Goal: Task Accomplishment & Management: Use online tool/utility

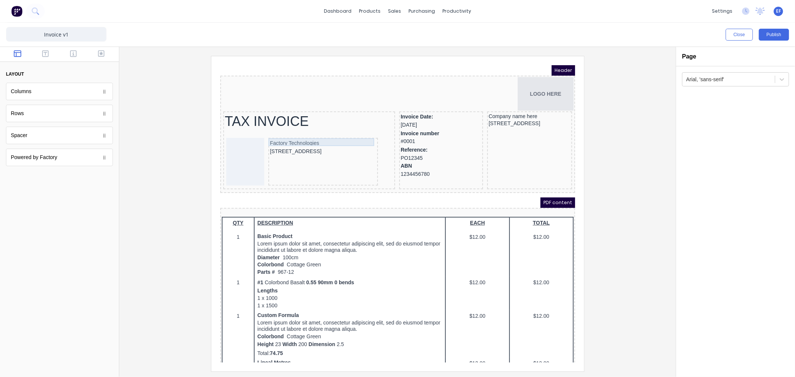
click at [297, 133] on div "Factory Technologies" at bounding box center [313, 134] width 107 height 8
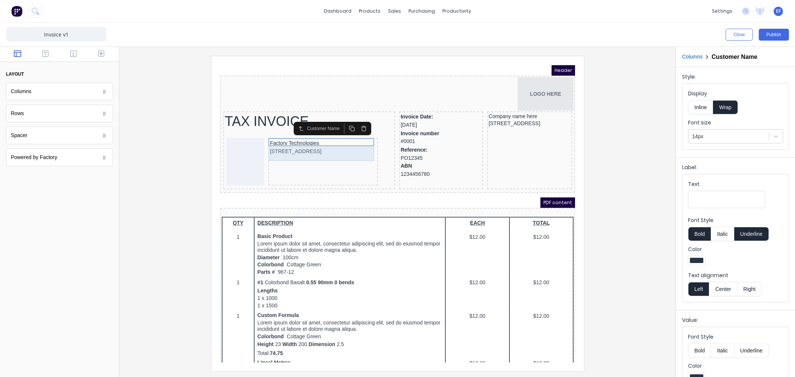
click at [296, 144] on div "[STREET_ADDRESS]" at bounding box center [313, 142] width 107 height 8
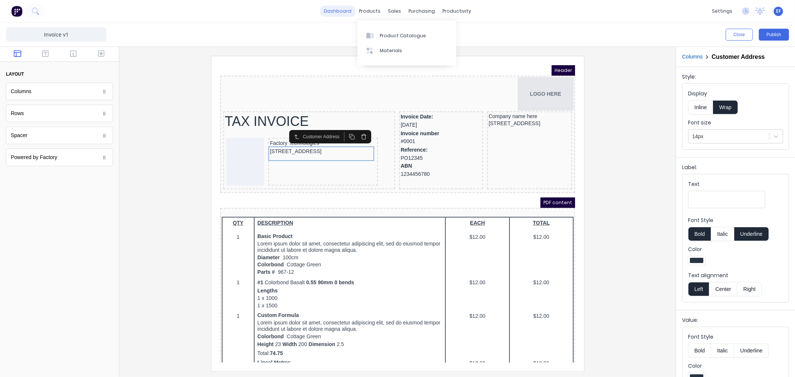
click at [348, 9] on link "dashboard" at bounding box center [337, 11] width 35 height 11
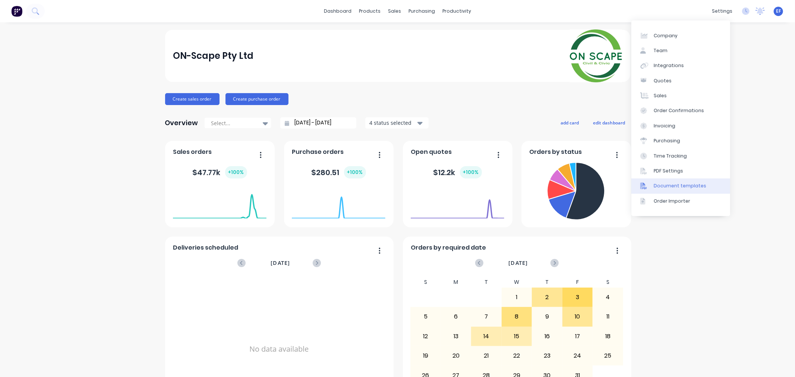
click at [679, 187] on div "Document templates" at bounding box center [680, 186] width 53 height 7
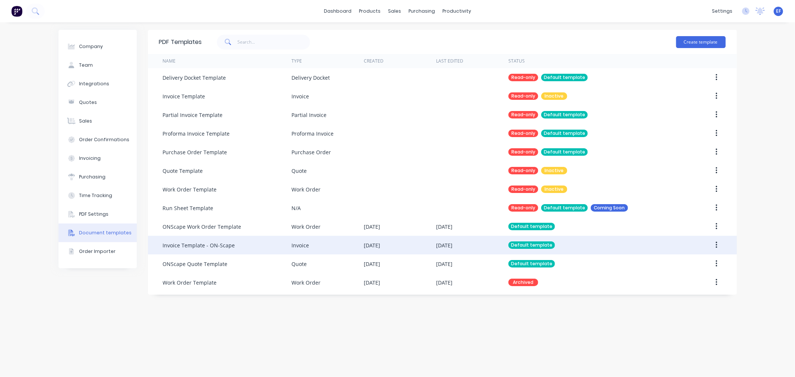
click at [239, 245] on div "Invoice Template - ON-Scape" at bounding box center [227, 245] width 129 height 19
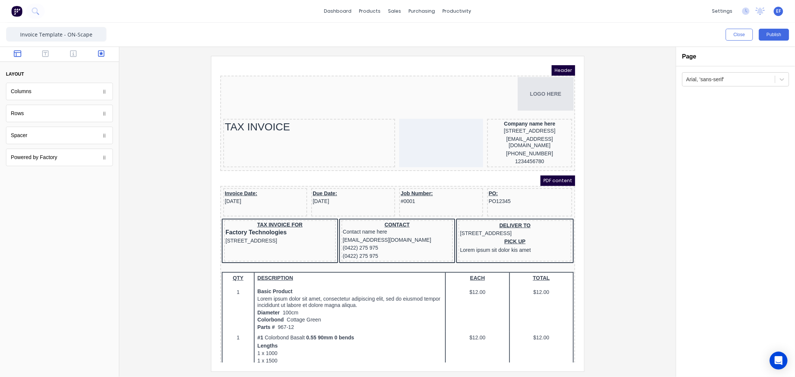
click at [98, 56] on icon "button" at bounding box center [101, 53] width 7 height 7
click at [75, 55] on icon "button" at bounding box center [73, 53] width 7 height 7
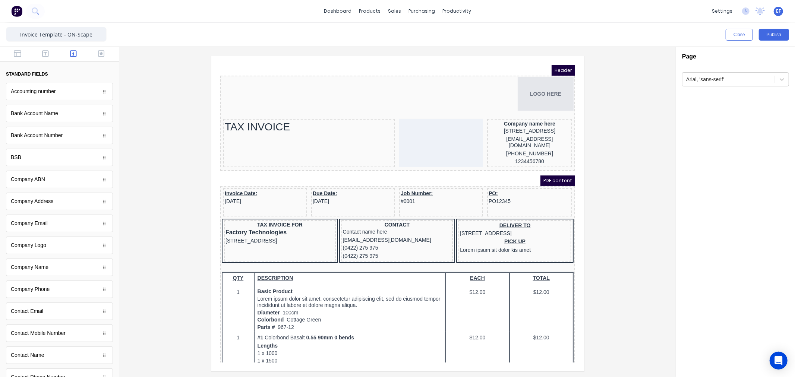
drag, startPoint x: 17, startPoint y: 55, endPoint x: 186, endPoint y: 143, distance: 190.7
click at [186, 143] on div "Close Publish Components standard fields Accounting number Accounting number Ba…" at bounding box center [397, 200] width 795 height 354
click at [15, 51] on icon "button" at bounding box center [17, 53] width 7 height 7
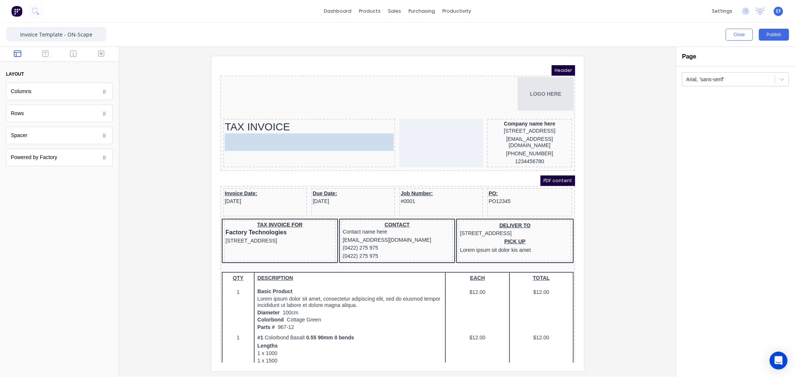
drag, startPoint x: 21, startPoint y: 91, endPoint x: 265, endPoint y: 143, distance: 248.9
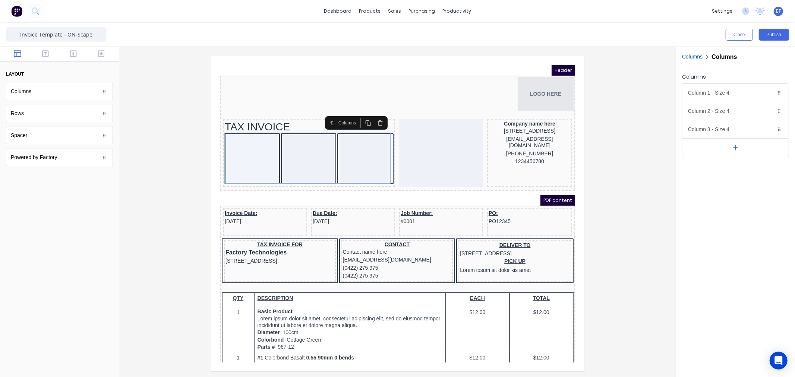
click at [732, 152] on button "button" at bounding box center [735, 147] width 106 height 19
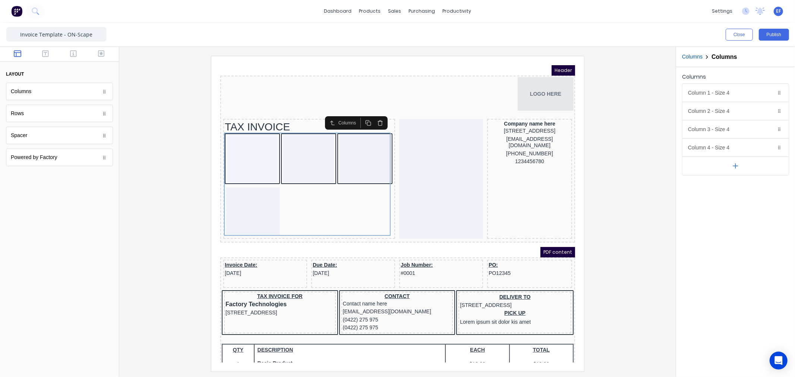
click at [736, 167] on icon "button" at bounding box center [735, 166] width 8 height 8
click at [772, 129] on button "Delete" at bounding box center [769, 129] width 9 height 9
click at [769, 112] on icon "button" at bounding box center [769, 111] width 6 height 6
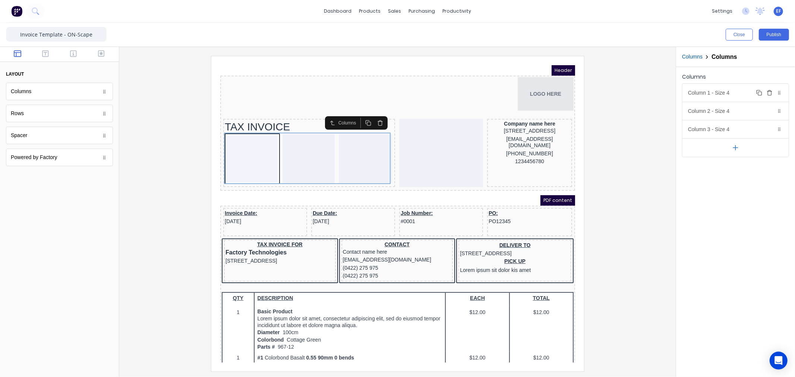
click at [769, 95] on icon "button" at bounding box center [769, 93] width 6 height 6
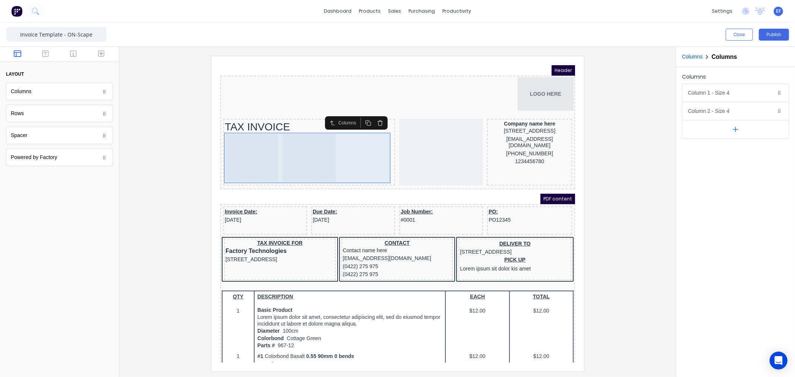
click at [261, 146] on div at bounding box center [243, 149] width 52 height 48
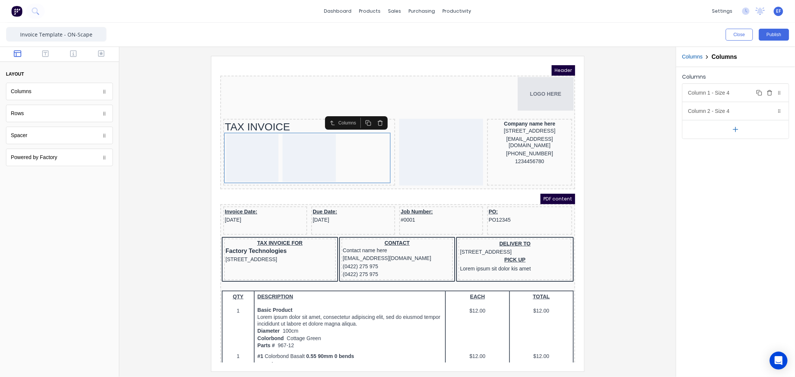
click at [733, 94] on div "Column 1 - Size 4 Duplicate Delete" at bounding box center [735, 93] width 106 height 18
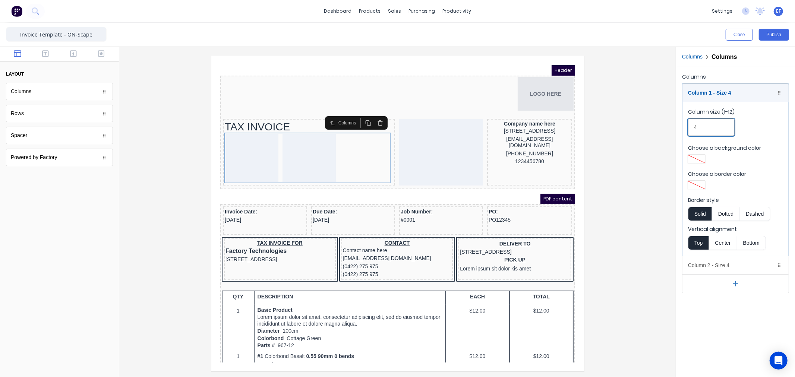
drag, startPoint x: 702, startPoint y: 126, endPoint x: 680, endPoint y: 125, distance: 22.4
click at [680, 126] on div "Columns Column 1 - Size 4 Duplicate Delete Column size (1-12) 4 Choose a backgr…" at bounding box center [735, 182] width 119 height 231
type input "2"
click at [710, 95] on div "Column 1 - Size 2 Duplicate Delete" at bounding box center [735, 93] width 106 height 18
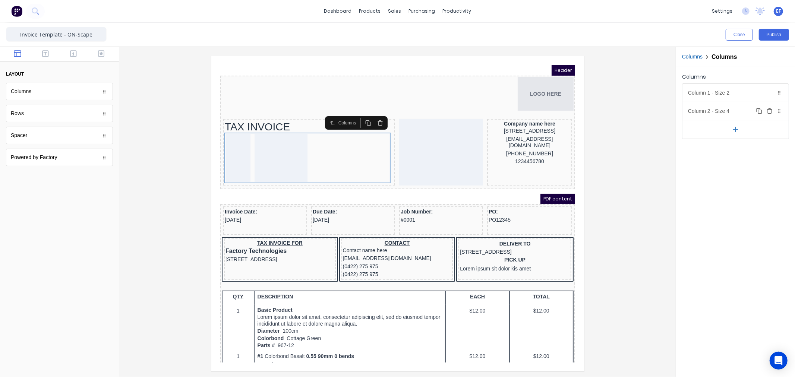
click at [720, 107] on div "Column 2 - Size 4 Duplicate Delete" at bounding box center [735, 111] width 106 height 18
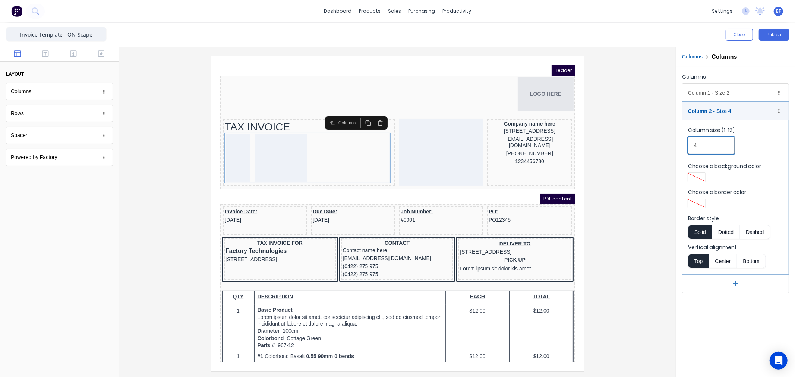
drag, startPoint x: 709, startPoint y: 143, endPoint x: 687, endPoint y: 142, distance: 22.4
click at [687, 142] on fieldset "Column size (1-12) 4 Choose a background color Choose a border color Border sty…" at bounding box center [735, 197] width 106 height 154
click at [725, 109] on div "Column 2 - Size 8 Duplicate Delete" at bounding box center [735, 111] width 106 height 18
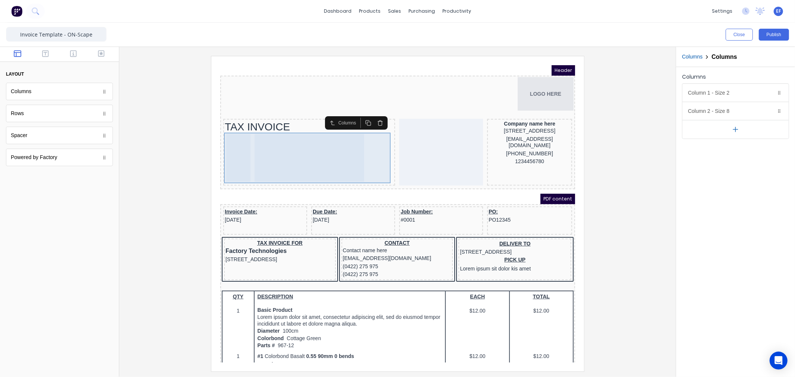
click at [299, 154] on div at bounding box center [300, 149] width 110 height 48
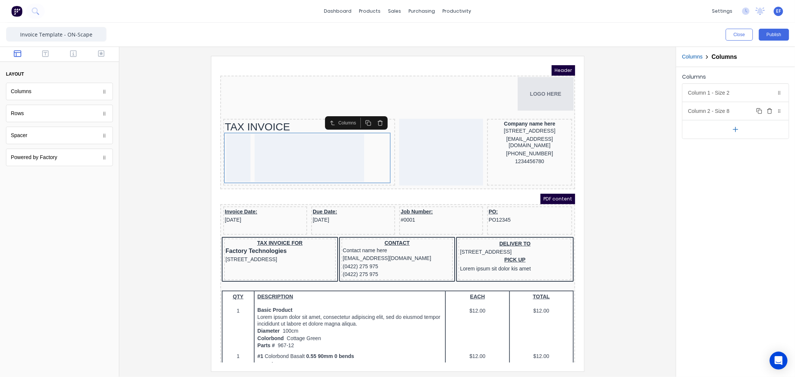
click at [721, 110] on div "Column 2 - Size 8 Duplicate Delete" at bounding box center [735, 111] width 106 height 18
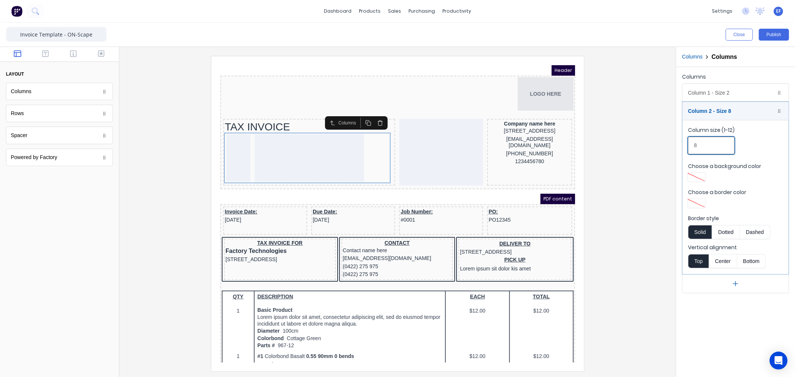
drag, startPoint x: 686, startPoint y: 142, endPoint x: 682, endPoint y: 140, distance: 4.5
click at [682, 140] on div "Column 1 - Size 2 Duplicate Delete Column size (1-12) 2 Choose a background col…" at bounding box center [735, 188] width 107 height 210
type input "6"
click at [713, 110] on div "Column 2 - Size 6 Duplicate Delete" at bounding box center [735, 111] width 106 height 18
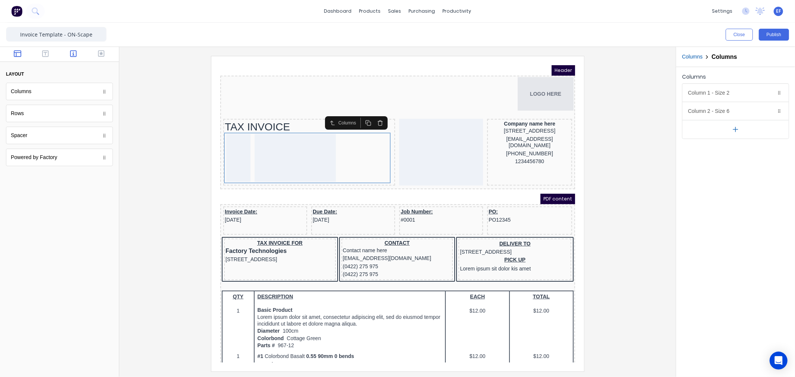
click at [73, 52] on icon "button" at bounding box center [73, 53] width 7 height 7
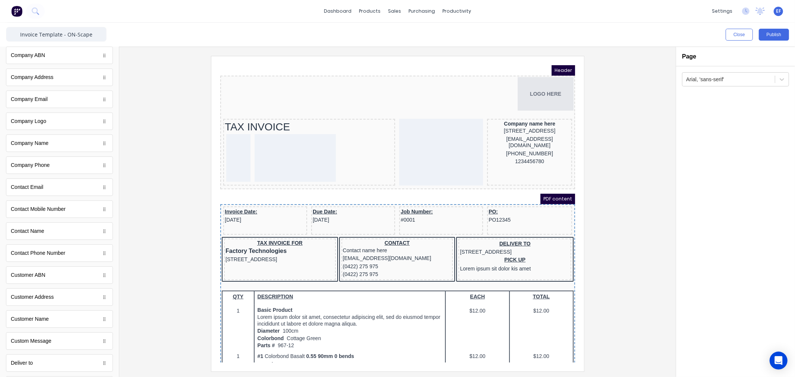
scroll to position [130, 0]
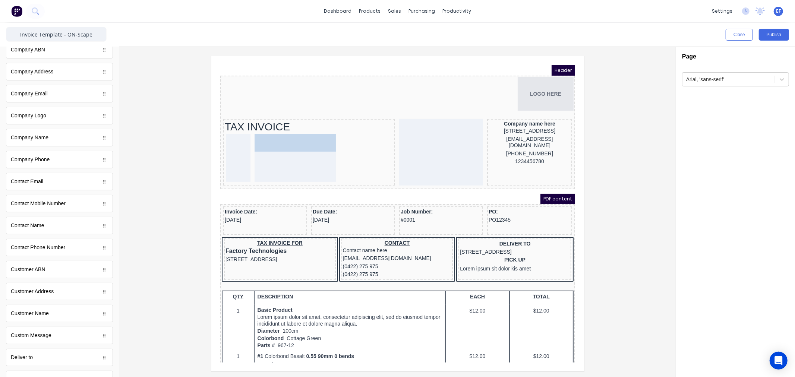
drag, startPoint x: 33, startPoint y: 327, endPoint x: 89, endPoint y: 86, distance: 247.8
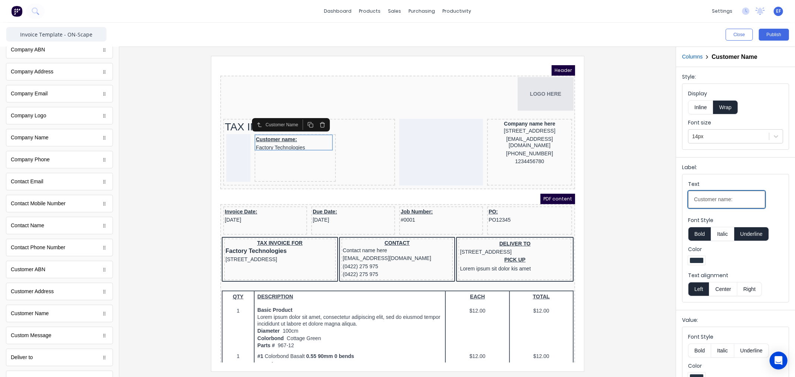
drag, startPoint x: 714, startPoint y: 199, endPoint x: 635, endPoint y: 191, distance: 79.0
click at [635, 191] on div "Close Publish Components standard fields Accounting number Accounting number Ba…" at bounding box center [397, 200] width 795 height 354
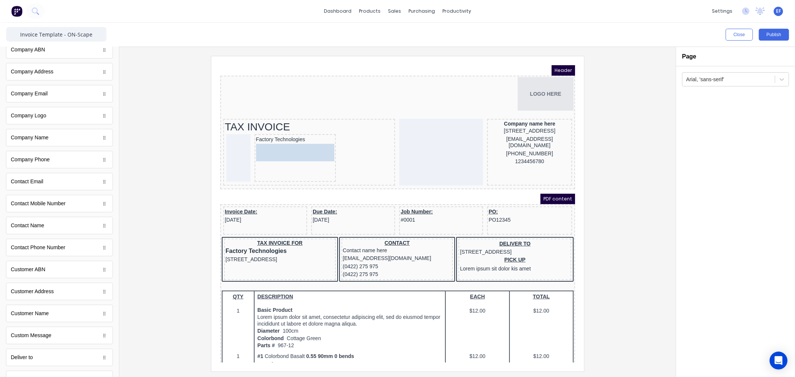
drag, startPoint x: 34, startPoint y: 295, endPoint x: 75, endPoint y: 77, distance: 221.9
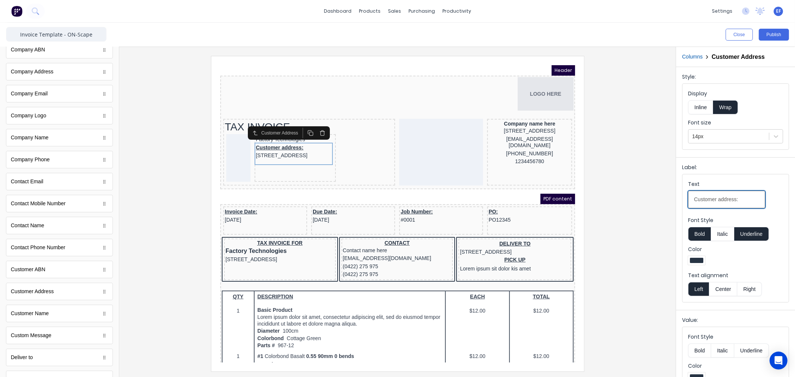
drag, startPoint x: 750, startPoint y: 200, endPoint x: 633, endPoint y: 192, distance: 117.7
click at [633, 192] on div "Close Publish Components standard fields Accounting number Accounting number Ba…" at bounding box center [397, 200] width 795 height 354
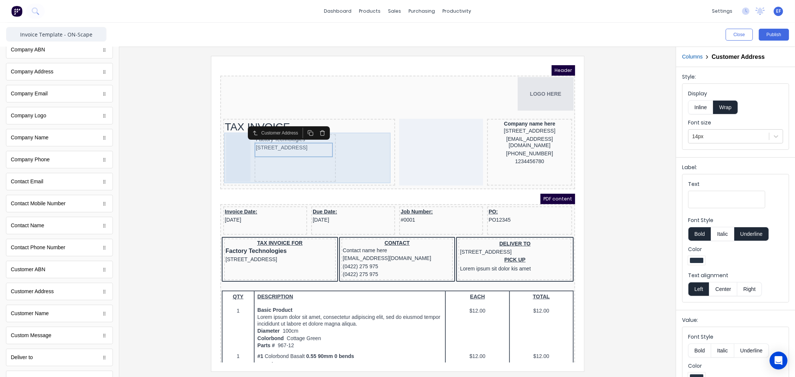
click at [381, 140] on div "Factory Technologies 234 Beach Road Gold Coast, Queensland, Australia, 4217" at bounding box center [299, 149] width 169 height 51
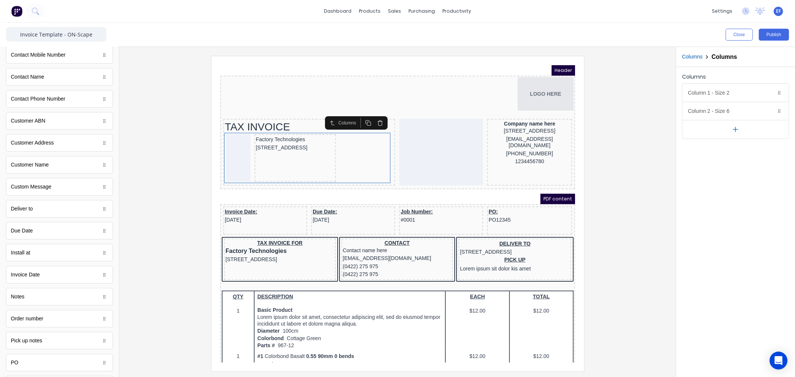
scroll to position [295, 0]
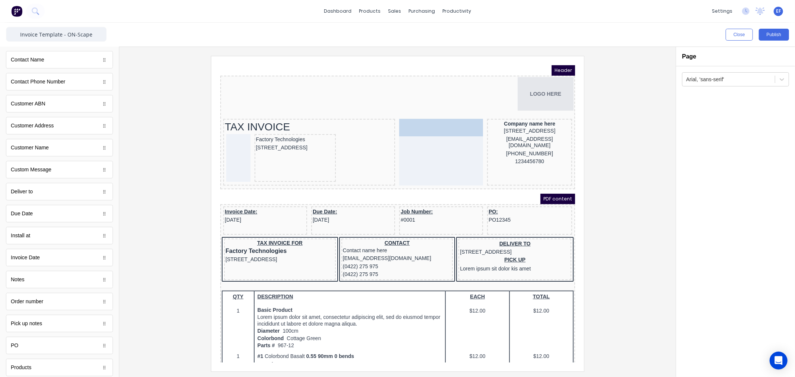
drag, startPoint x: 41, startPoint y: 265, endPoint x: 218, endPoint y: 67, distance: 265.2
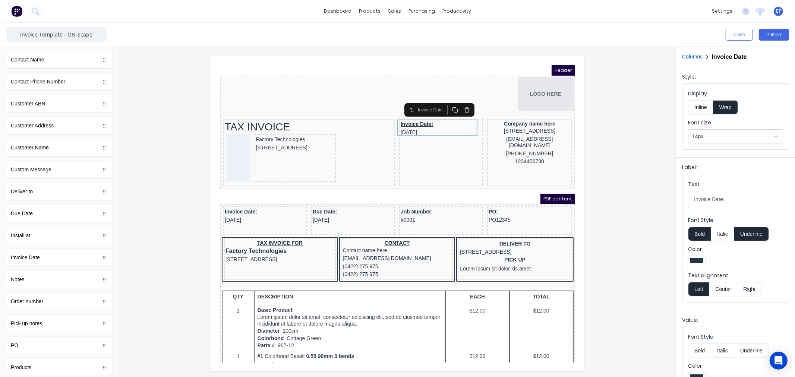
click at [750, 230] on button "Underline" at bounding box center [751, 234] width 35 height 14
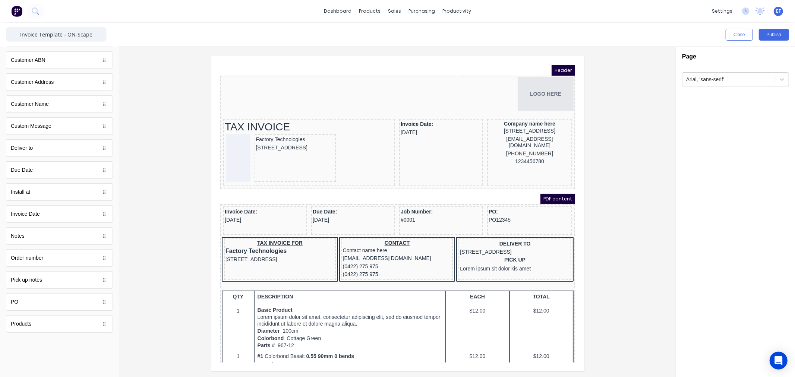
click at [34, 344] on body "dashboard products sales purchasing productivity dashboard products Product Cat…" at bounding box center [397, 188] width 795 height 377
drag, startPoint x: 28, startPoint y: 345, endPoint x: 450, endPoint y: 138, distance: 470.1
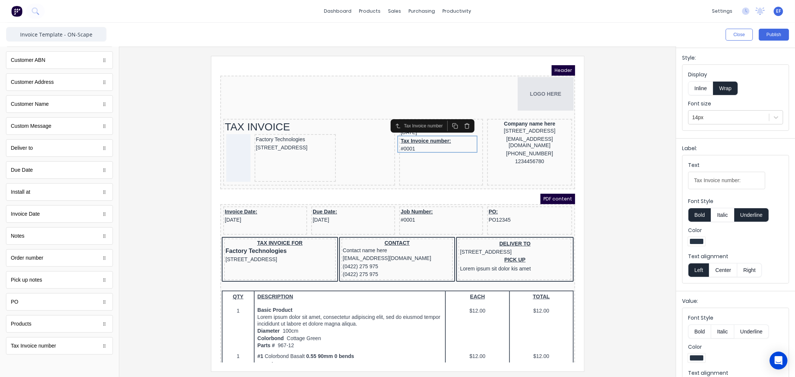
scroll to position [0, 0]
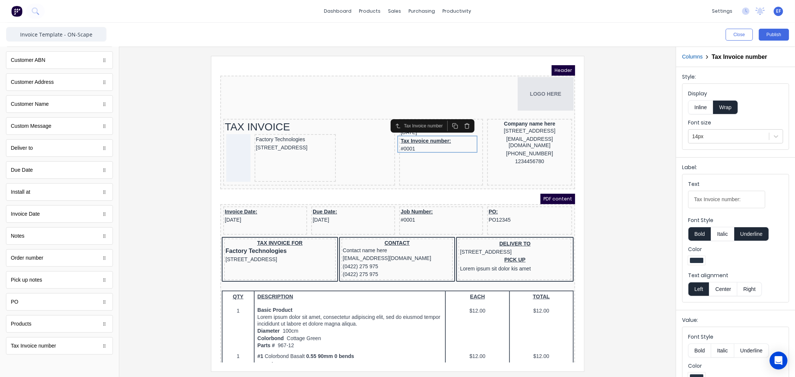
click at [755, 235] on button "Underline" at bounding box center [751, 234] width 35 height 14
drag, startPoint x: 702, startPoint y: 200, endPoint x: 662, endPoint y: 199, distance: 40.2
click at [662, 199] on div "Close Publish Components standard fields Accounting number Accounting number Ba…" at bounding box center [397, 200] width 795 height 354
click at [737, 204] on input "Invoice number:" at bounding box center [726, 200] width 77 height 18
drag, startPoint x: 712, startPoint y: 199, endPoint x: 721, endPoint y: 195, distance: 9.2
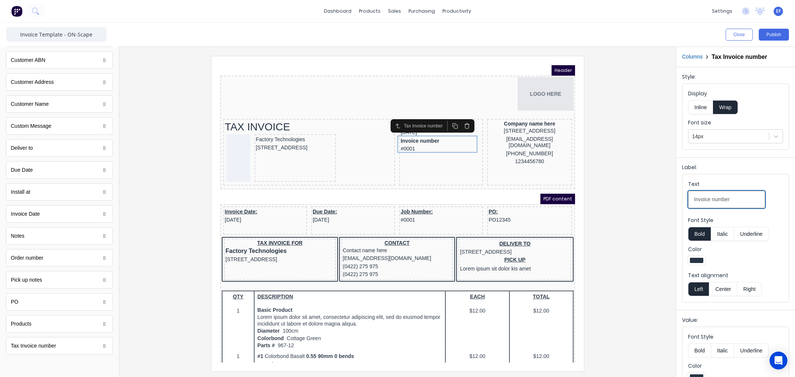
click at [712, 199] on input "Invoice number" at bounding box center [726, 200] width 77 height 18
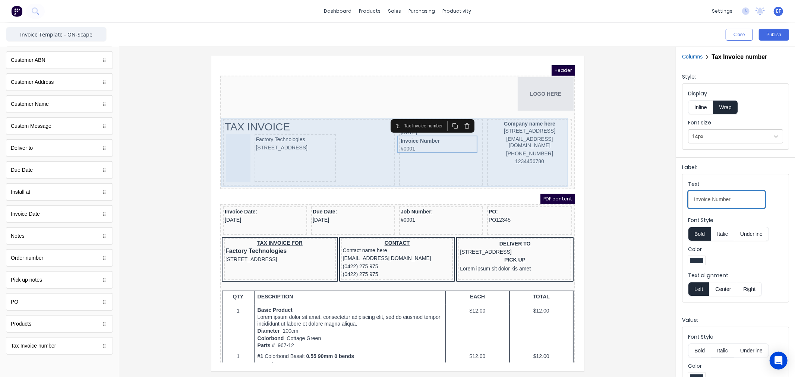
type input "Invoice Number"
click at [435, 158] on div "Invoice Date: 29/10/2024 Invoice Number #0001" at bounding box center [432, 143] width 84 height 67
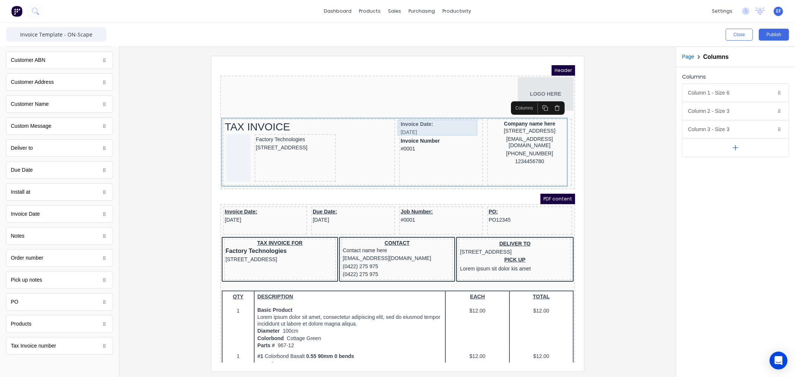
click at [410, 121] on div "Invoice Date: 29/10/2024" at bounding box center [431, 119] width 81 height 16
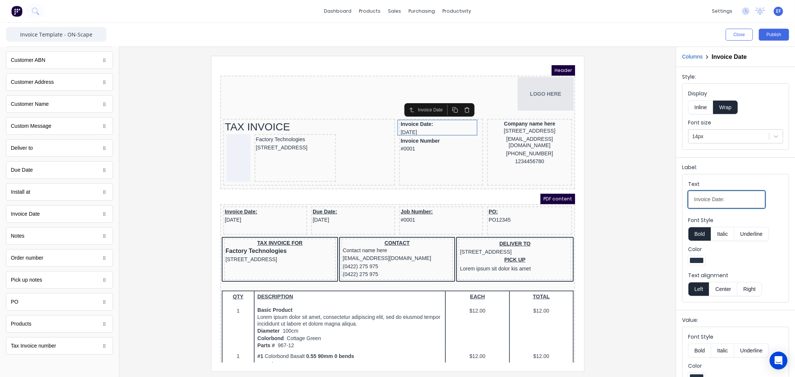
click at [726, 199] on input "Invoice Date:" at bounding box center [726, 200] width 77 height 18
type input "Invoice Date"
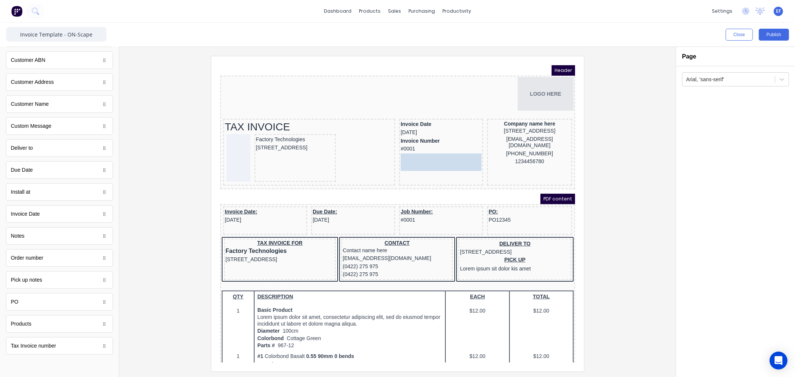
drag, startPoint x: 25, startPoint y: 307, endPoint x: 230, endPoint y: 94, distance: 295.2
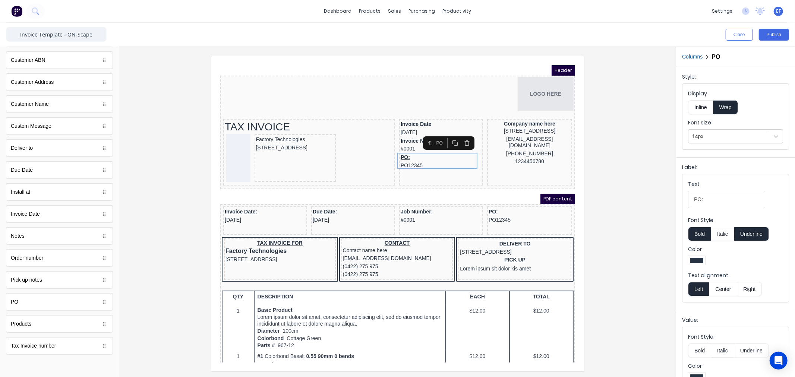
click at [760, 233] on button "Underline" at bounding box center [751, 234] width 35 height 14
drag, startPoint x: 720, startPoint y: 202, endPoint x: 656, endPoint y: 202, distance: 64.1
click at [656, 202] on div "Close Publish Components standard fields Accounting number Accounting number Ba…" at bounding box center [397, 200] width 795 height 354
type input "Reference"
click at [626, 166] on div at bounding box center [397, 213] width 544 height 315
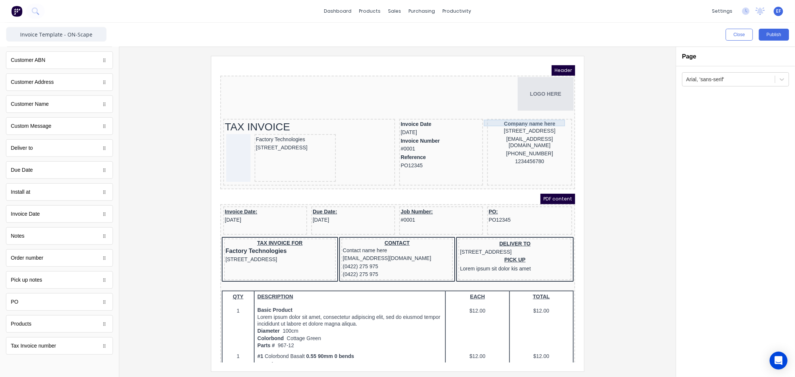
click at [520, 111] on div "Company name here" at bounding box center [520, 114] width 82 height 7
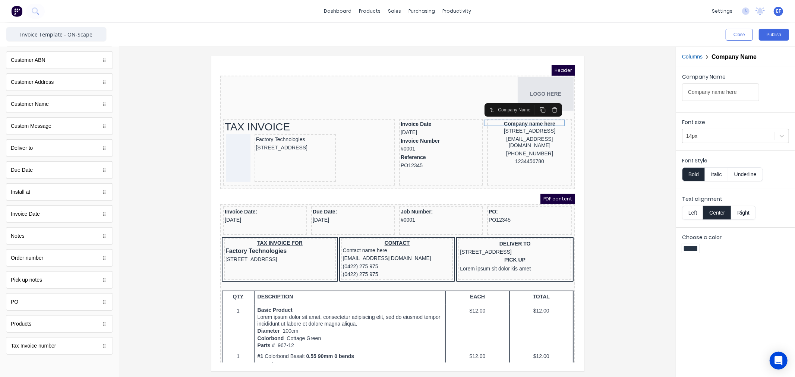
click at [690, 210] on button "Left" at bounding box center [692, 213] width 21 height 14
click at [694, 173] on button "Bold" at bounding box center [693, 174] width 23 height 14
click at [692, 174] on button "Bold" at bounding box center [693, 174] width 23 height 14
click at [716, 176] on button "Italic" at bounding box center [716, 174] width 23 height 14
click at [714, 175] on button "Italic" at bounding box center [716, 174] width 23 height 14
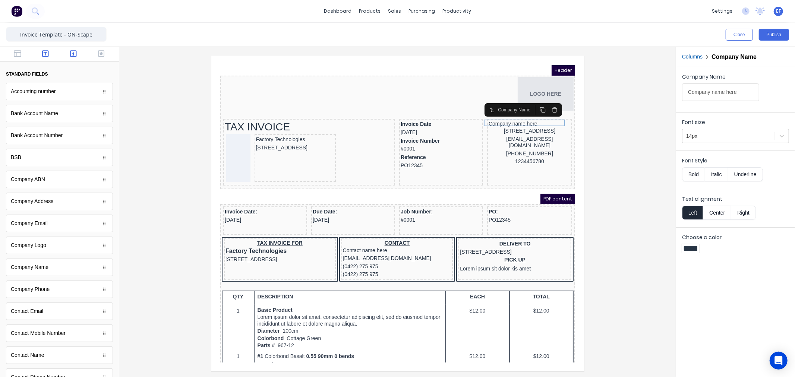
click at [44, 53] on icon "button" at bounding box center [45, 53] width 7 height 7
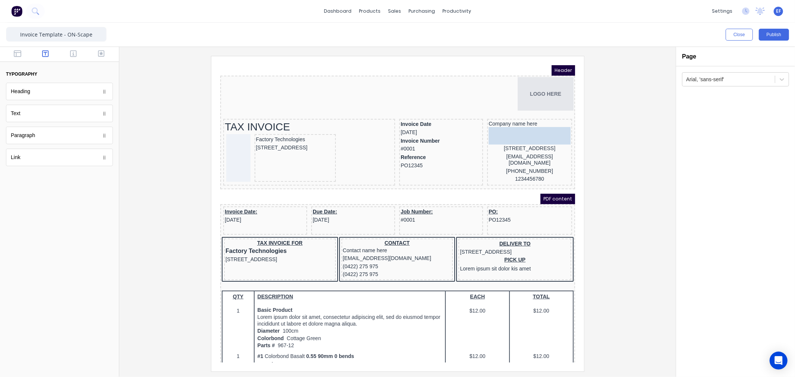
drag, startPoint x: 20, startPoint y: 117, endPoint x: 307, endPoint y: 61, distance: 292.4
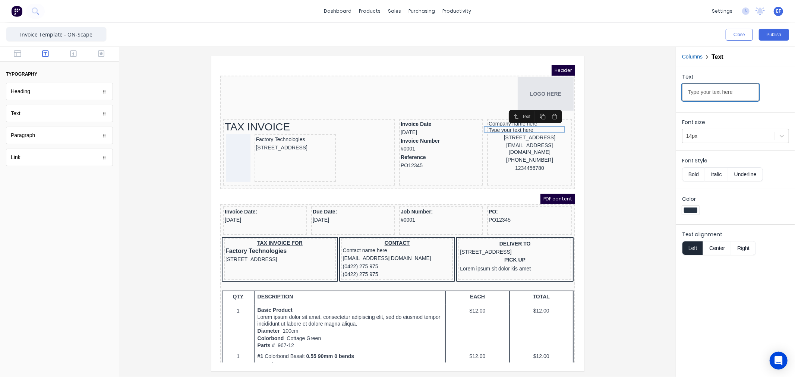
drag, startPoint x: 736, startPoint y: 95, endPoint x: 625, endPoint y: 90, distance: 110.8
click at [625, 90] on div "Close Publish Components typography Heading Heading Text Text Paragraph Paragra…" at bounding box center [397, 200] width 795 height 354
paste input "text"
click at [706, 91] on input "Text" at bounding box center [720, 92] width 77 height 18
paste input "The Caoura Discretionary Trust"
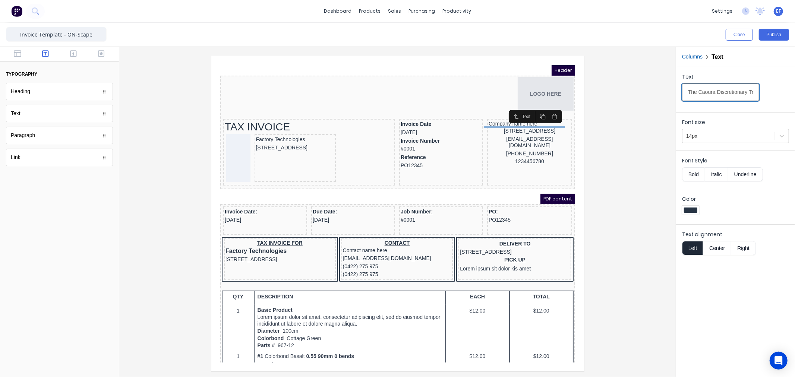
scroll to position [0, 9]
type input "The Caoura Discretionary Trust"
click at [483, 129] on div "[STREET_ADDRESS]" at bounding box center [520, 128] width 82 height 8
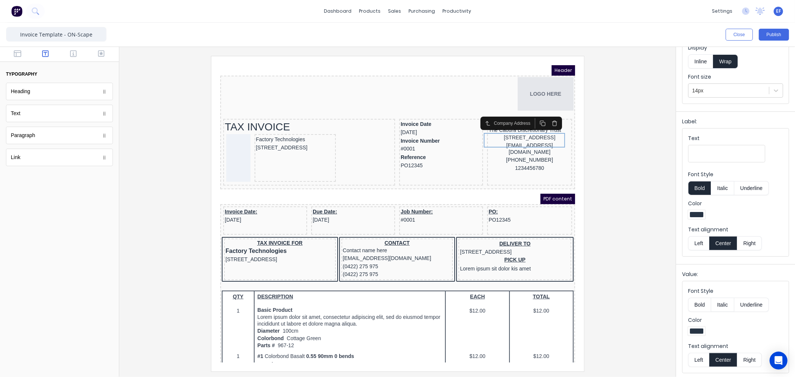
scroll to position [48, 0]
click at [695, 357] on button "Left" at bounding box center [698, 358] width 21 height 14
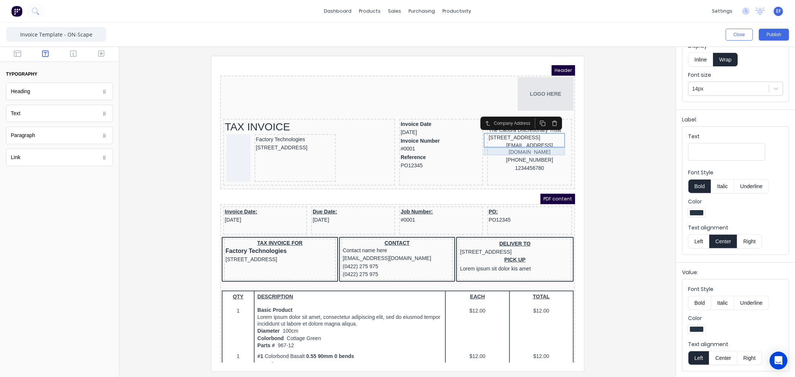
click at [501, 142] on div "xxxxxxx@xxxxx.com" at bounding box center [520, 139] width 82 height 15
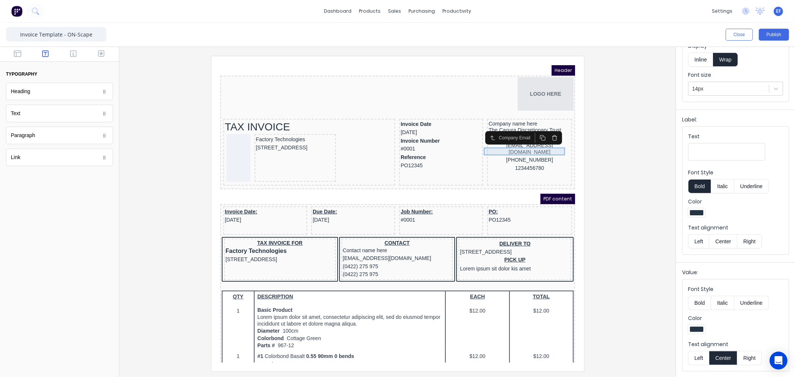
scroll to position [0, 0]
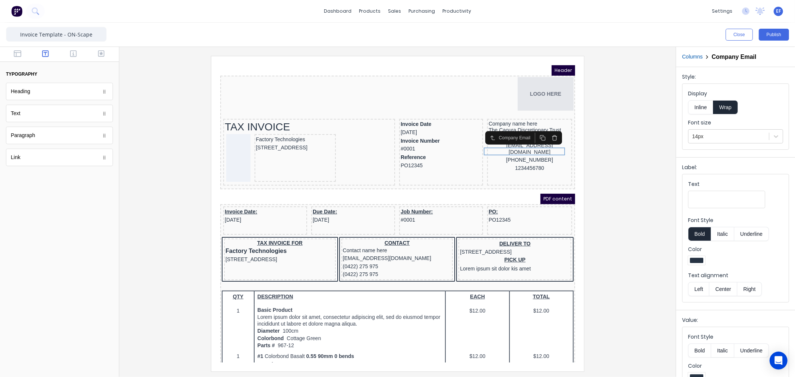
click at [546, 130] on icon "button" at bounding box center [545, 129] width 6 height 6
click at [548, 129] on icon "button" at bounding box center [545, 129] width 6 height 6
click at [697, 200] on input "Text" at bounding box center [726, 200] width 77 height 18
type input "ABN:"
click at [698, 236] on button "Bold" at bounding box center [699, 234] width 23 height 14
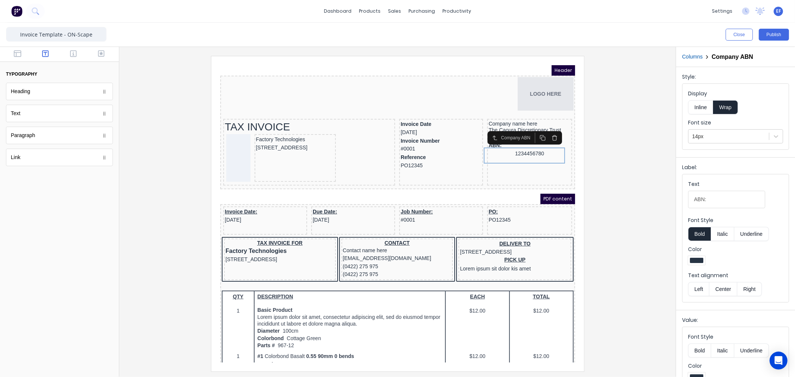
click at [705, 109] on button "Inline" at bounding box center [700, 107] width 25 height 14
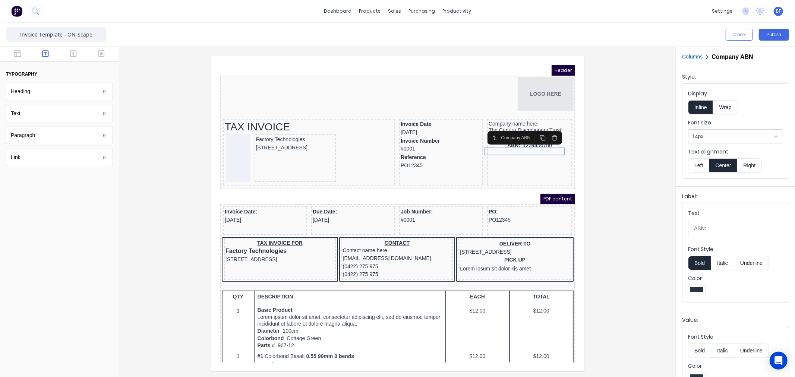
click at [694, 166] on button "Left" at bounding box center [698, 165] width 21 height 14
click at [707, 263] on button "Bold" at bounding box center [699, 263] width 23 height 14
click at [718, 263] on button "Italic" at bounding box center [722, 263] width 23 height 14
click at [613, 151] on div at bounding box center [397, 213] width 544 height 315
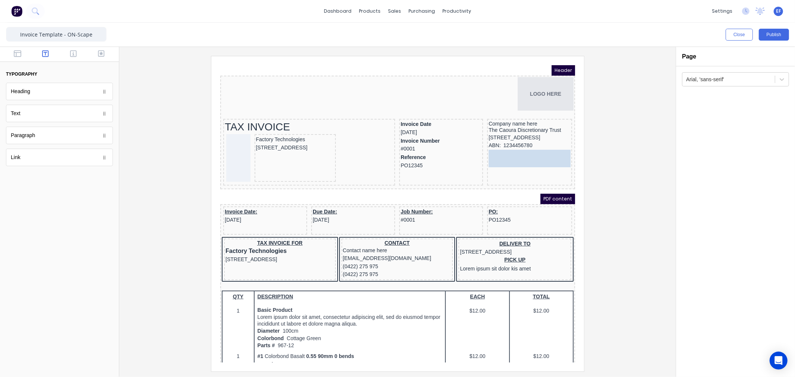
drag, startPoint x: 24, startPoint y: 117, endPoint x: 536, endPoint y: 159, distance: 513.7
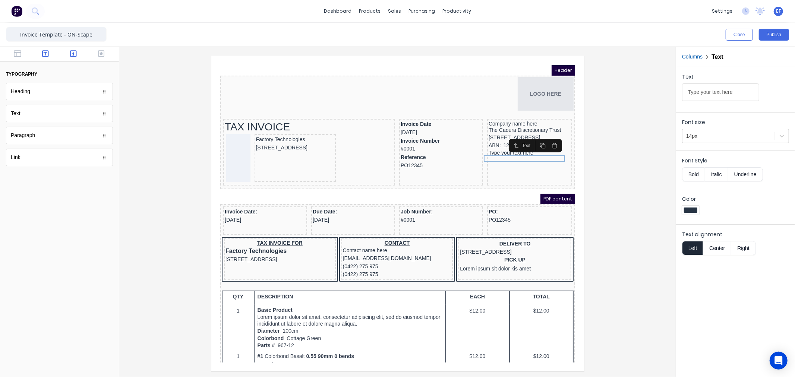
click at [73, 55] on icon "button" at bounding box center [73, 53] width 7 height 7
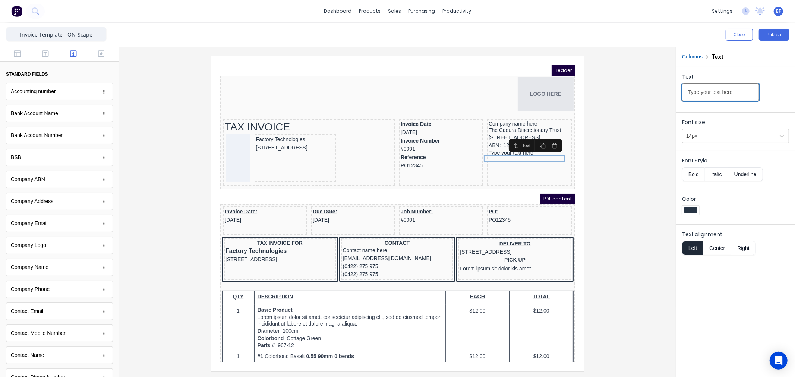
drag, startPoint x: 735, startPoint y: 92, endPoint x: 620, endPoint y: 98, distance: 114.9
click at [621, 98] on div "Close Publish Components standard fields Accounting number Accounting number Ba…" at bounding box center [397, 200] width 795 height 354
paste input "ACN: 627 079 421"
type input "ACN: 627 079 421"
click at [631, 200] on div at bounding box center [397, 213] width 544 height 315
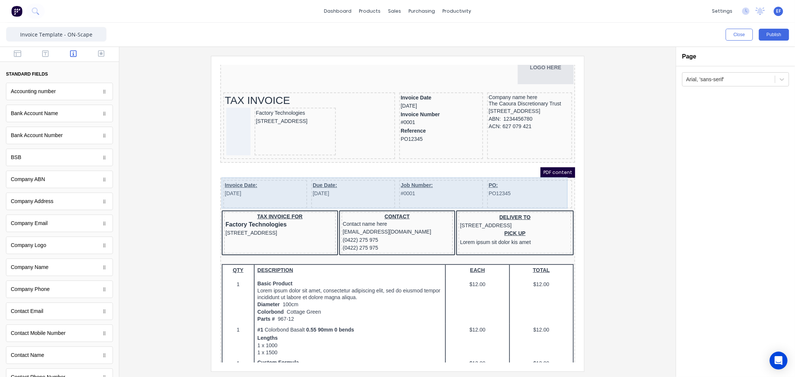
scroll to position [41, 0]
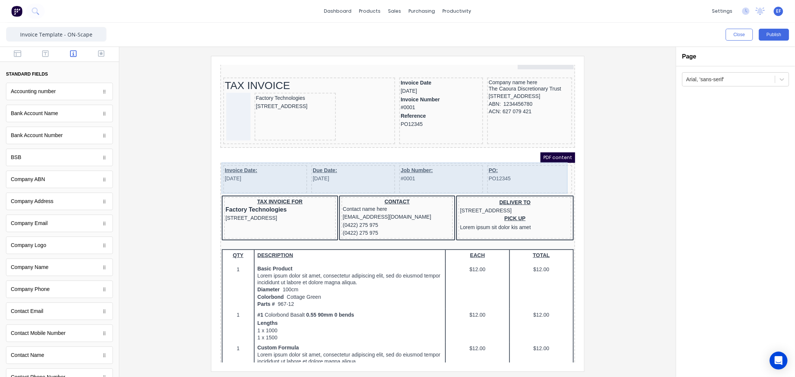
click at [486, 173] on div "PO: PO12345" at bounding box center [520, 170] width 85 height 28
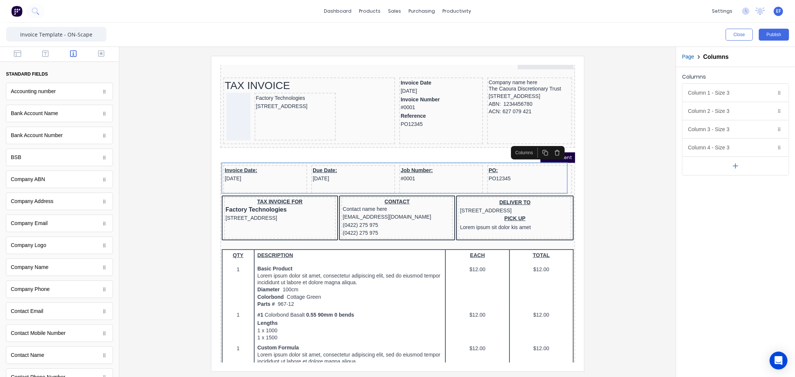
click at [549, 142] on icon "button" at bounding box center [548, 143] width 6 height 6
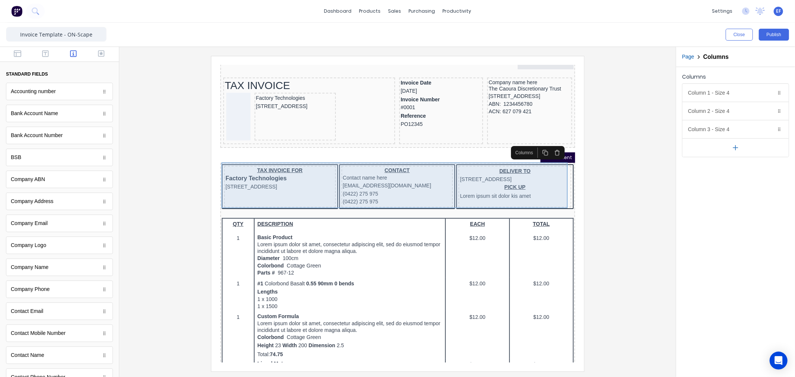
click at [555, 187] on div "DELIVER TO 234 Beach Road Gold Coast, Queensland, Australia PICK UP Lorem ipsum…" at bounding box center [505, 178] width 113 height 42
click at [441, 176] on div "TAX INVOICE FOR Factory Technologies 234 Beach Road Gold Coast, Queensland, Aus…" at bounding box center [388, 178] width 352 height 46
click at [439, 163] on div "CONTACT Contact name here xxxxxxx@xxxxx.com (0422) 275 975 (0422) 275 975" at bounding box center [388, 178] width 112 height 42
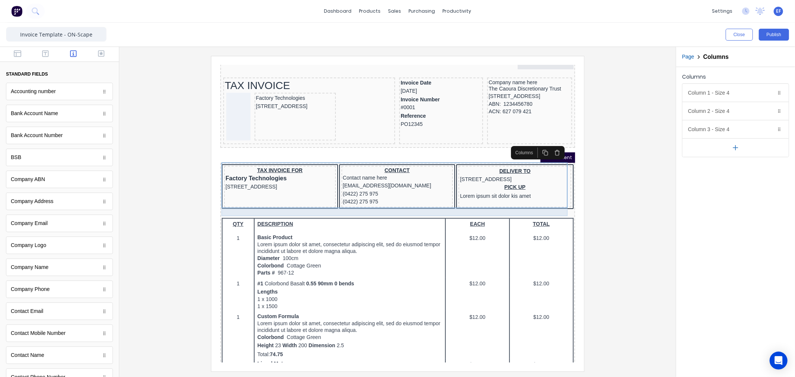
click at [441, 202] on div at bounding box center [388, 204] width 352 height 7
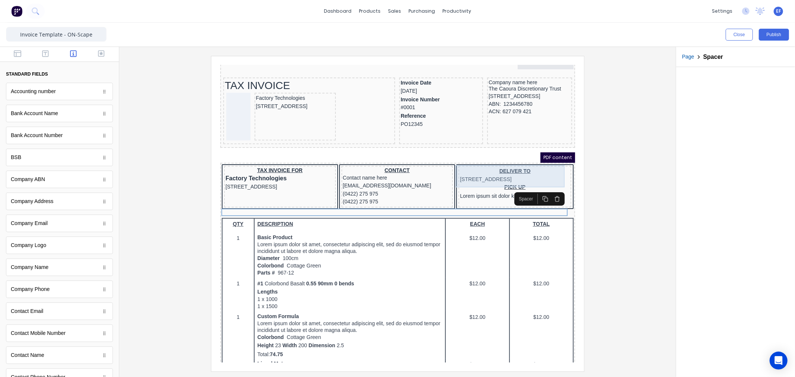
click at [529, 168] on div "DELIVER TO 234 Beach Road Gold Coast, Queensland, Australia" at bounding box center [506, 166] width 110 height 16
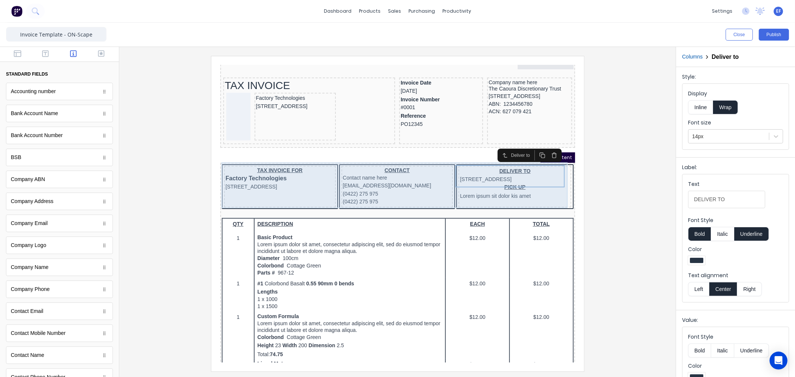
click at [439, 171] on div "CONTACT Contact name here xxxxxxx@xxxxx.com (0422) 275 975 (0422) 275 975" at bounding box center [388, 178] width 112 height 42
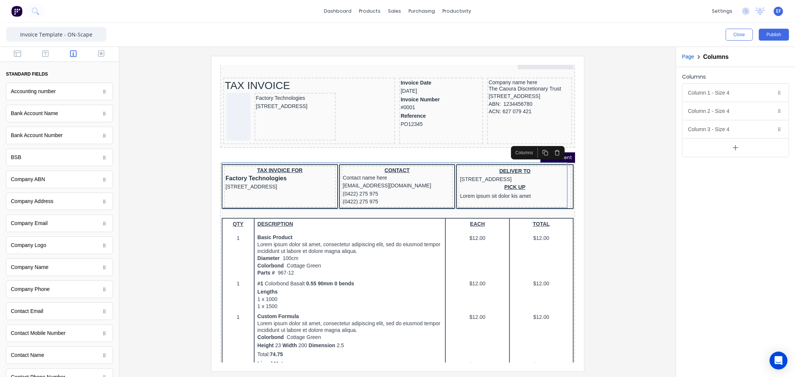
click at [547, 146] on icon "button" at bounding box center [548, 143] width 6 height 6
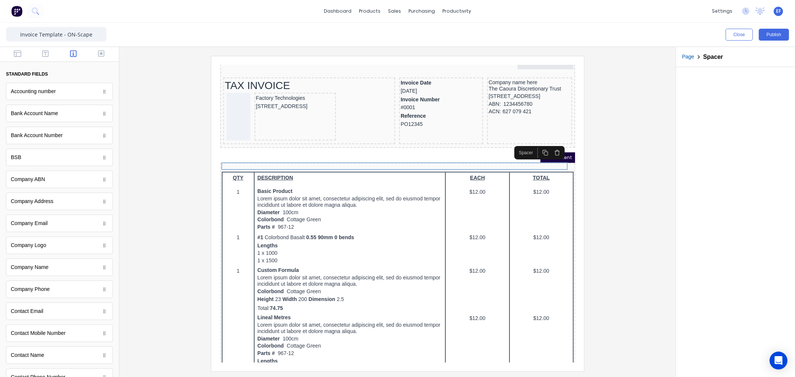
click at [550, 145] on icon "button" at bounding box center [548, 143] width 6 height 6
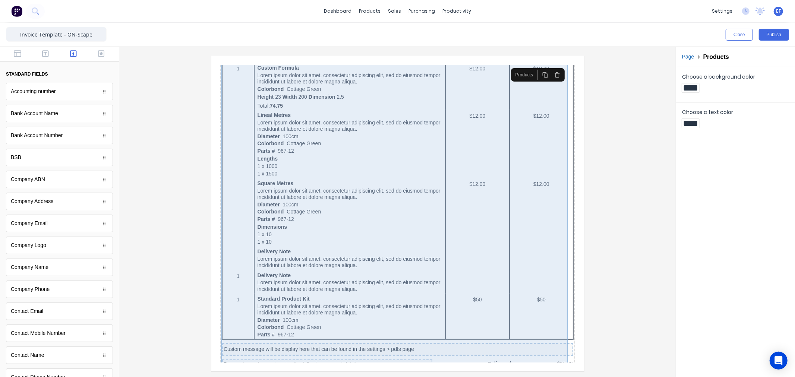
scroll to position [336, 0]
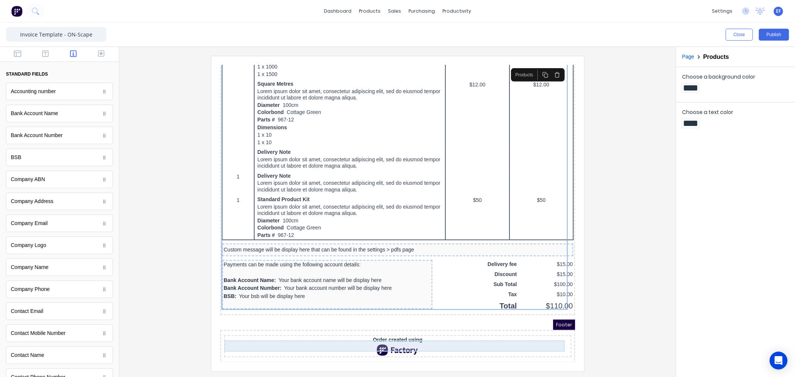
click at [355, 339] on div at bounding box center [388, 340] width 344 height 11
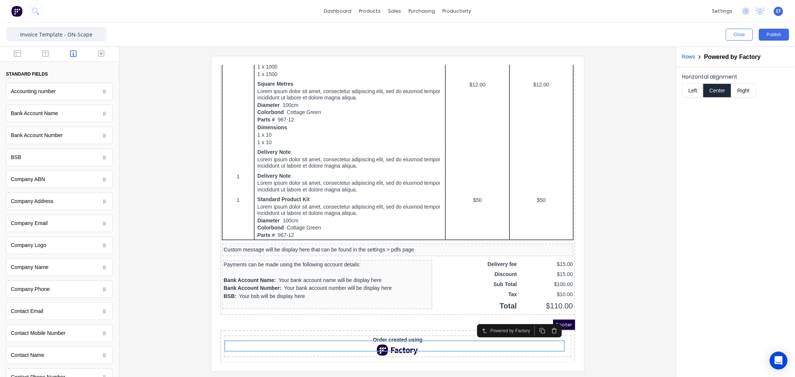
click at [545, 319] on icon "button" at bounding box center [545, 322] width 6 height 6
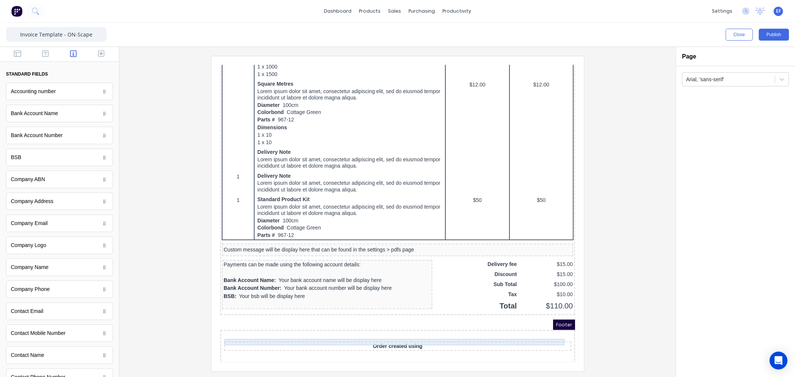
click at [514, 334] on div "Order created using" at bounding box center [388, 337] width 344 height 7
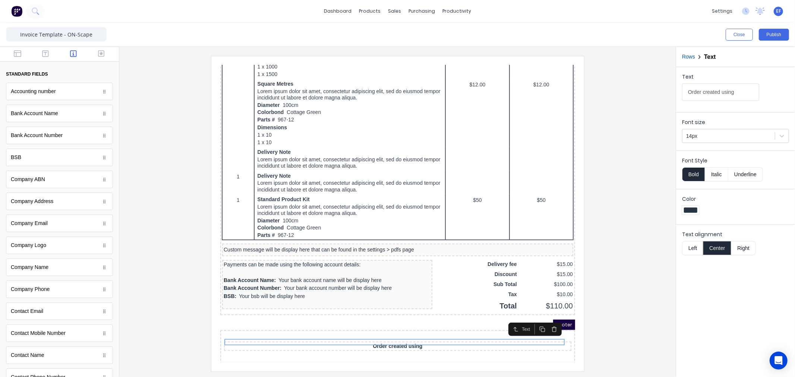
click at [542, 319] on icon "button" at bounding box center [545, 320] width 6 height 6
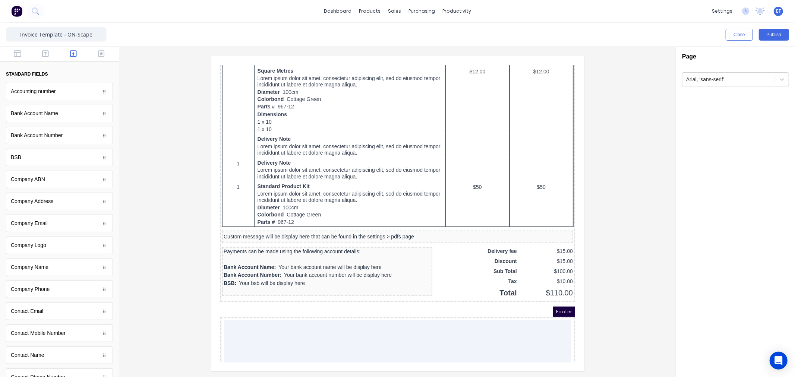
scroll to position [356, 0]
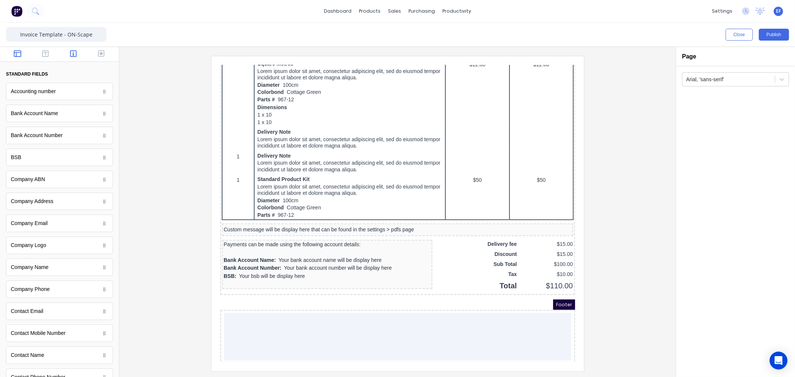
click at [10, 54] on button "button" at bounding box center [17, 54] width 23 height 9
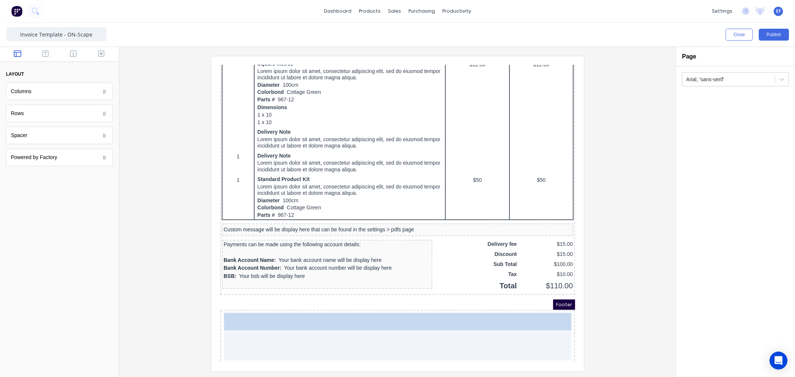
drag, startPoint x: 26, startPoint y: 142, endPoint x: 72, endPoint y: 279, distance: 144.5
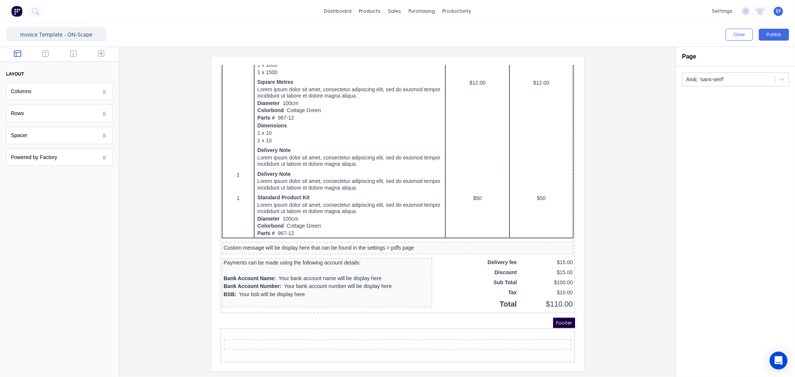
scroll to position [336, 0]
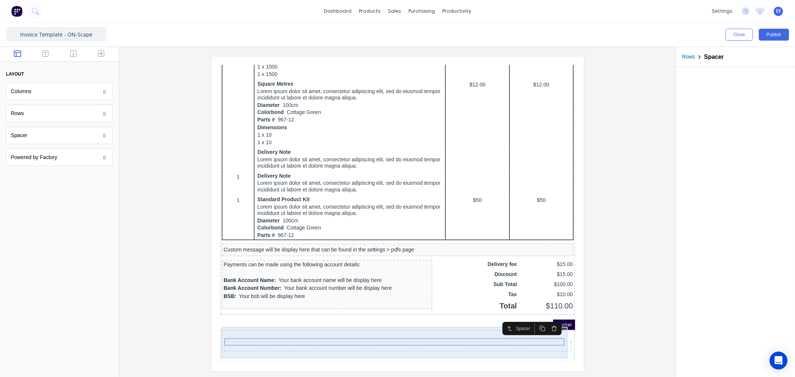
click at [288, 322] on div at bounding box center [388, 337] width 352 height 31
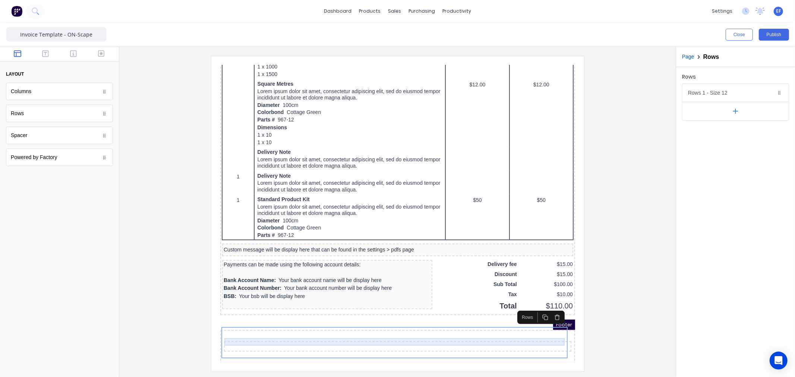
click at [299, 335] on div at bounding box center [388, 337] width 344 height 7
click at [690, 58] on button "Rows" at bounding box center [688, 57] width 13 height 8
click at [698, 97] on div "Rows 1 - Size 12 Duplicate Delete" at bounding box center [735, 93] width 106 height 18
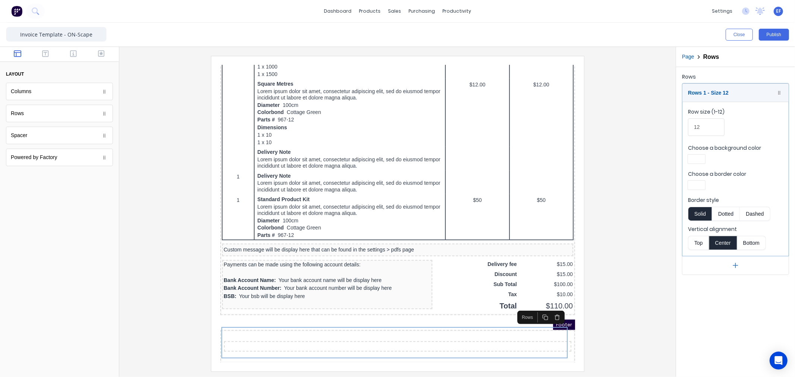
click at [698, 240] on button "Top" at bounding box center [698, 243] width 21 height 14
click at [748, 244] on button "Bottom" at bounding box center [751, 243] width 29 height 14
click at [699, 243] on button "Top" at bounding box center [698, 243] width 21 height 14
click at [628, 249] on div at bounding box center [397, 213] width 544 height 315
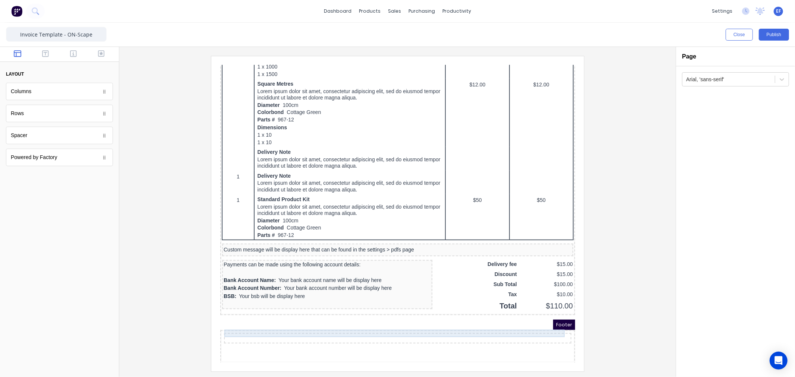
click at [290, 326] on div at bounding box center [388, 328] width 344 height 7
click at [541, 310] on button "button" at bounding box center [545, 311] width 12 height 10
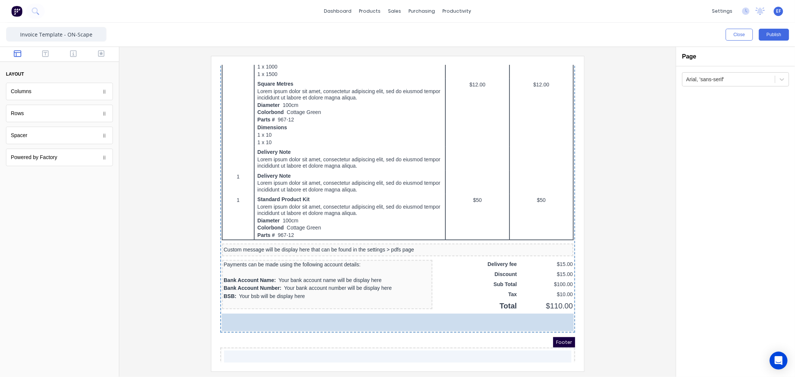
drag, startPoint x: 26, startPoint y: 135, endPoint x: 310, endPoint y: 345, distance: 353.3
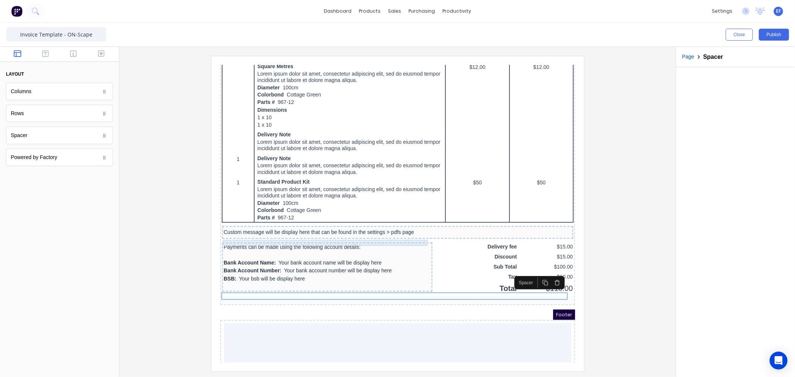
scroll to position [363, 0]
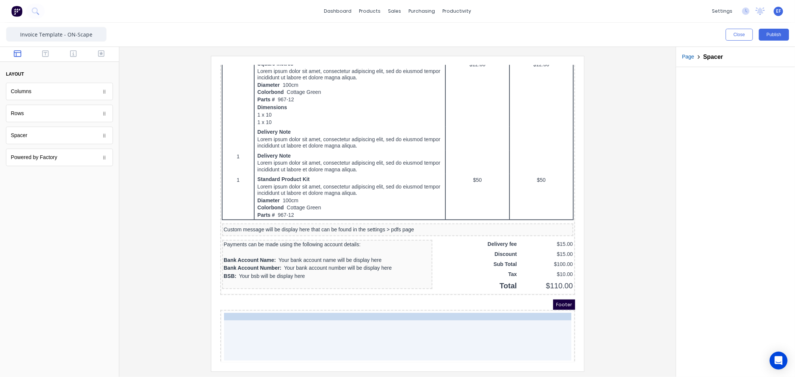
drag, startPoint x: 263, startPoint y: 273, endPoint x: 260, endPoint y: 323, distance: 50.0
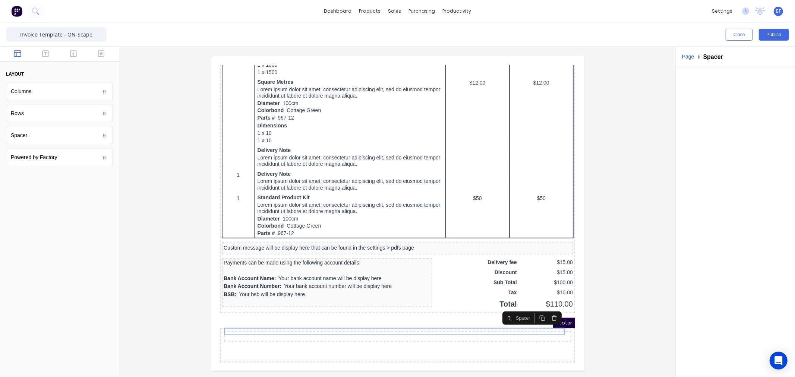
scroll to position [336, 0]
click at [626, 304] on div at bounding box center [397, 213] width 544 height 315
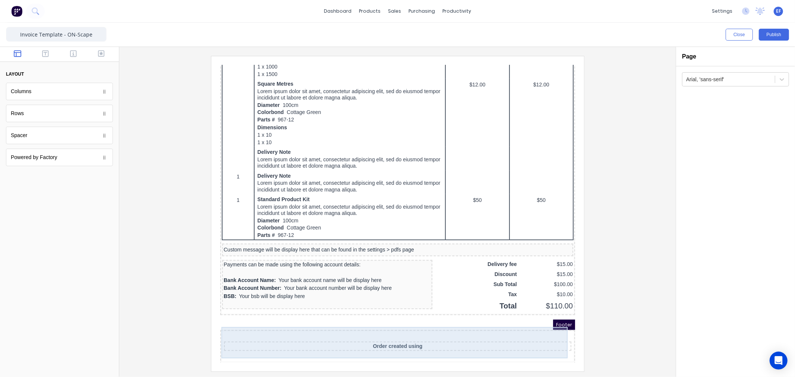
click at [442, 344] on div "Order created using" at bounding box center [388, 337] width 352 height 31
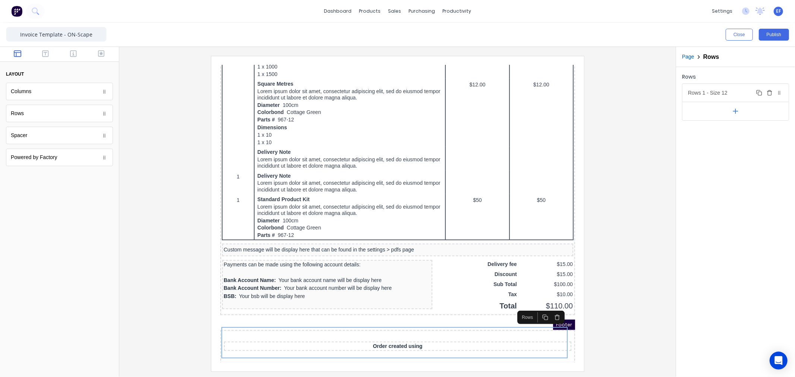
click at [698, 91] on div "Rows 1 - Size 12 Duplicate Delete" at bounding box center [735, 93] width 106 height 18
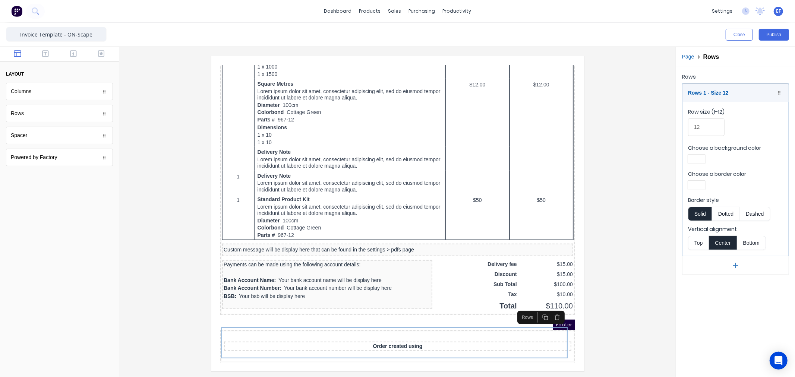
click at [700, 244] on button "Top" at bounding box center [698, 243] width 21 height 14
click at [549, 308] on icon "button" at bounding box center [547, 309] width 3 height 4
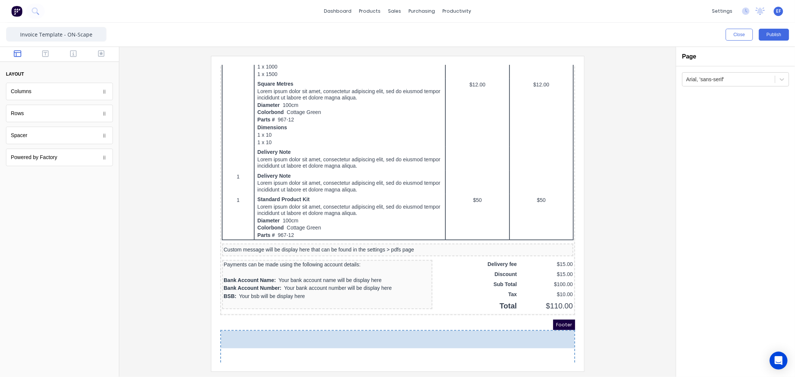
drag, startPoint x: 25, startPoint y: 142, endPoint x: 235, endPoint y: 345, distance: 292.0
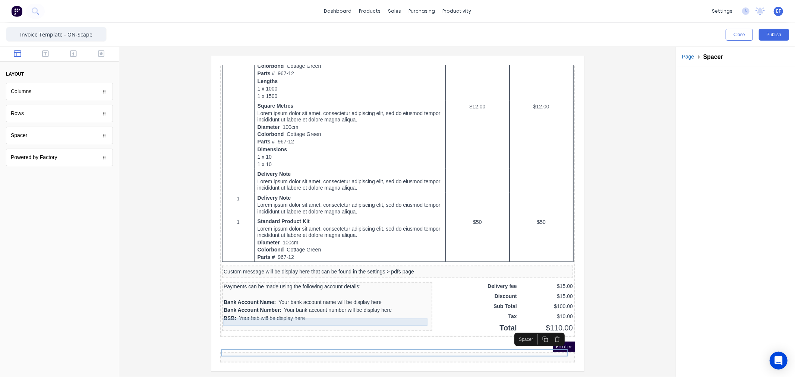
scroll to position [312, 0]
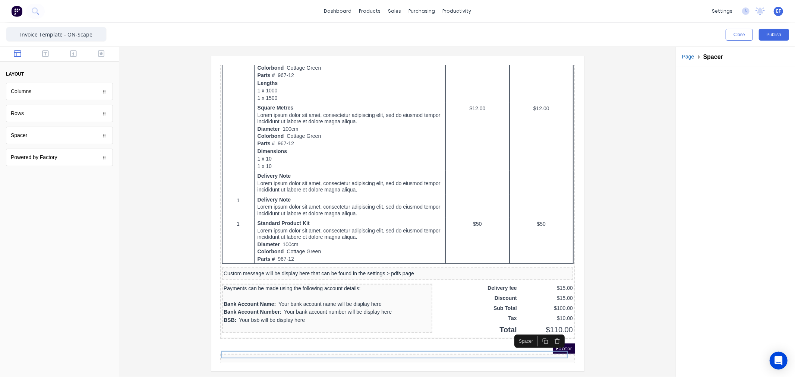
click at [616, 228] on div at bounding box center [397, 213] width 544 height 315
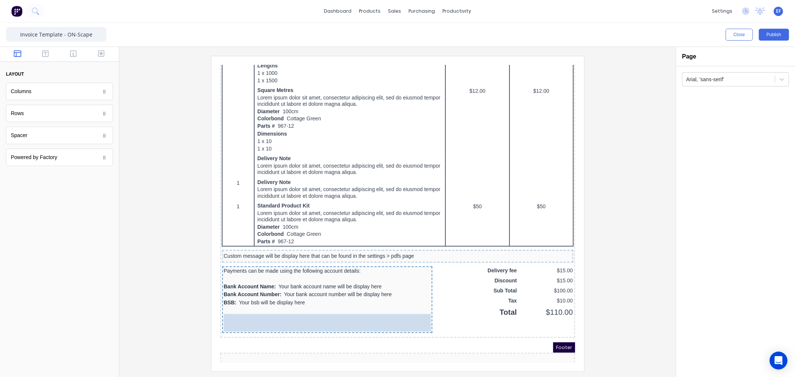
scroll to position [328, 0]
drag, startPoint x: 24, startPoint y: 114, endPoint x: 345, endPoint y: 314, distance: 378.1
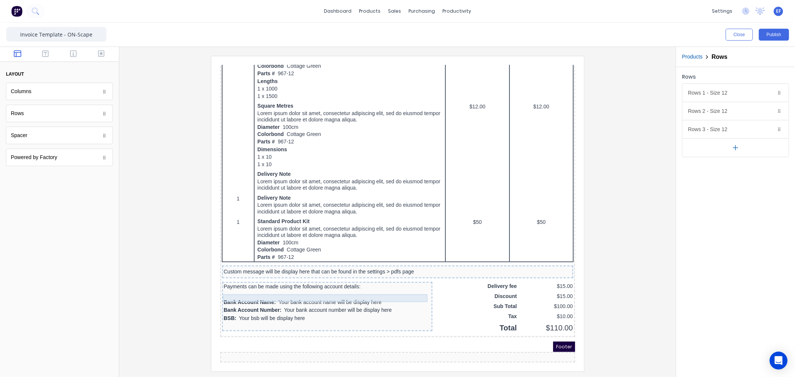
scroll to position [312, 0]
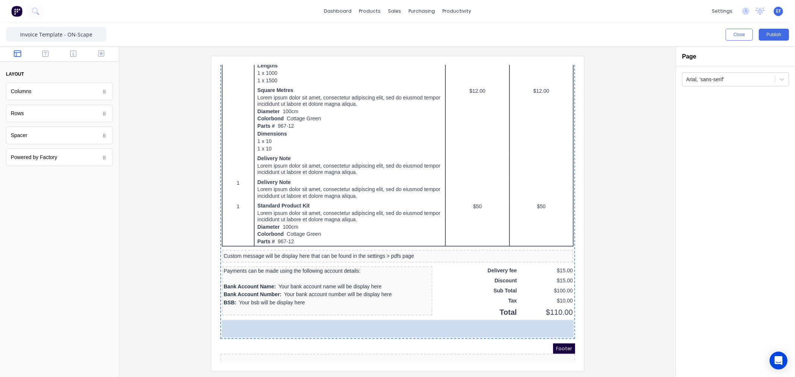
drag, startPoint x: 83, startPoint y: 147, endPoint x: 454, endPoint y: 344, distance: 420.1
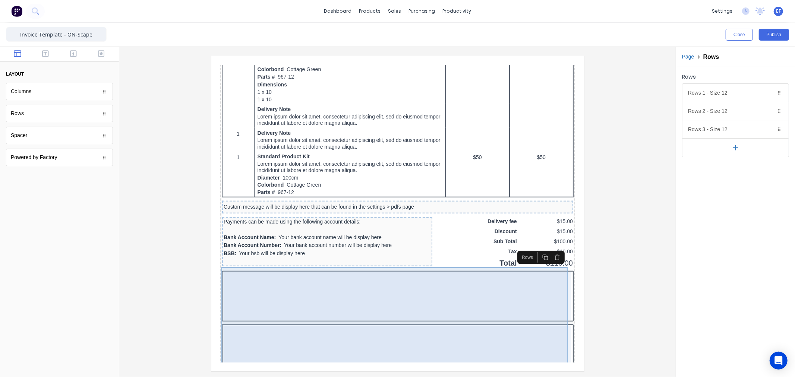
scroll to position [470, 0]
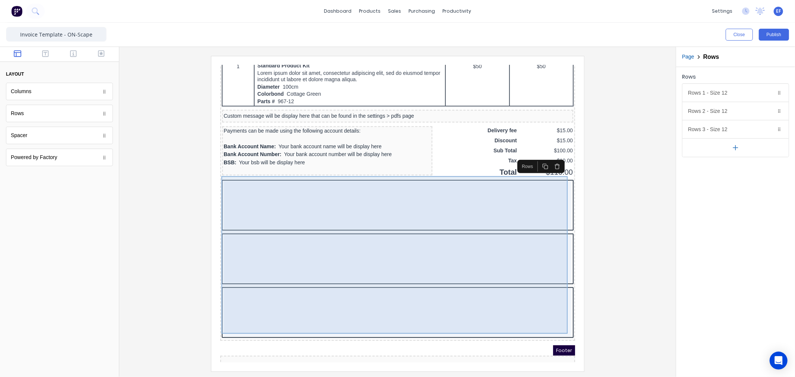
click at [416, 260] on div at bounding box center [388, 250] width 347 height 48
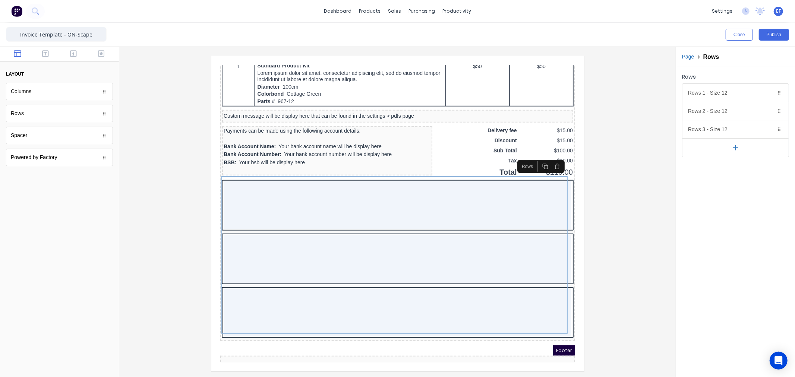
click at [736, 152] on button "button" at bounding box center [735, 147] width 106 height 19
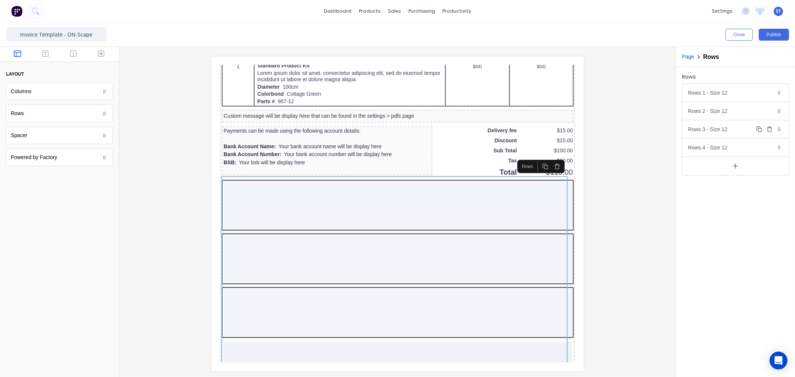
click at [766, 127] on icon "button" at bounding box center [769, 129] width 6 height 6
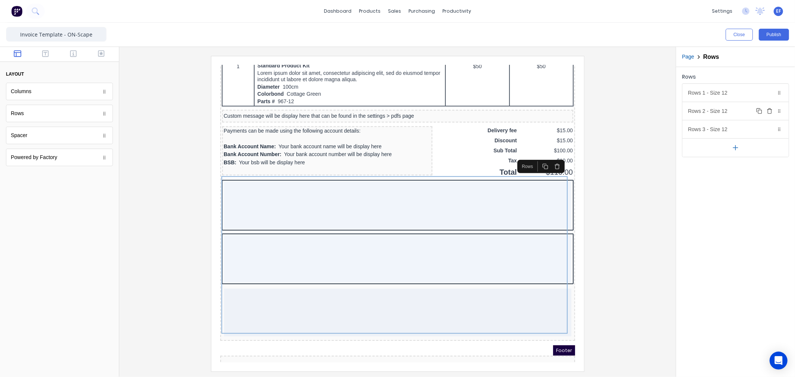
click at [770, 113] on icon "button" at bounding box center [769, 111] width 6 height 6
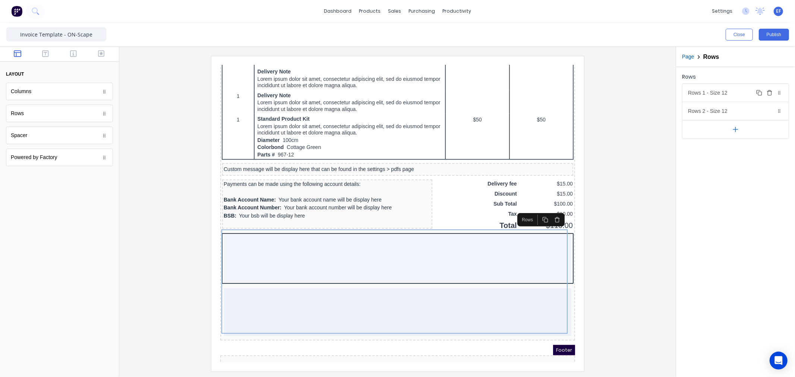
click at [770, 96] on button "Delete" at bounding box center [769, 92] width 9 height 9
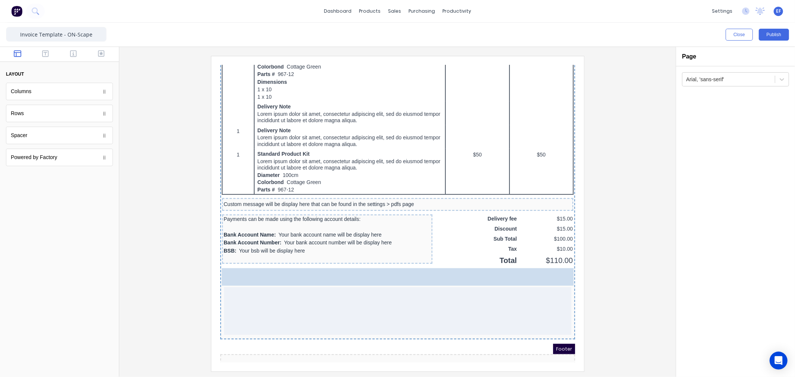
scroll to position [379, 0]
drag, startPoint x: 16, startPoint y: 139, endPoint x: 39, endPoint y: 217, distance: 81.2
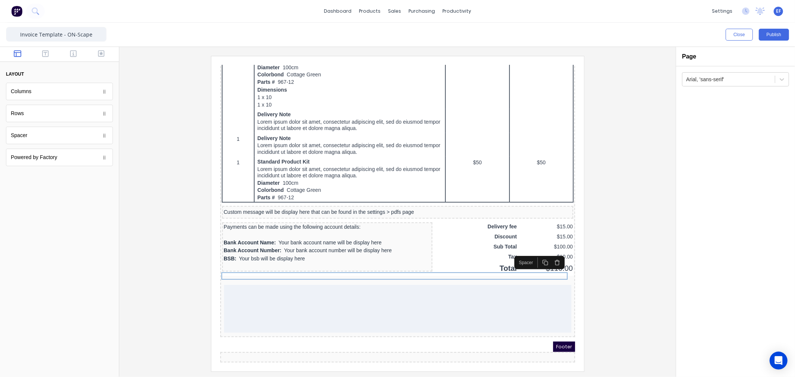
scroll to position [371, 0]
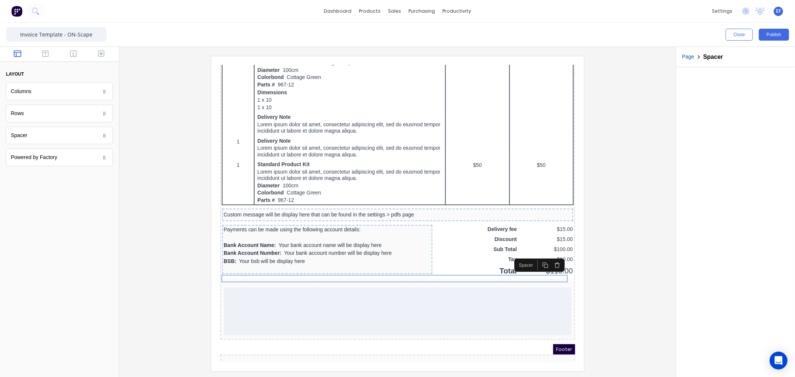
click at [535, 256] on icon "button" at bounding box center [536, 256] width 6 height 6
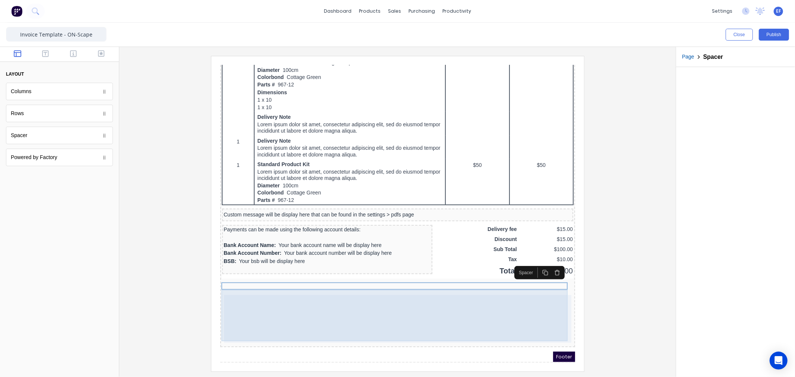
click at [463, 307] on div at bounding box center [388, 310] width 347 height 48
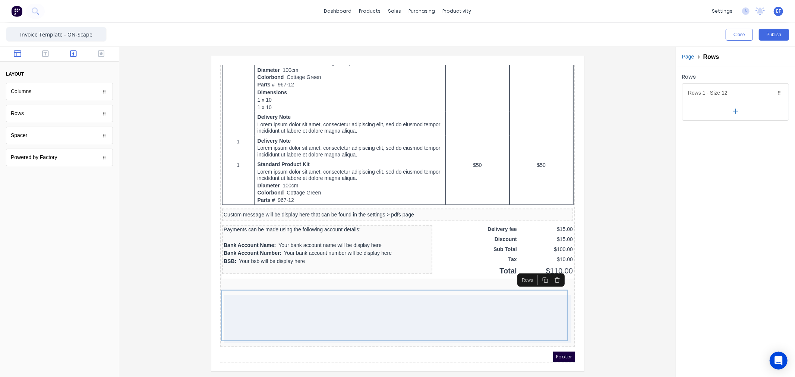
click at [73, 57] on icon "button" at bounding box center [73, 53] width 7 height 7
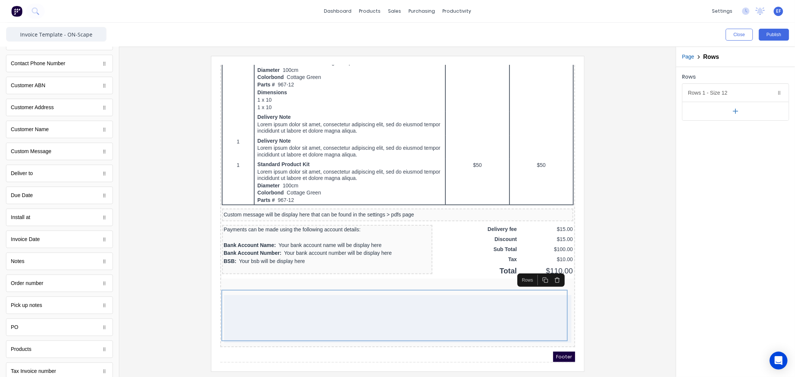
scroll to position [299, 0]
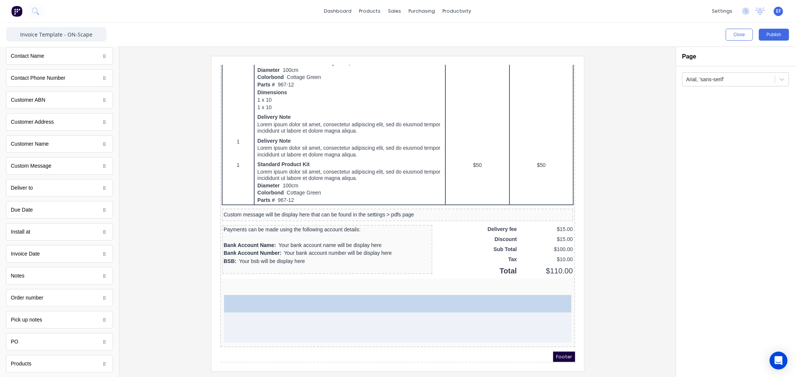
drag, startPoint x: 22, startPoint y: 213, endPoint x: 319, endPoint y: 311, distance: 313.4
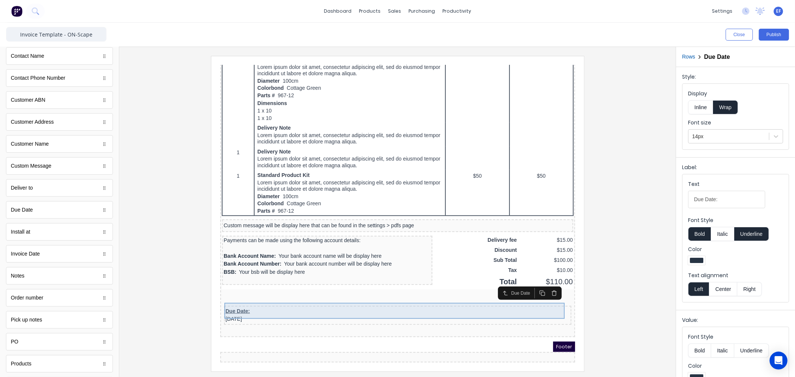
scroll to position [358, 0]
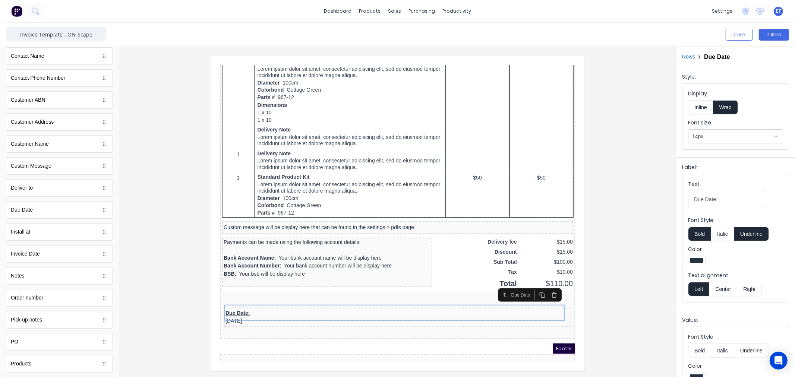
click at [707, 111] on button "Inline" at bounding box center [700, 107] width 25 height 14
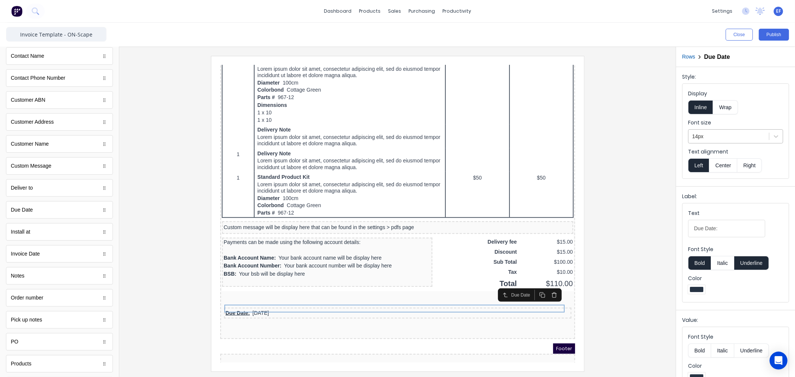
click at [707, 140] on div at bounding box center [728, 136] width 73 height 9
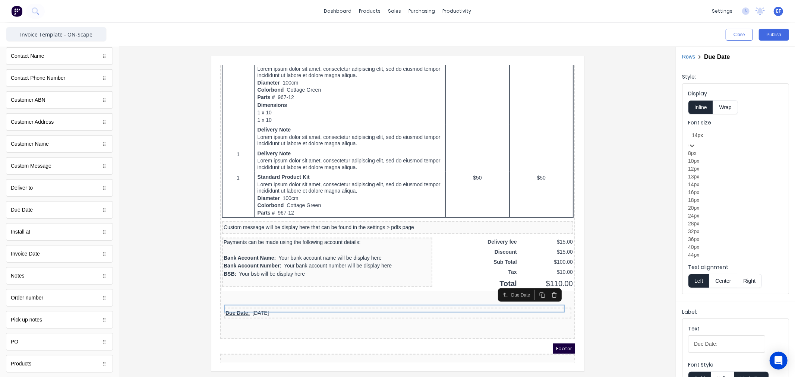
drag, startPoint x: 712, startPoint y: 222, endPoint x: 709, endPoint y: 235, distance: 13.5
click at [712, 196] on div "16px" at bounding box center [735, 193] width 95 height 8
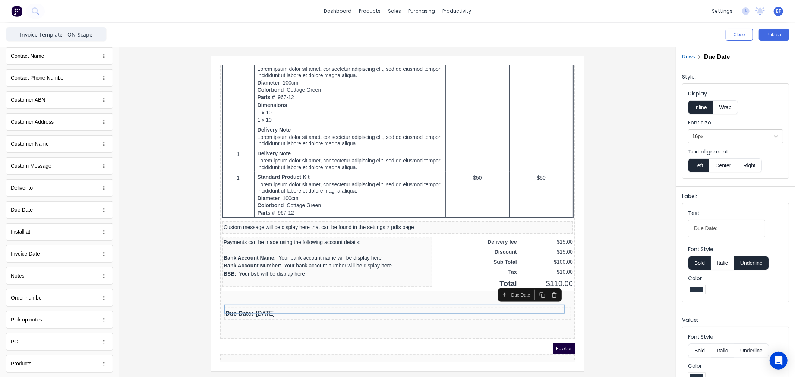
click at [751, 262] on button "Underline" at bounding box center [751, 263] width 35 height 14
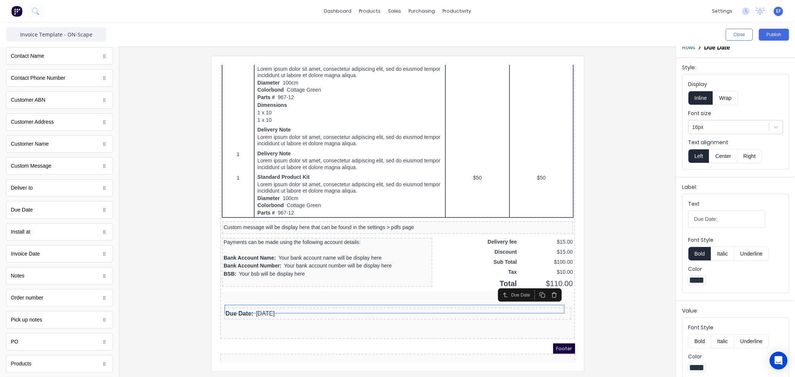
scroll to position [19, 0]
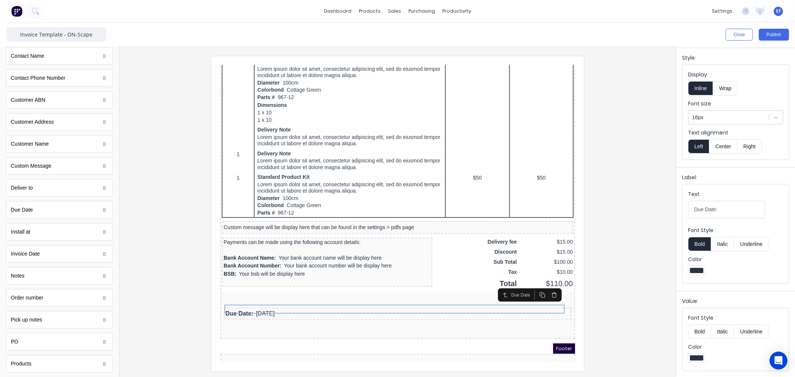
click at [698, 332] on button "Bold" at bounding box center [699, 332] width 23 height 14
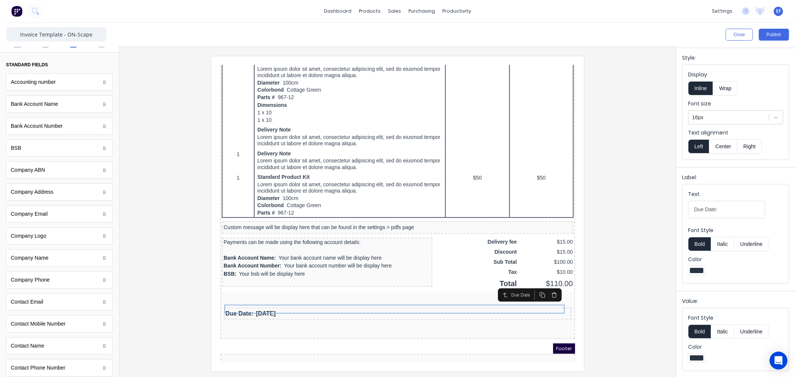
scroll to position [0, 0]
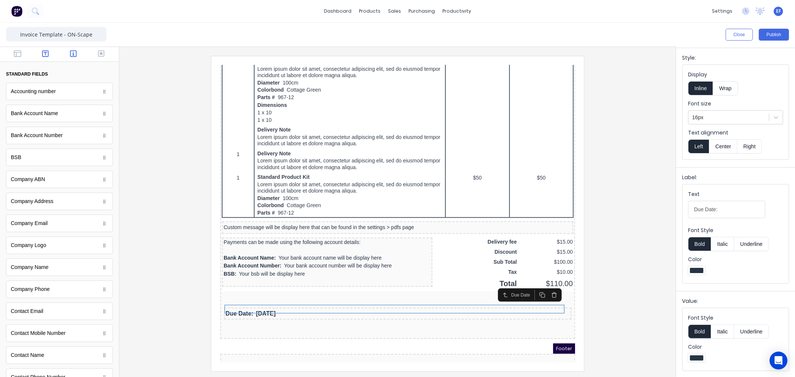
click at [43, 53] on icon "button" at bounding box center [45, 53] width 7 height 7
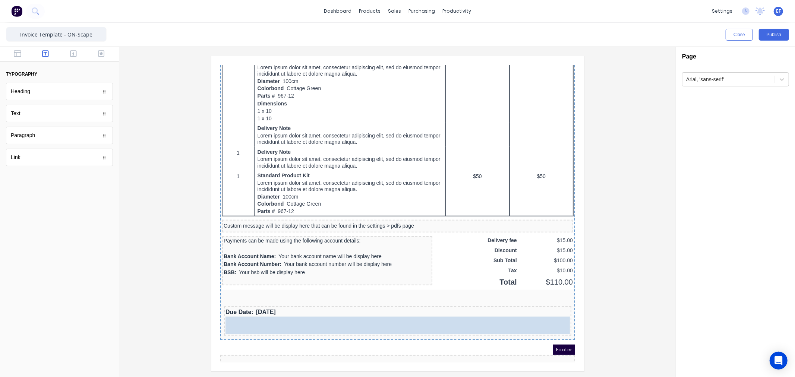
scroll to position [371, 0]
drag, startPoint x: 23, startPoint y: 117, endPoint x: 294, endPoint y: 300, distance: 326.3
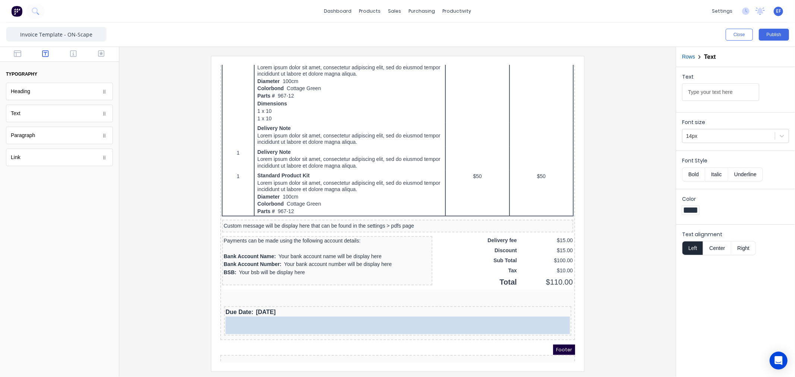
scroll to position [358, 0]
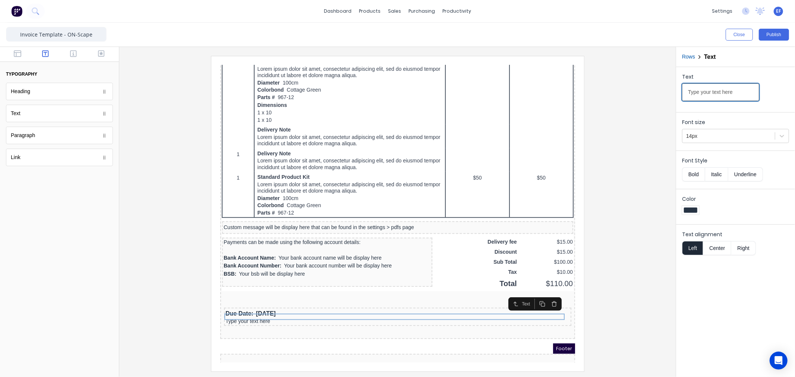
drag, startPoint x: 734, startPoint y: 91, endPoint x: 630, endPoint y: 96, distance: 104.8
click at [633, 97] on div "Close Publish Components typography Heading Heading Text Text Paragraph Paragra…" at bounding box center [397, 200] width 795 height 354
paste input "BANK ACCOUNT DETAILS"
type input "BANK ACCOUNT DETAILS"
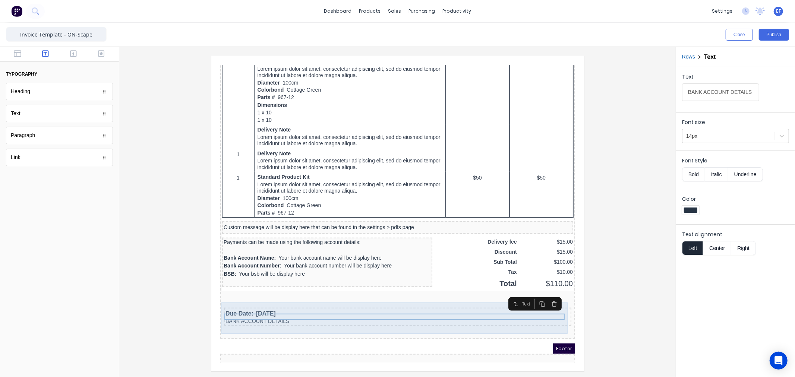
click at [268, 297] on div "Due Date: 29/10/2024 BANK ACCOUNT DETAILS" at bounding box center [388, 312] width 352 height 31
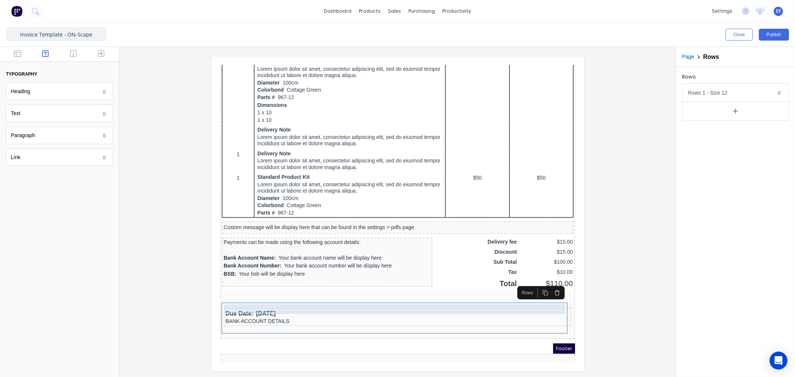
click at [268, 300] on div "Due Date: 29/10/2024" at bounding box center [388, 304] width 344 height 9
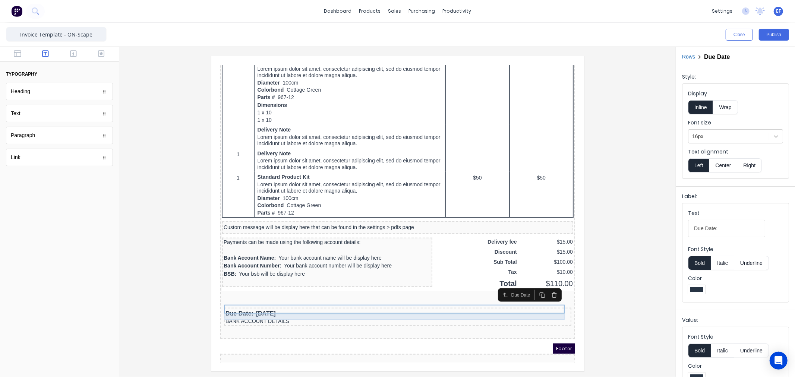
click at [260, 309] on div "BANK ACCOUNT DETAILS" at bounding box center [388, 312] width 344 height 7
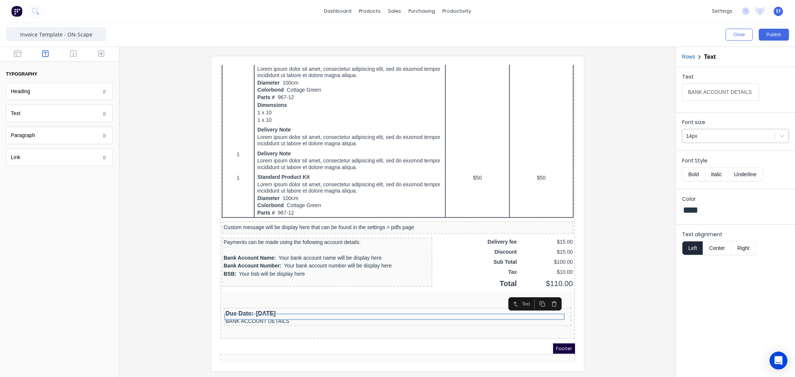
click at [713, 137] on div at bounding box center [728, 136] width 85 height 9
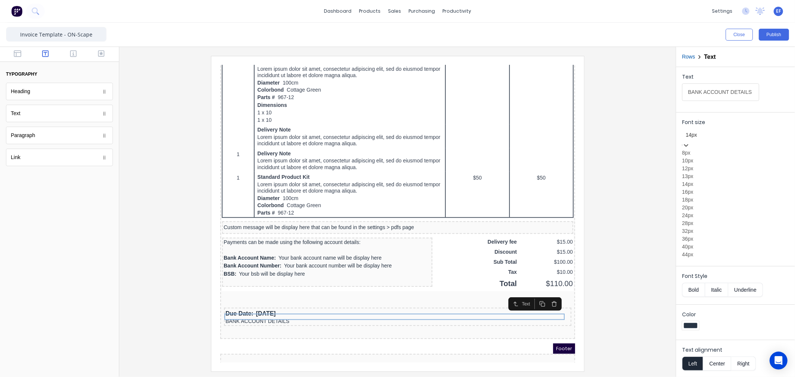
click at [705, 180] on div "13px" at bounding box center [735, 177] width 107 height 8
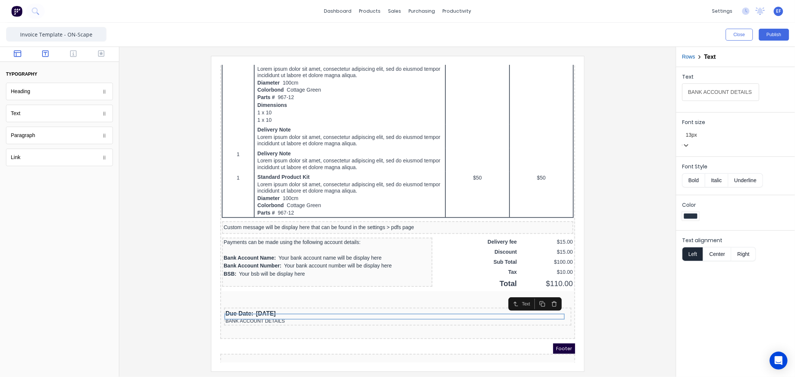
click at [19, 53] on icon "button" at bounding box center [17, 53] width 7 height 7
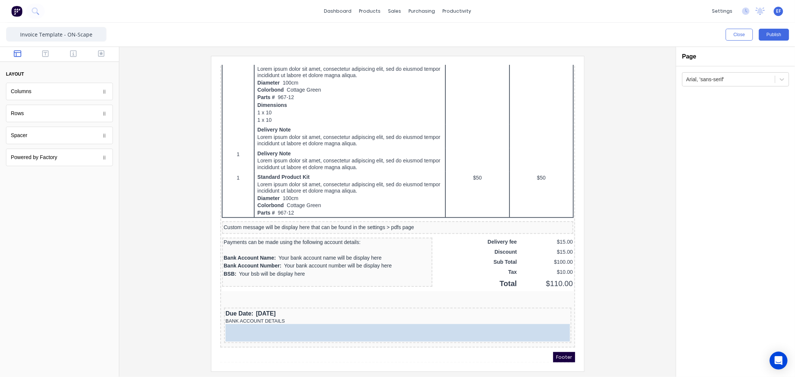
drag, startPoint x: 26, startPoint y: 140, endPoint x: 71, endPoint y: 260, distance: 128.0
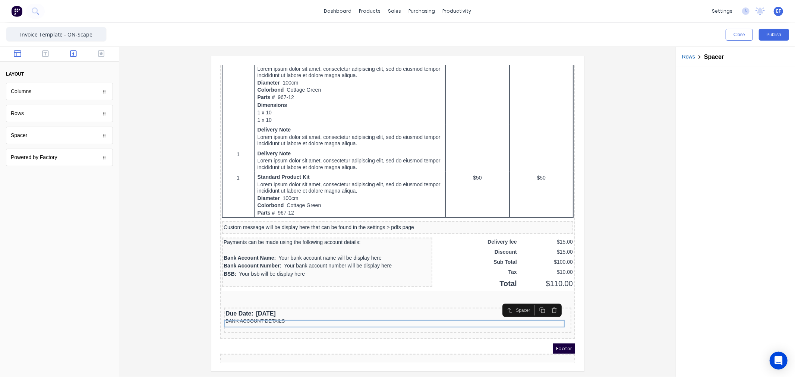
click at [69, 54] on button "button" at bounding box center [73, 54] width 23 height 9
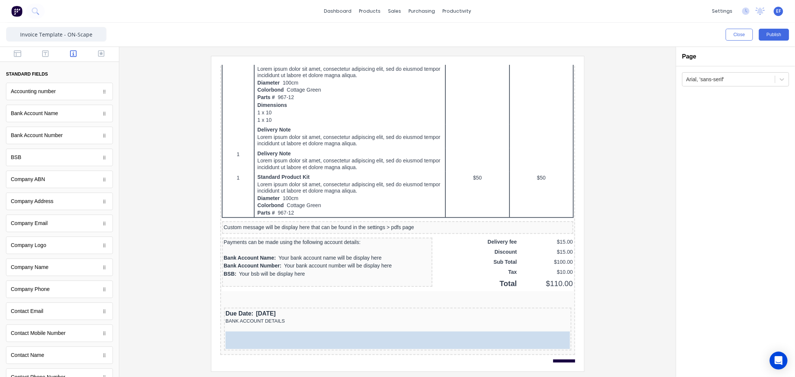
drag, startPoint x: 59, startPoint y: 174, endPoint x: 75, endPoint y: 272, distance: 99.6
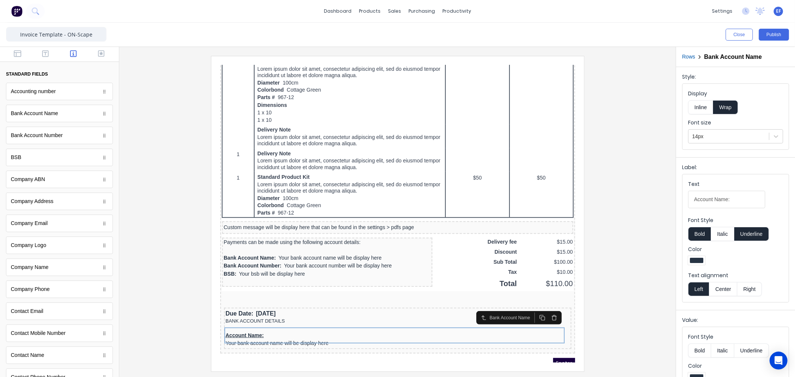
click at [702, 110] on button "Inline" at bounding box center [700, 107] width 25 height 14
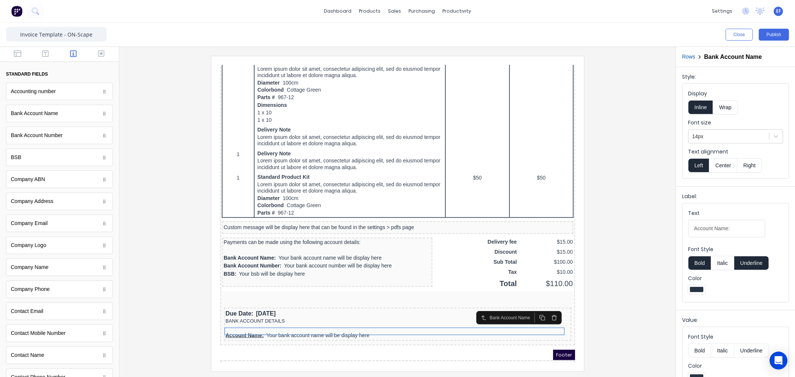
click at [722, 262] on button "Italic" at bounding box center [722, 263] width 23 height 14
click at [709, 263] on button "Bold" at bounding box center [699, 263] width 23 height 14
click at [723, 265] on button "Italic" at bounding box center [722, 263] width 23 height 14
click at [741, 262] on button "Underline" at bounding box center [751, 263] width 35 height 14
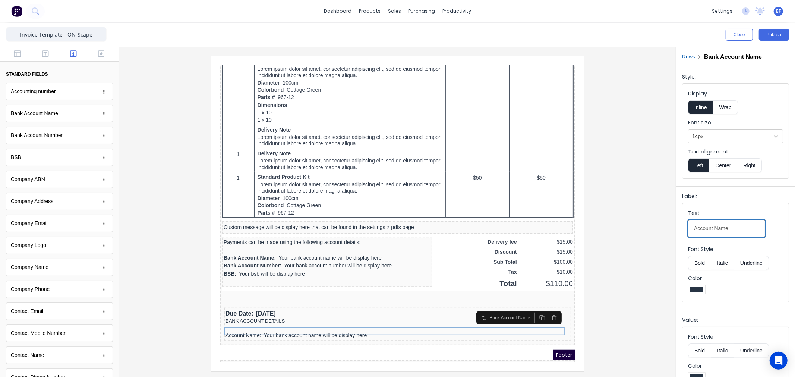
click at [714, 228] on input "Account Name:" at bounding box center [726, 229] width 77 height 18
type input "Name:"
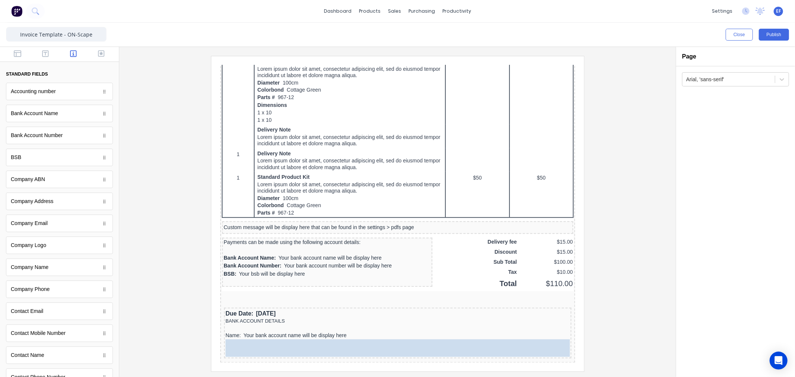
drag, startPoint x: 31, startPoint y: 162, endPoint x: 312, endPoint y: 348, distance: 336.7
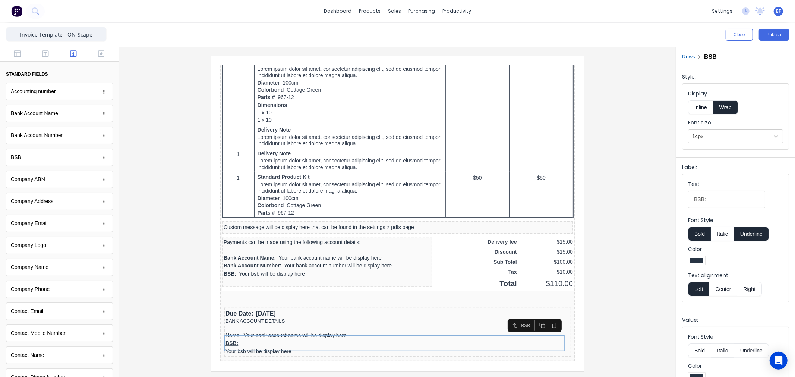
click at [705, 110] on button "Inline" at bounding box center [700, 107] width 25 height 14
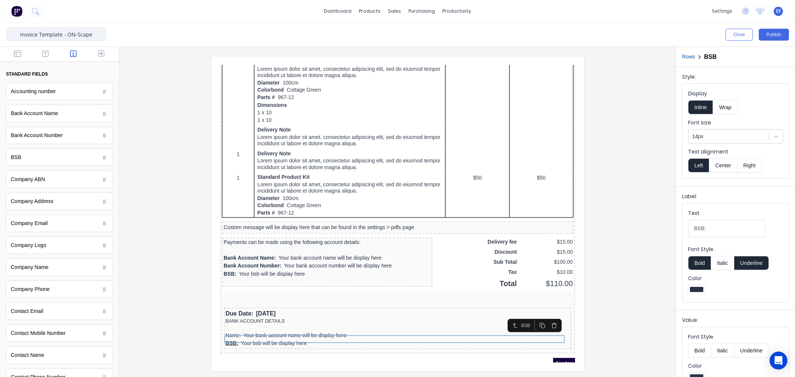
click at [707, 266] on button "Bold" at bounding box center [699, 263] width 23 height 14
click at [748, 265] on button "Underline" at bounding box center [751, 263] width 35 height 14
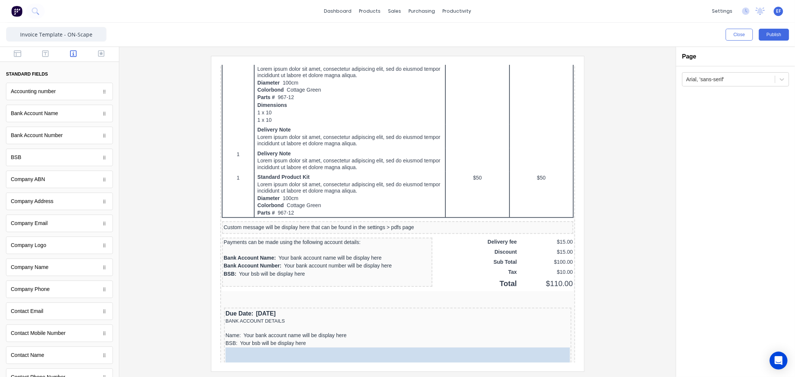
drag, startPoint x: 53, startPoint y: 139, endPoint x: 91, endPoint y: 254, distance: 120.4
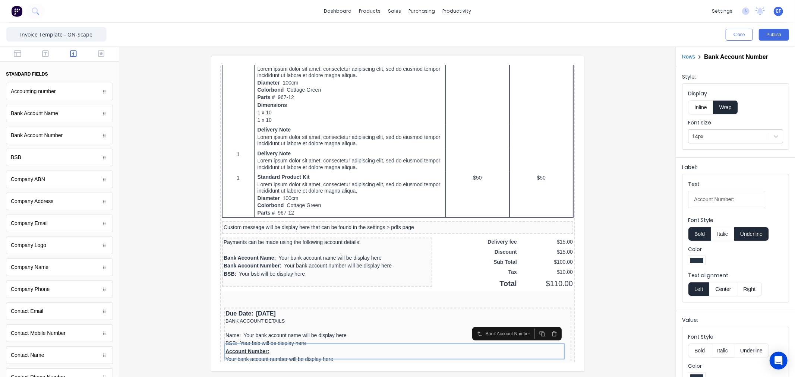
click at [702, 108] on button "Inline" at bounding box center [700, 107] width 25 height 14
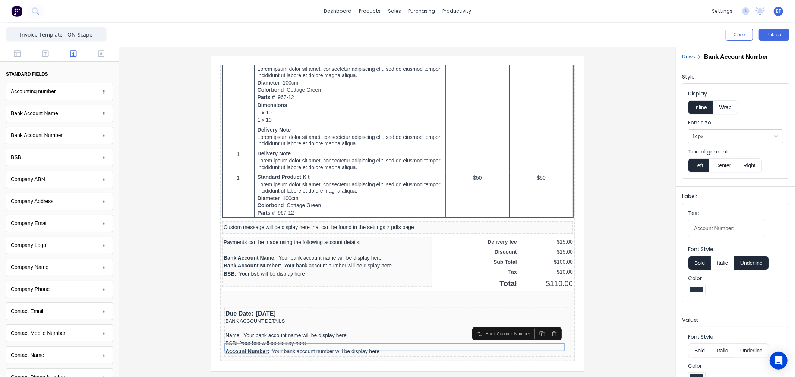
click at [703, 263] on button "Bold" at bounding box center [699, 263] width 23 height 14
click at [748, 263] on button "Underline" at bounding box center [751, 263] width 35 height 14
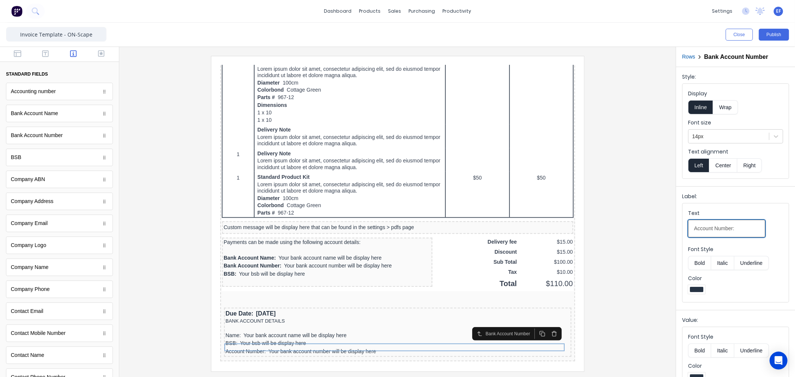
drag, startPoint x: 943, startPoint y: 284, endPoint x: 563, endPoint y: 218, distance: 385.8
type input "ACCT:"
click at [620, 309] on div at bounding box center [397, 213] width 544 height 315
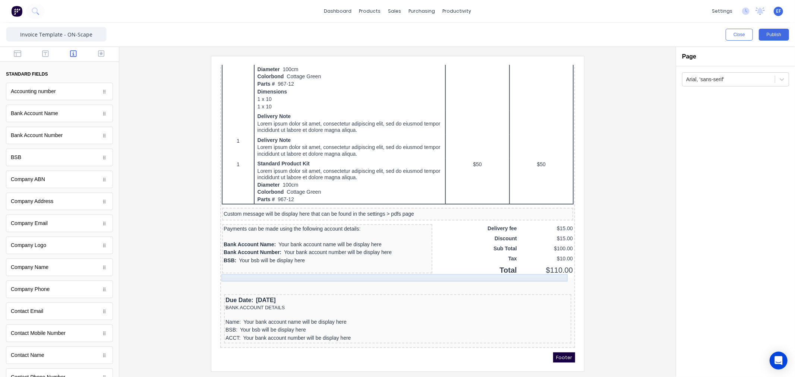
scroll to position [379, 0]
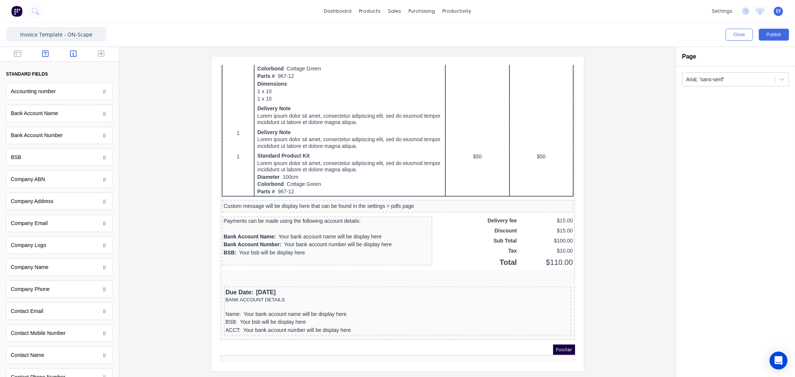
click at [43, 56] on icon "button" at bounding box center [45, 53] width 7 height 7
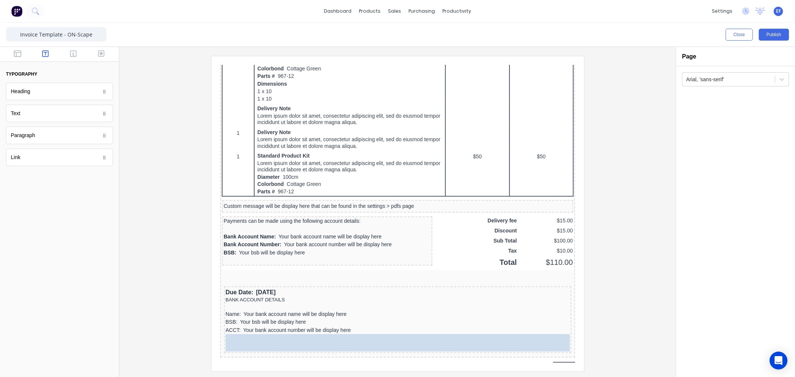
drag, startPoint x: 22, startPoint y: 116, endPoint x: 352, endPoint y: 332, distance: 394.3
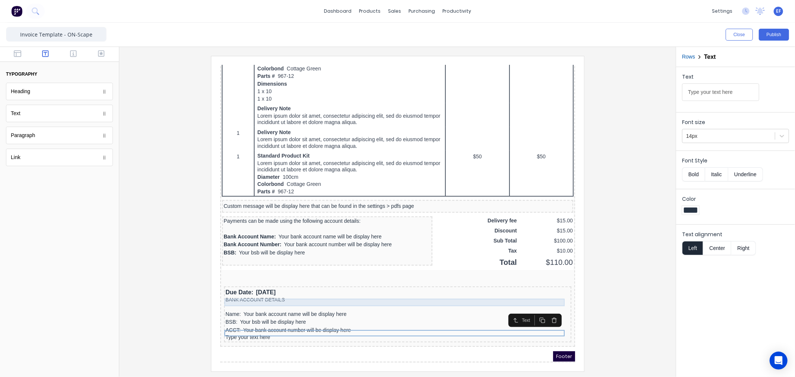
click at [285, 294] on div at bounding box center [388, 297] width 344 height 7
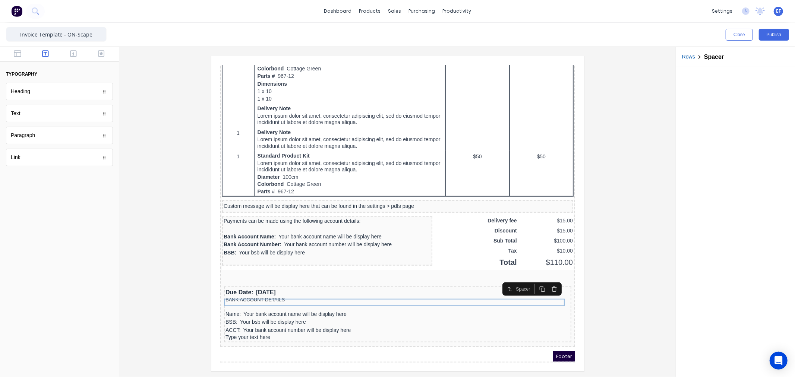
click at [538, 279] on button "button" at bounding box center [533, 280] width 12 height 10
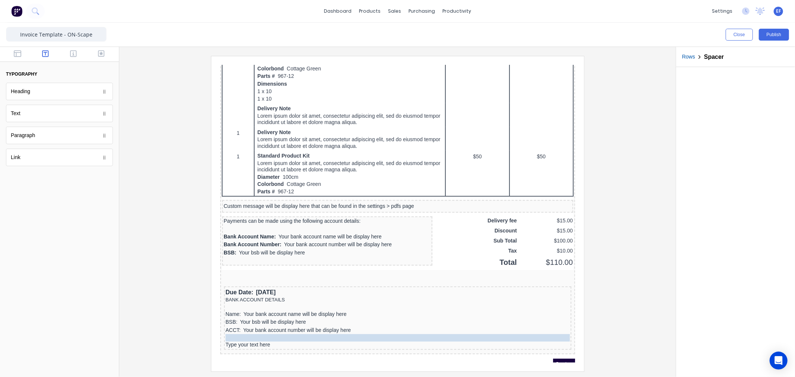
drag, startPoint x: 313, startPoint y: 300, endPoint x: 302, endPoint y: 327, distance: 29.6
click at [263, 332] on div "Type your text here" at bounding box center [388, 335] width 344 height 7
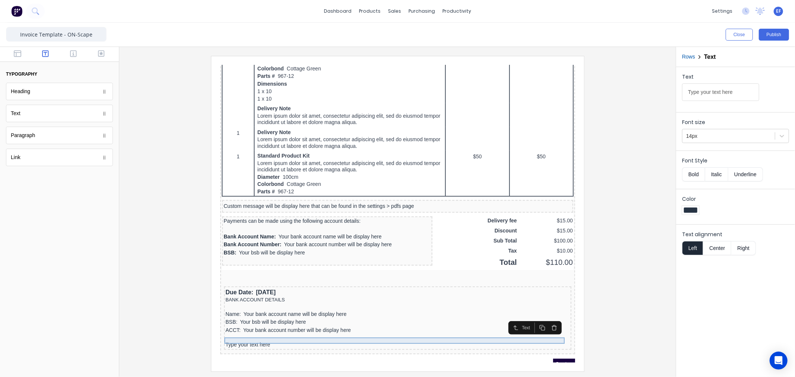
drag, startPoint x: 266, startPoint y: 332, endPoint x: 275, endPoint y: 331, distance: 9.4
click at [266, 332] on div "Type your text here" at bounding box center [388, 335] width 344 height 7
drag, startPoint x: 699, startPoint y: 92, endPoint x: 633, endPoint y: 93, distance: 65.2
click at [634, 92] on div "Close Publish Components typography Heading Heading Text Text Paragraph Paragra…" at bounding box center [397, 200] width 795 height 354
paste input "We thank you for your Custom."
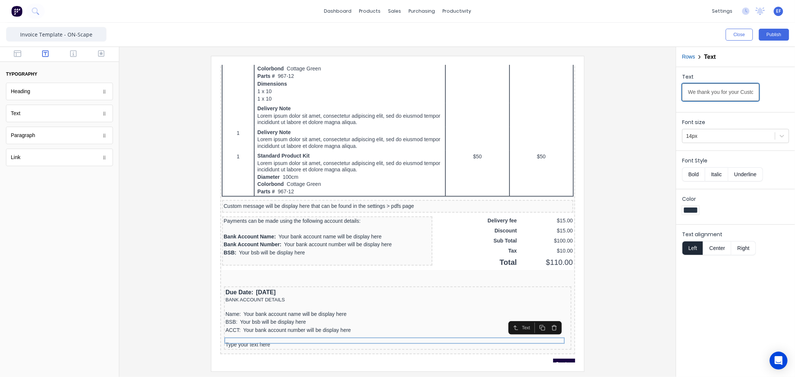
scroll to position [0, 11]
type input "We thank you for your Custom."
click at [613, 263] on div at bounding box center [397, 213] width 544 height 315
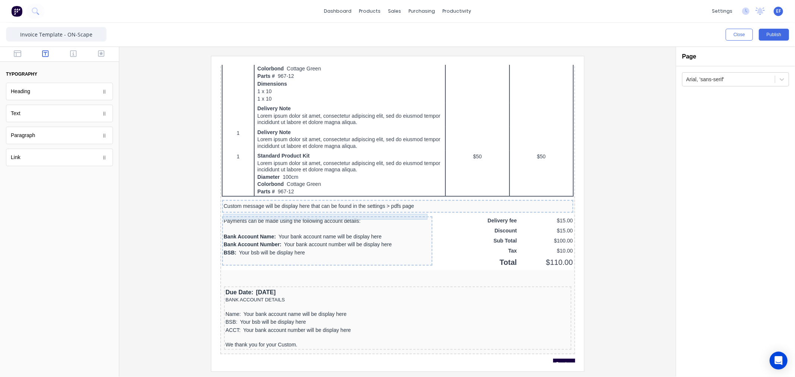
click at [341, 209] on div "Payments can be made using the following account details:" at bounding box center [317, 212] width 207 height 6
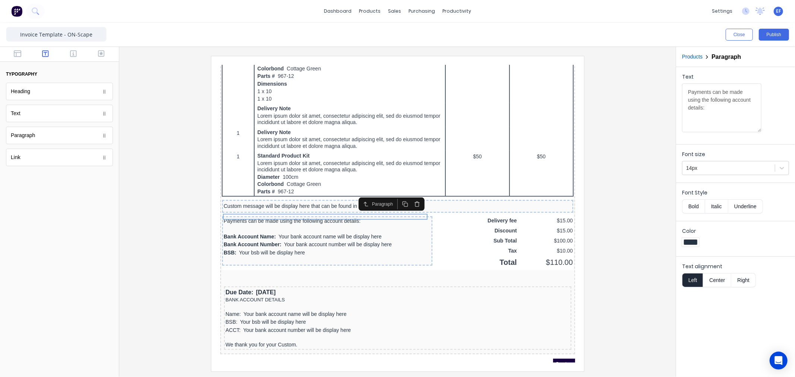
click at [405, 195] on icon "button" at bounding box center [408, 195] width 6 height 6
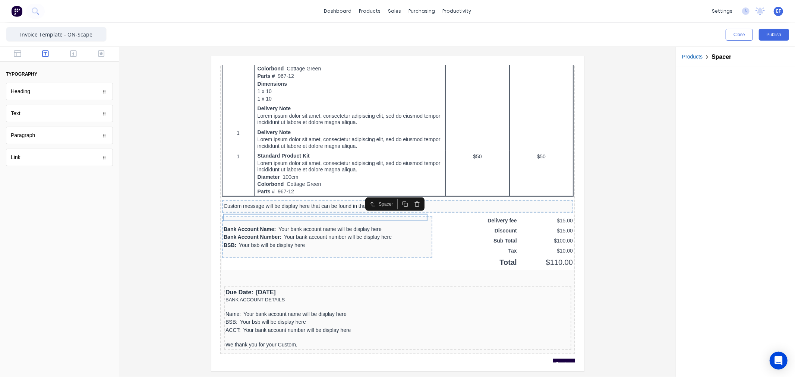
click at [405, 195] on icon "button" at bounding box center [408, 195] width 6 height 6
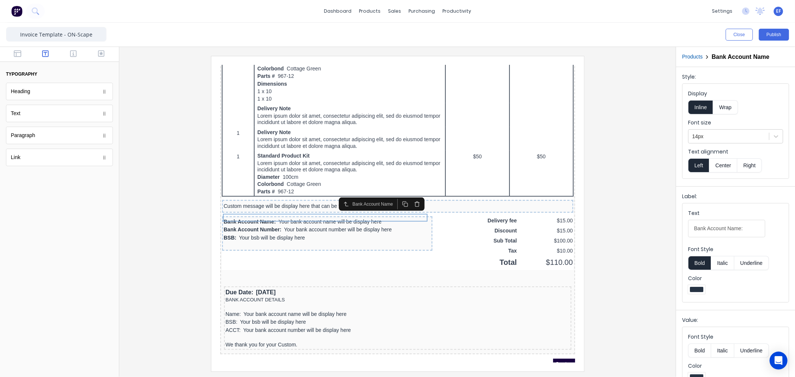
click at [405, 195] on icon "button" at bounding box center [408, 195] width 6 height 6
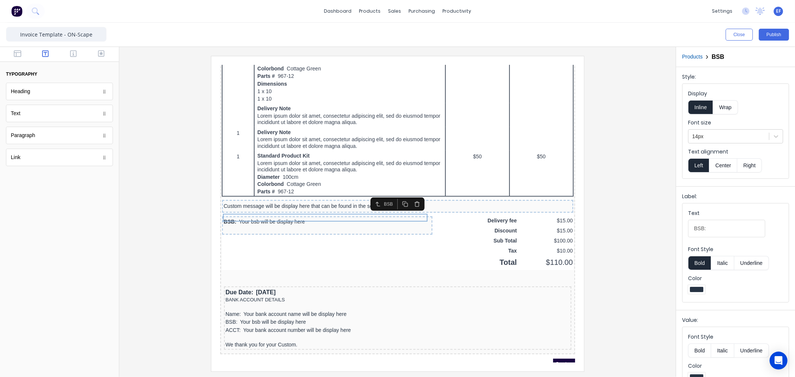
click at [405, 195] on icon "button" at bounding box center [408, 195] width 6 height 6
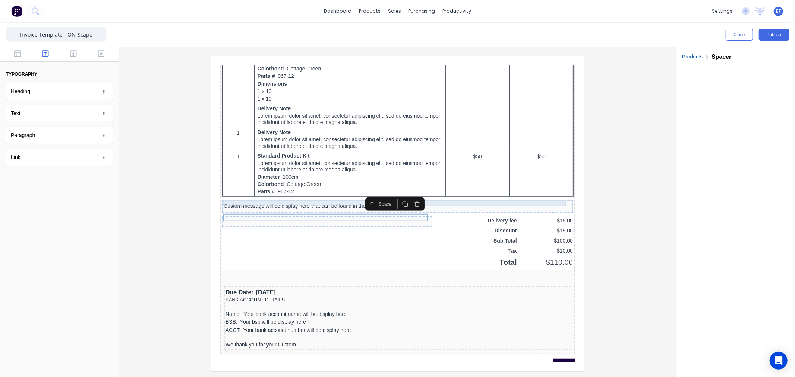
click at [343, 194] on div "Custom message will be display here that can be found in the settings > pdfs pa…" at bounding box center [388, 197] width 348 height 7
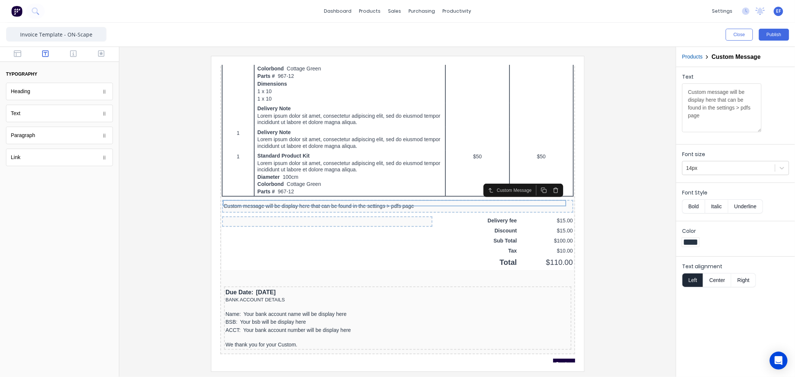
click at [543, 179] on icon "button" at bounding box center [546, 181] width 6 height 6
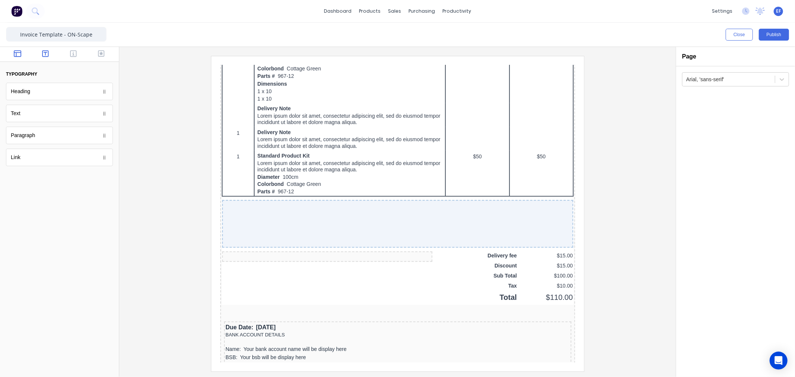
click at [21, 53] on button "button" at bounding box center [17, 54] width 23 height 9
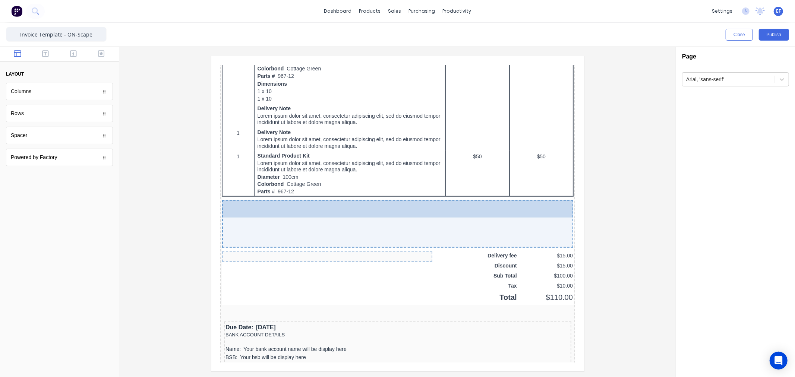
drag, startPoint x: 27, startPoint y: 139, endPoint x: 314, endPoint y: 224, distance: 299.5
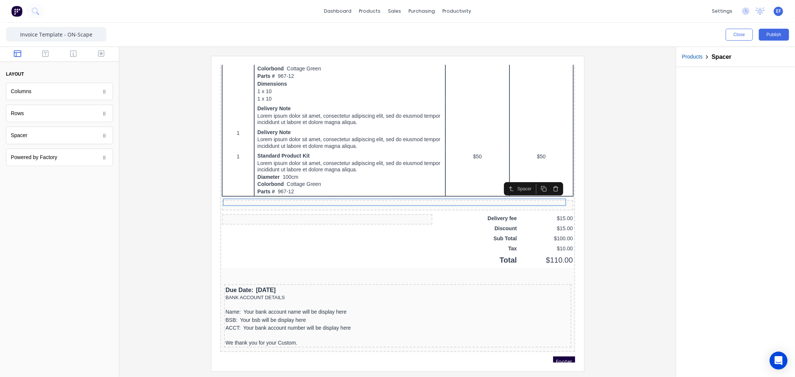
click at [619, 272] on div at bounding box center [397, 213] width 544 height 315
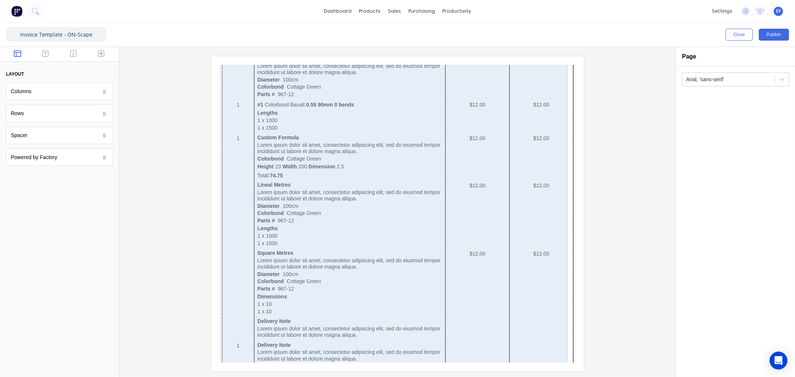
scroll to position [0, 0]
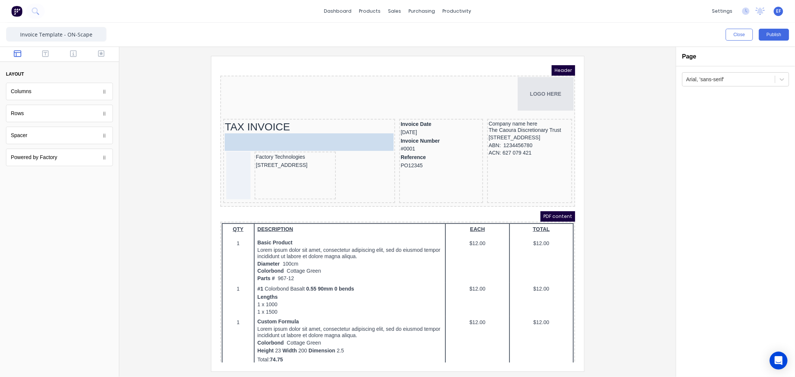
drag, startPoint x: 34, startPoint y: 137, endPoint x: 288, endPoint y: 131, distance: 253.5
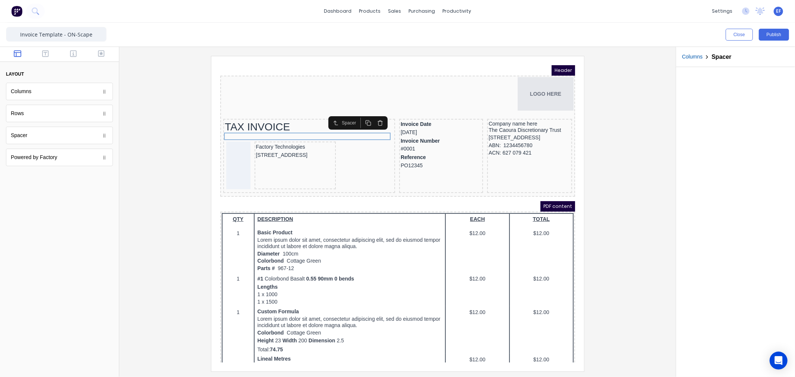
click at [184, 173] on div at bounding box center [397, 213] width 544 height 315
click at [103, 56] on icon "button" at bounding box center [101, 53] width 7 height 7
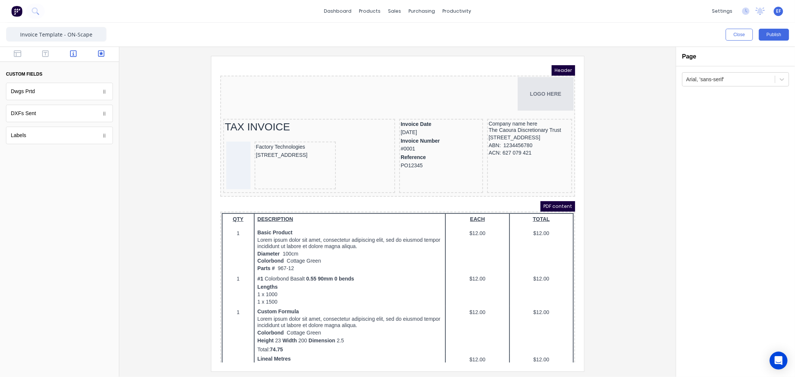
click at [75, 53] on icon "button" at bounding box center [73, 53] width 7 height 7
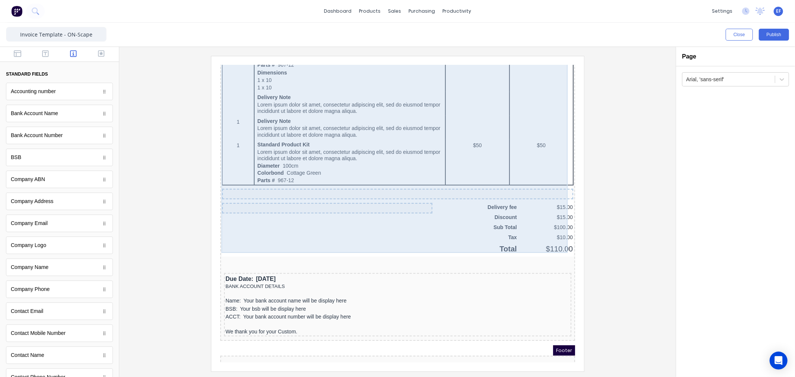
scroll to position [399, 0]
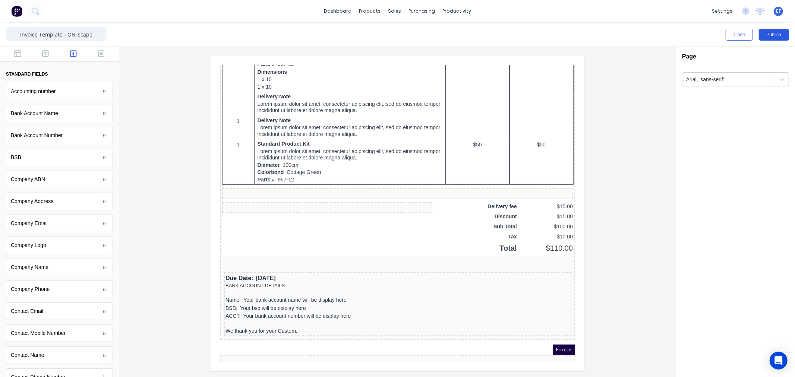
click at [768, 32] on button "Publish" at bounding box center [774, 35] width 30 height 12
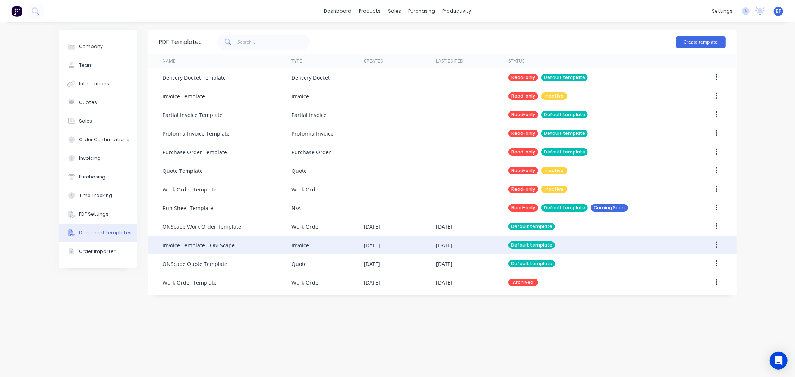
click at [198, 248] on div "Invoice Template - ON-Scape" at bounding box center [199, 245] width 72 height 8
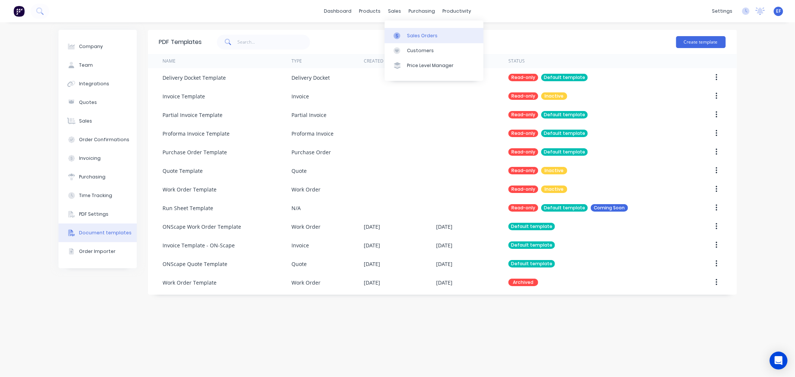
click at [396, 31] on link "Sales Orders" at bounding box center [434, 35] width 99 height 15
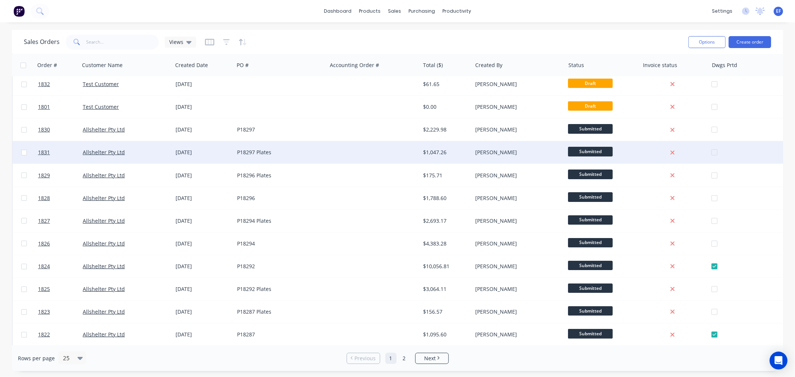
scroll to position [41, 0]
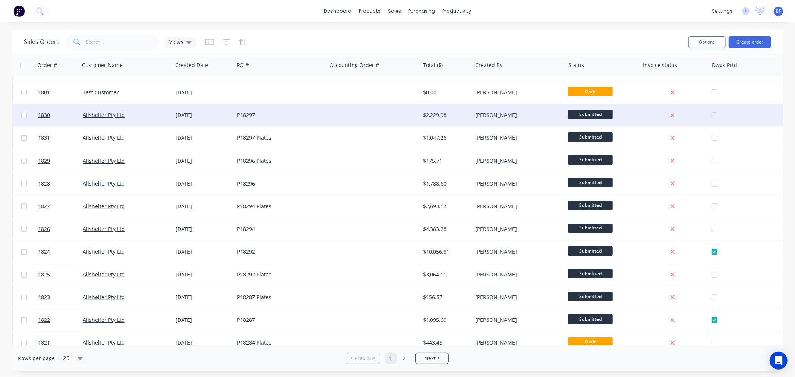
click at [376, 114] on div at bounding box center [373, 115] width 93 height 22
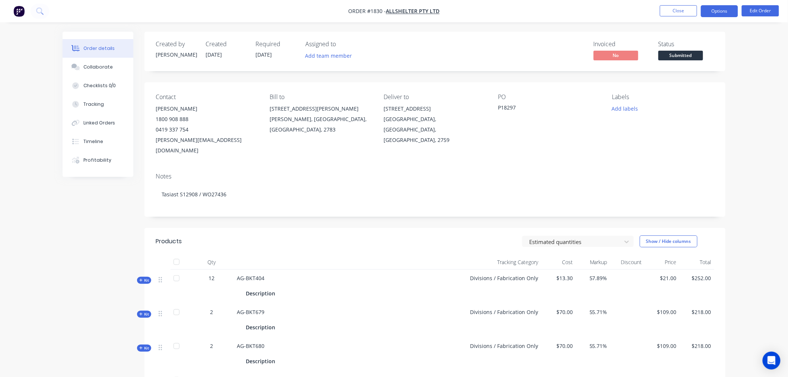
click at [730, 14] on button "Options" at bounding box center [719, 11] width 37 height 12
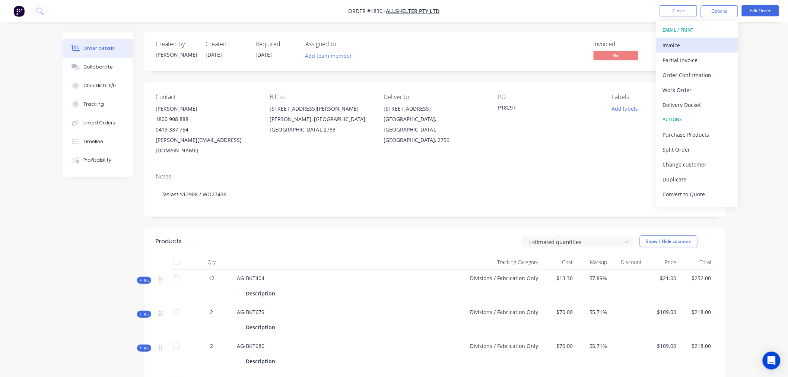
click at [690, 43] on div "Invoice" at bounding box center [697, 45] width 69 height 11
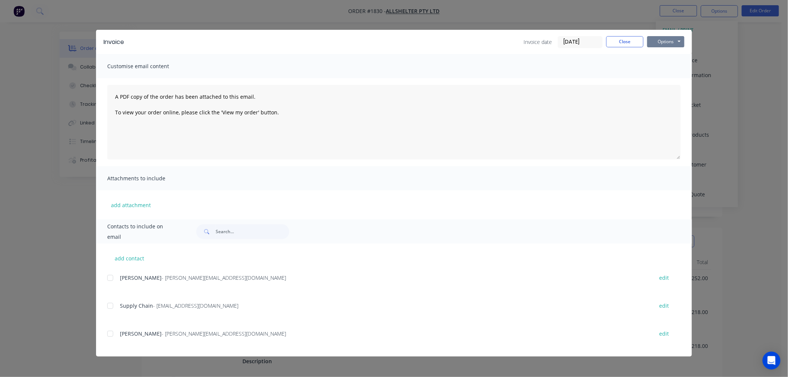
click at [664, 44] on button "Options" at bounding box center [666, 41] width 37 height 11
click at [660, 54] on button "Preview" at bounding box center [672, 55] width 48 height 12
click at [665, 41] on button "Options" at bounding box center [666, 41] width 37 height 11
click at [666, 57] on button "Preview" at bounding box center [672, 55] width 48 height 12
click at [630, 41] on button "Close" at bounding box center [625, 41] width 37 height 11
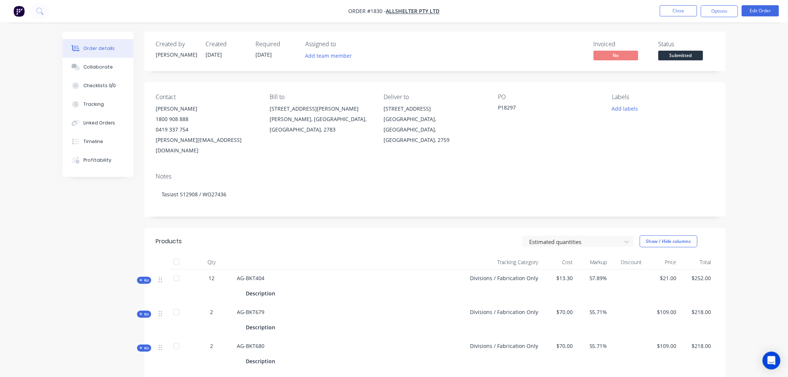
click at [20, 13] on img "button" at bounding box center [18, 11] width 11 height 11
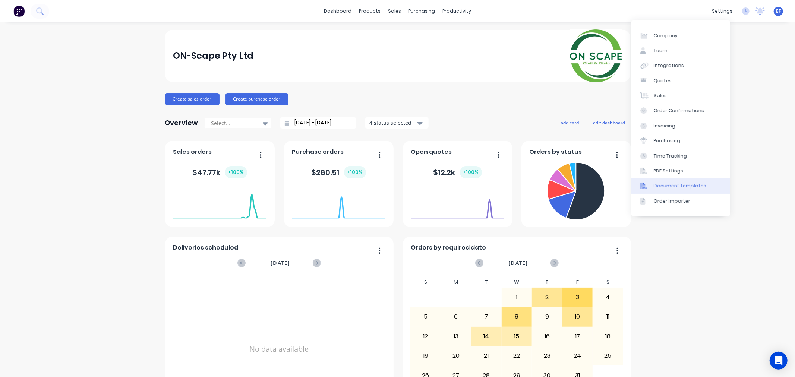
click at [672, 184] on div "Document templates" at bounding box center [680, 186] width 53 height 7
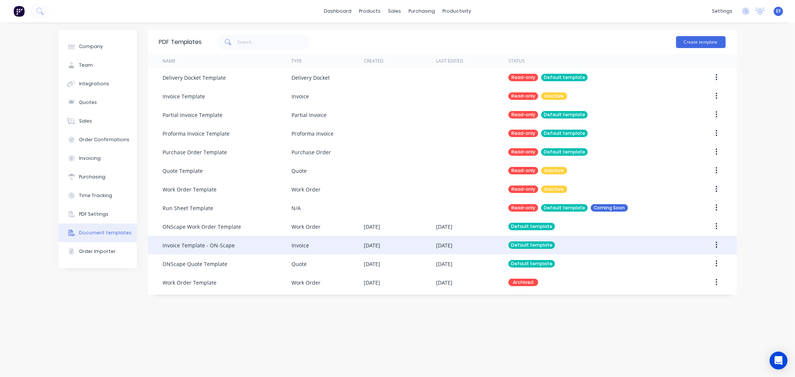
click at [200, 247] on div "Invoice Template - ON-Scape" at bounding box center [199, 245] width 72 height 8
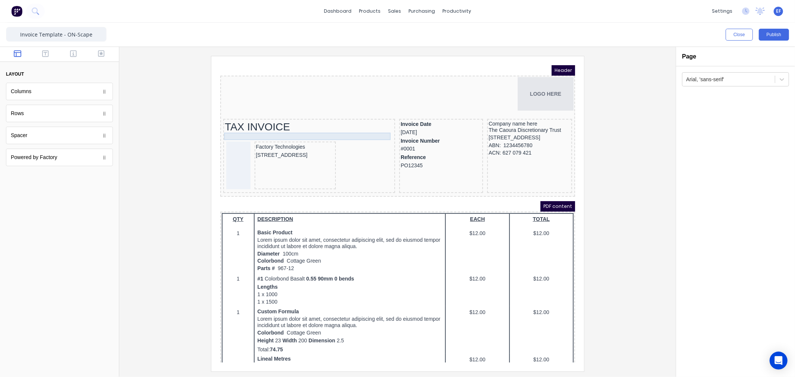
click at [269, 127] on div at bounding box center [299, 127] width 169 height 7
click at [369, 113] on icon "button" at bounding box center [371, 114] width 6 height 6
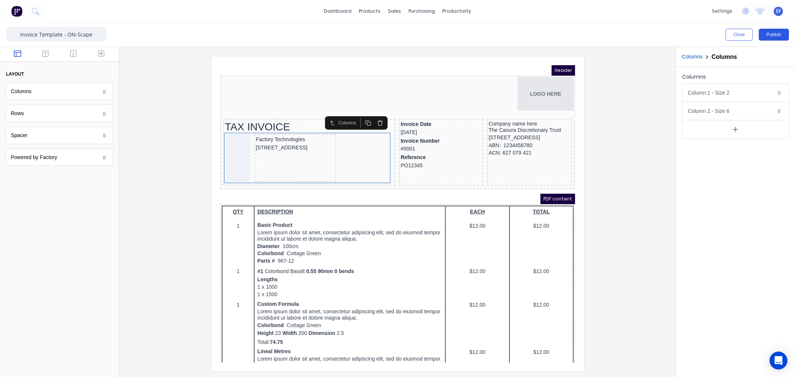
click at [787, 34] on button "Publish" at bounding box center [774, 35] width 30 height 12
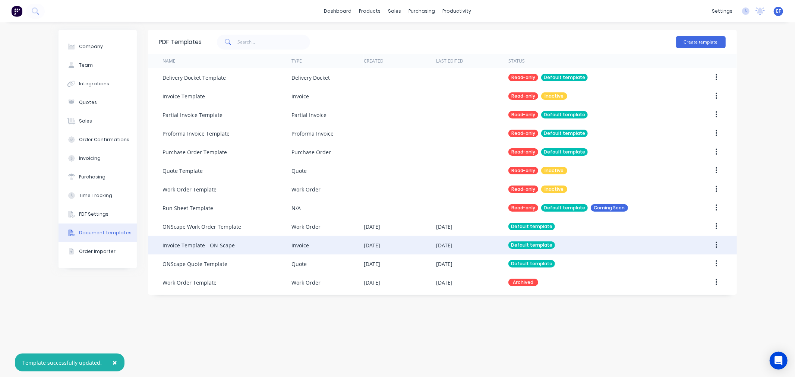
click at [221, 245] on div "Invoice Template - ON-Scape" at bounding box center [199, 245] width 72 height 8
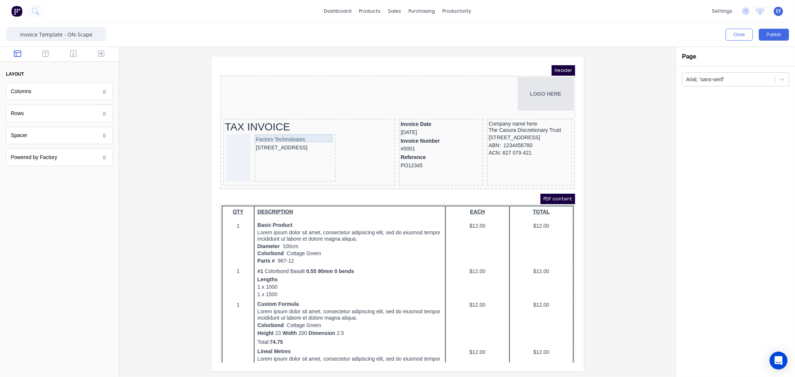
click at [270, 128] on div "Factory Technologies" at bounding box center [286, 130] width 79 height 8
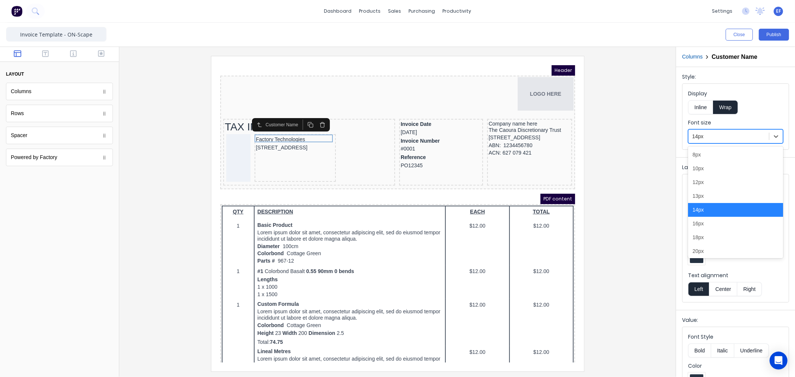
click at [700, 136] on div at bounding box center [728, 136] width 73 height 9
click at [696, 195] on div "13px" at bounding box center [735, 196] width 95 height 14
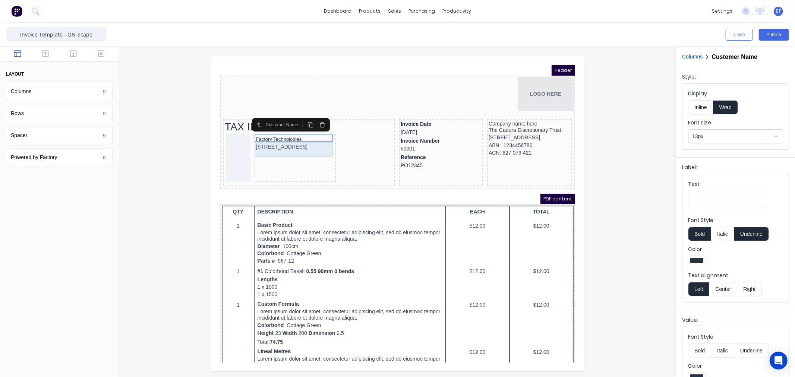
click at [296, 135] on div "[STREET_ADDRESS]" at bounding box center [286, 138] width 79 height 8
click at [698, 133] on div at bounding box center [728, 136] width 73 height 9
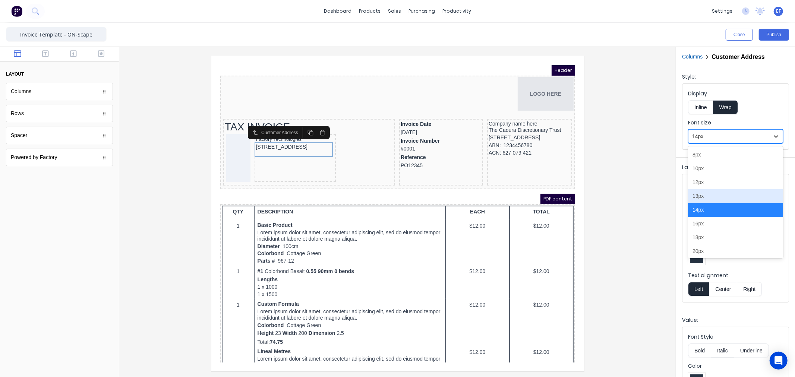
click at [702, 199] on div "13px" at bounding box center [735, 196] width 95 height 14
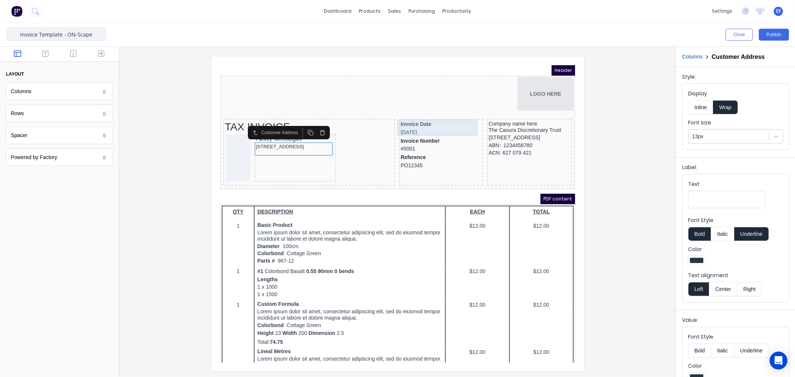
click at [396, 112] on div "Invoice Date [DATE]" at bounding box center [431, 119] width 81 height 16
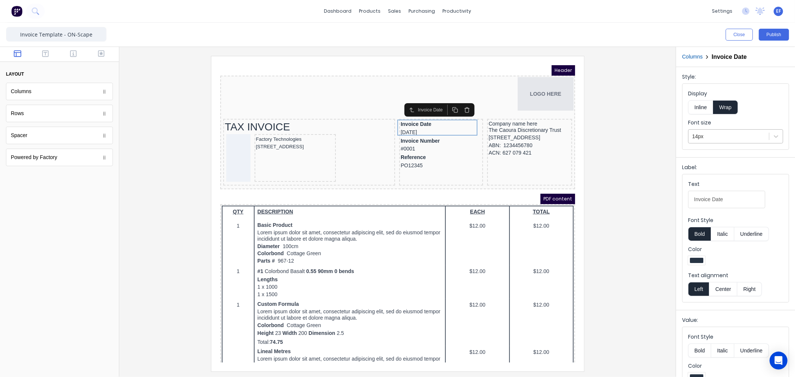
click at [718, 134] on div at bounding box center [728, 136] width 73 height 9
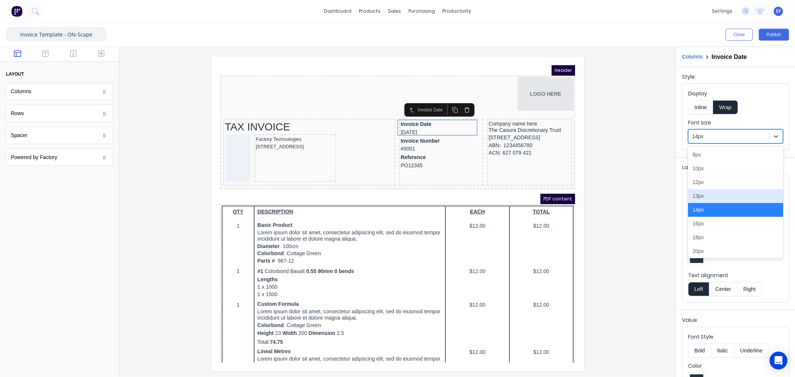
click at [701, 196] on div "13px" at bounding box center [735, 196] width 95 height 14
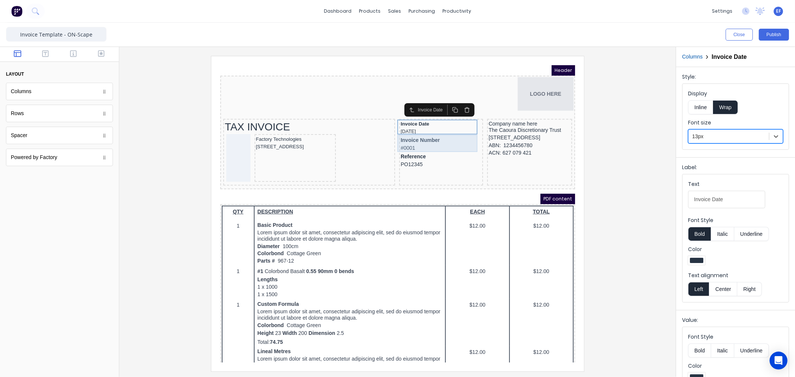
click at [454, 131] on div "Invoice Number #0001" at bounding box center [431, 134] width 81 height 17
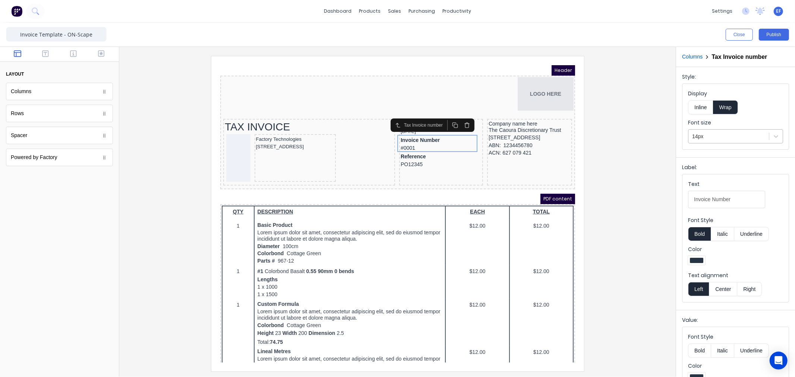
click at [711, 138] on div at bounding box center [728, 136] width 73 height 9
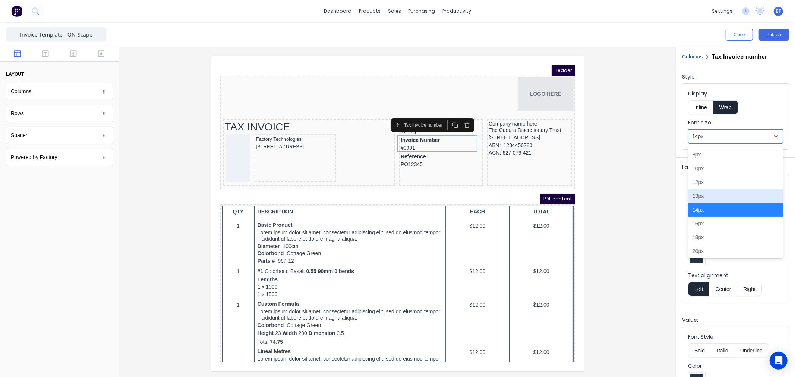
click at [702, 194] on div "13px" at bounding box center [735, 196] width 95 height 14
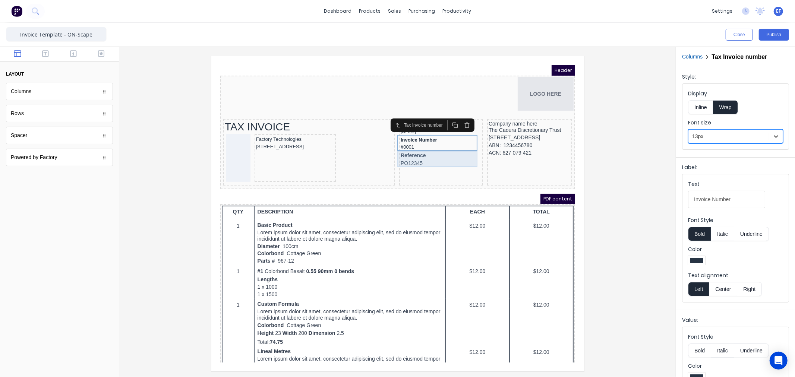
click at [421, 150] on div "Reference PO12345" at bounding box center [431, 150] width 81 height 16
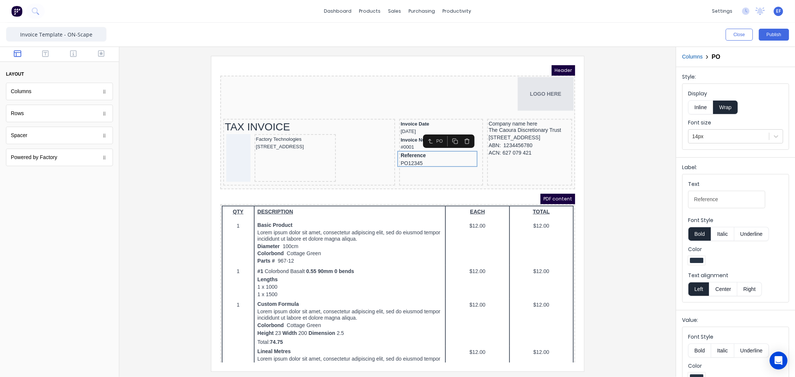
click at [716, 136] on div at bounding box center [728, 136] width 73 height 9
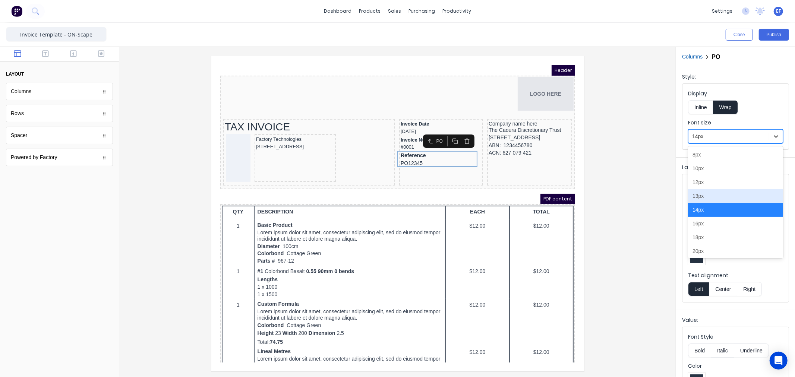
click at [705, 200] on div "13px" at bounding box center [735, 196] width 95 height 14
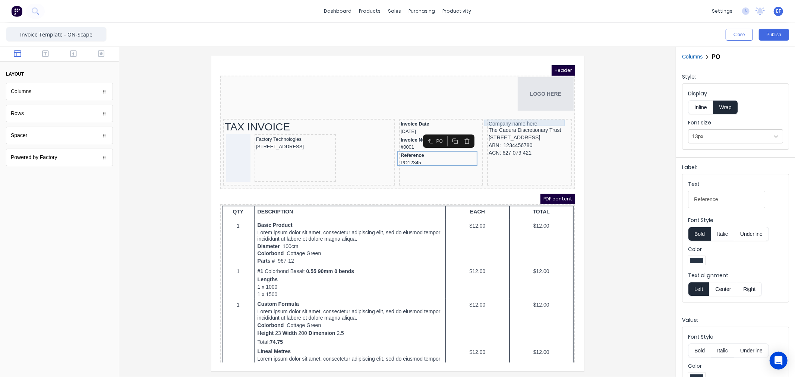
click at [513, 114] on div "Company name here" at bounding box center [520, 114] width 82 height 7
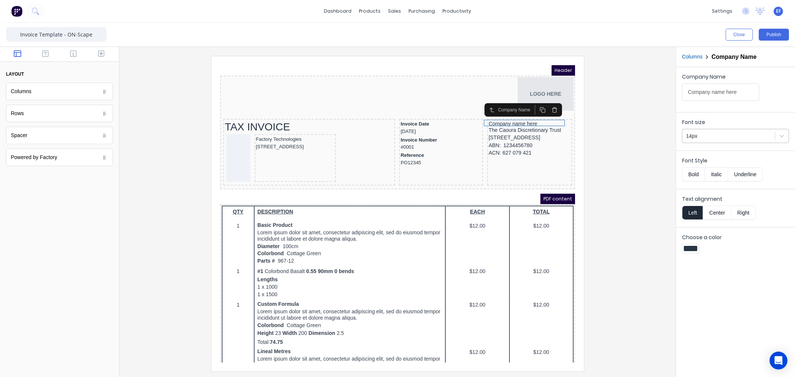
click at [704, 133] on div at bounding box center [728, 136] width 85 height 9
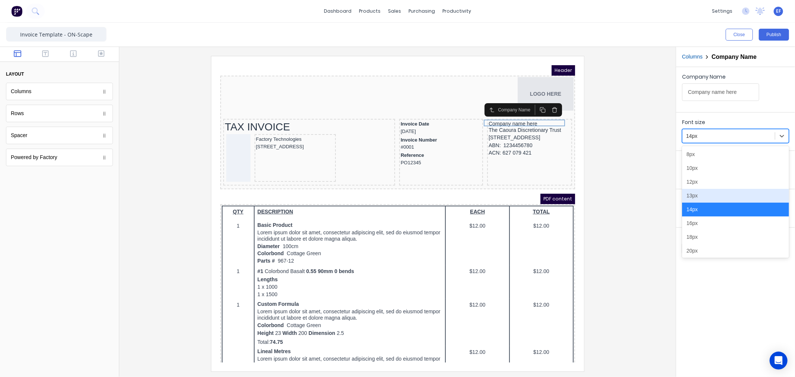
click at [694, 200] on div "13px" at bounding box center [735, 196] width 107 height 14
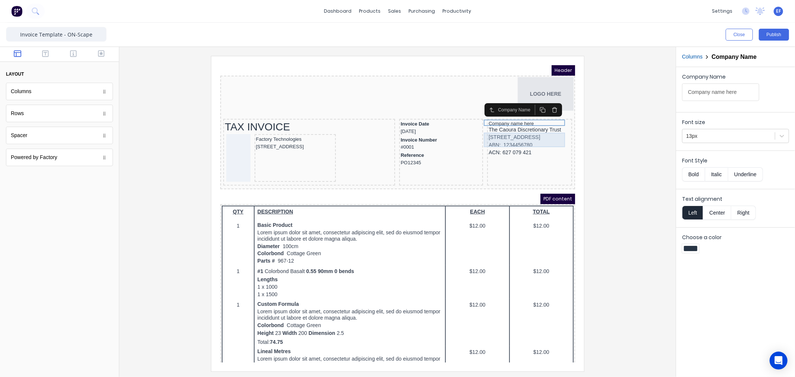
click at [524, 126] on div "[STREET_ADDRESS]" at bounding box center [520, 128] width 82 height 8
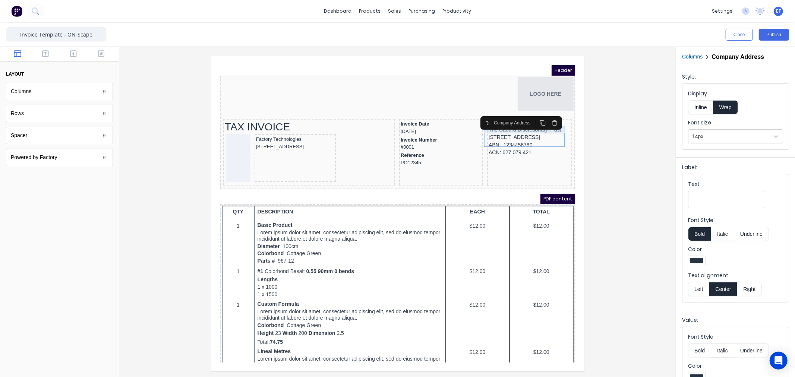
click at [529, 120] on div "The Caoura Discretionary Trust" at bounding box center [520, 120] width 82 height 7
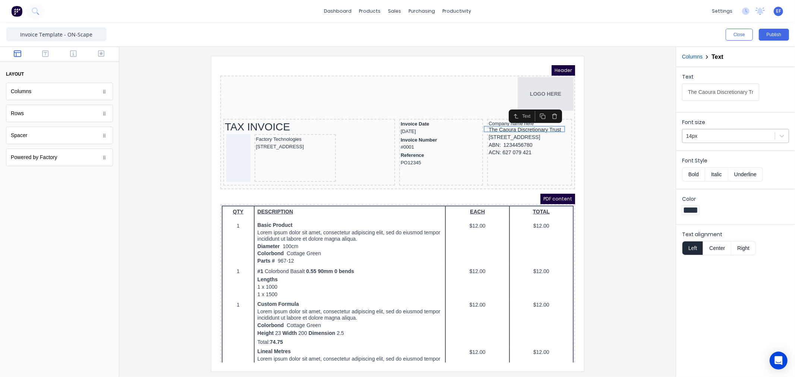
click at [701, 136] on div at bounding box center [728, 136] width 85 height 9
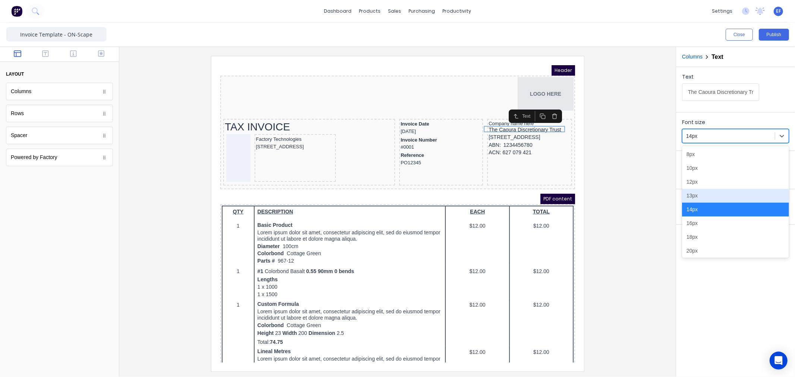
click at [707, 195] on div "13px" at bounding box center [735, 196] width 107 height 14
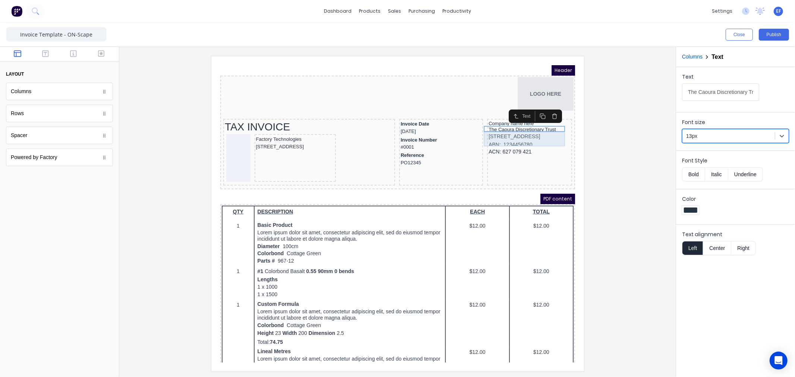
click at [515, 125] on div "[STREET_ADDRESS]" at bounding box center [520, 127] width 82 height 8
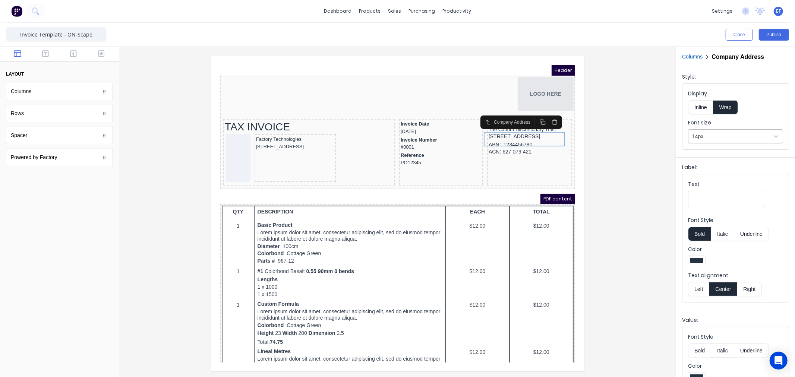
click at [710, 136] on div at bounding box center [728, 136] width 73 height 9
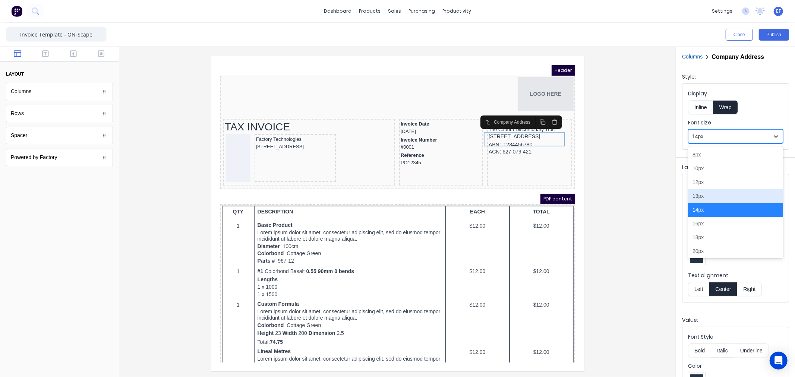
click at [711, 197] on div "13px" at bounding box center [735, 196] width 95 height 14
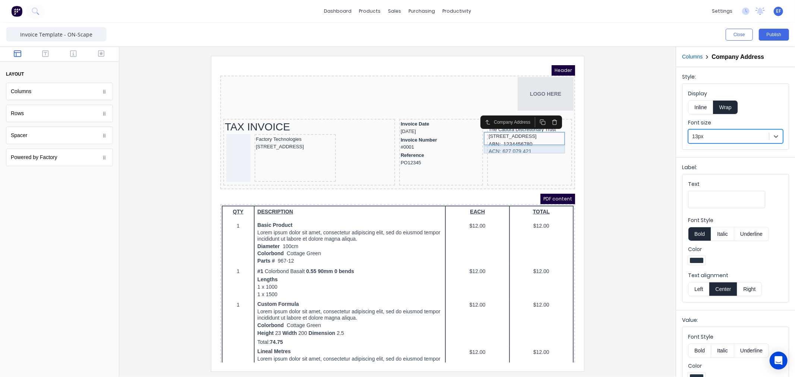
drag, startPoint x: 497, startPoint y: 138, endPoint x: 507, endPoint y: 141, distance: 10.6
click at [496, 138] on div "ABN: 1234456780" at bounding box center [520, 135] width 82 height 8
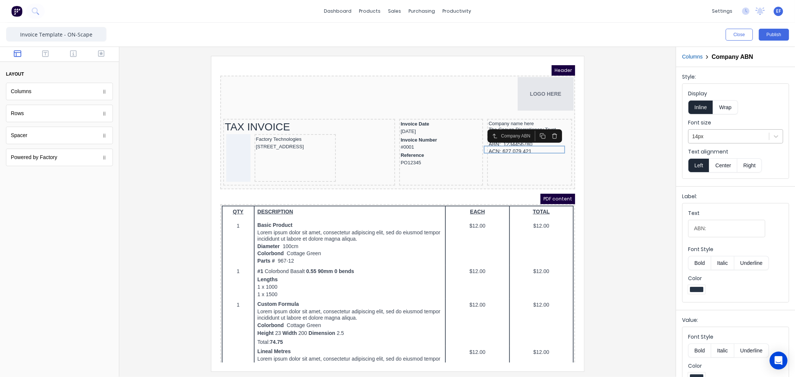
click at [711, 138] on div at bounding box center [728, 136] width 73 height 9
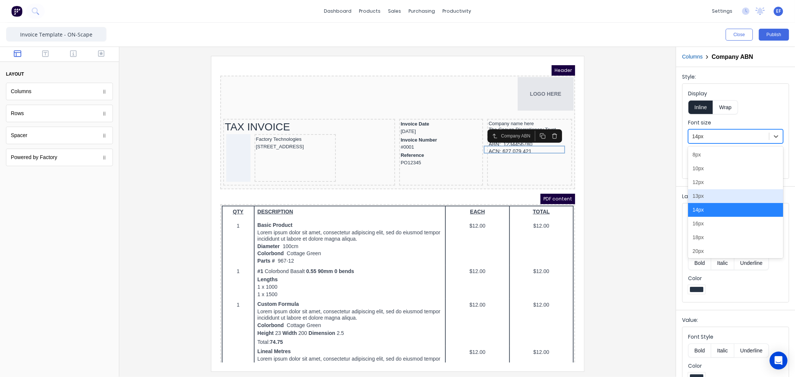
click at [703, 197] on div "13px" at bounding box center [735, 196] width 95 height 14
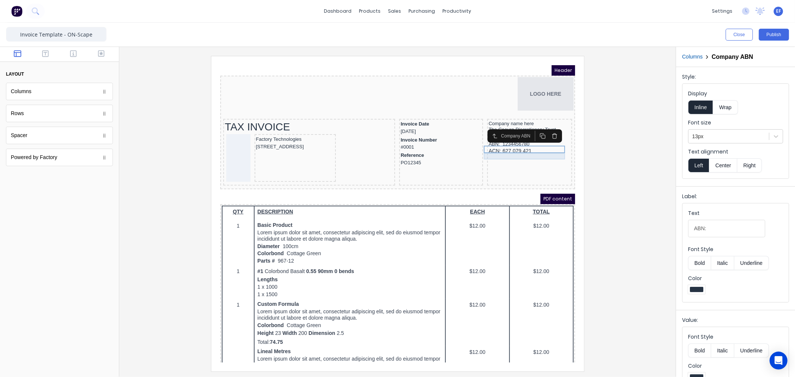
click at [525, 145] on div "ACN: 627 079 421" at bounding box center [520, 142] width 82 height 7
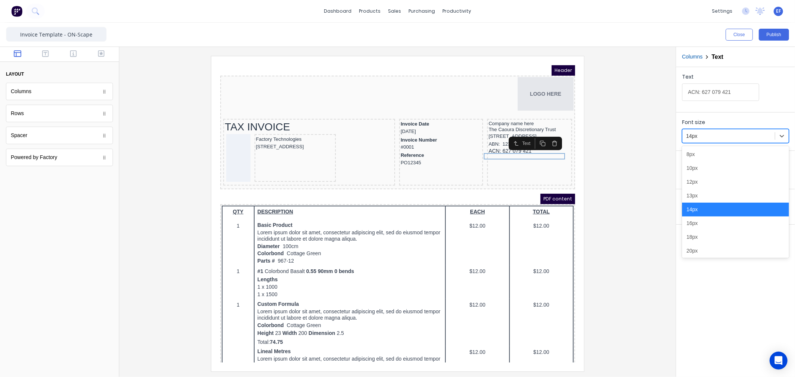
click at [715, 136] on div at bounding box center [728, 136] width 85 height 9
click at [700, 197] on div "13px" at bounding box center [735, 196] width 107 height 14
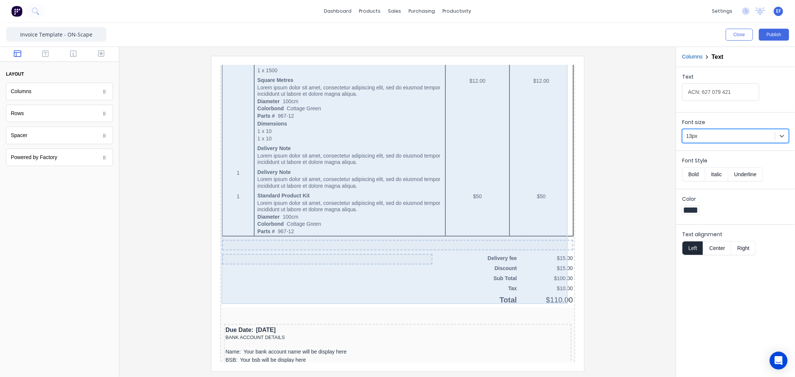
scroll to position [391, 0]
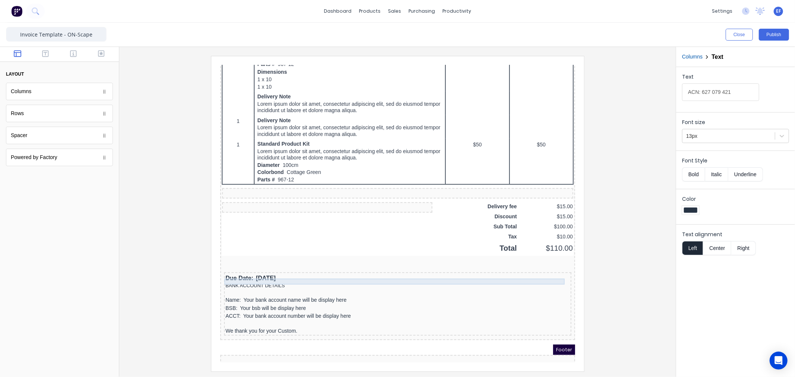
click at [243, 275] on div "BANK ACCOUNT DETAILS" at bounding box center [388, 277] width 344 height 6
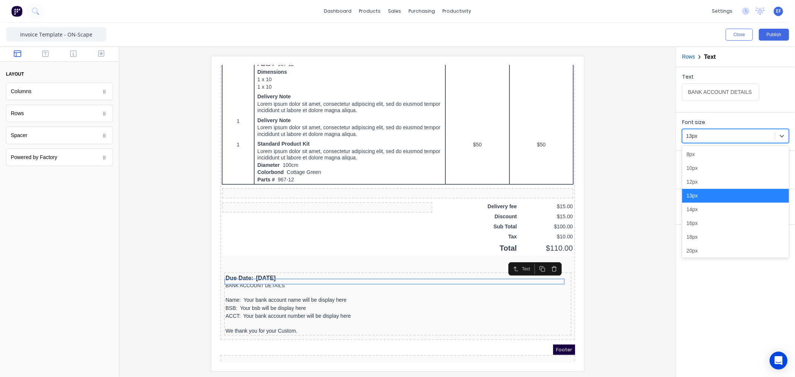
click at [702, 142] on div "13px" at bounding box center [728, 136] width 92 height 12
click at [698, 181] on div "12px" at bounding box center [735, 182] width 107 height 14
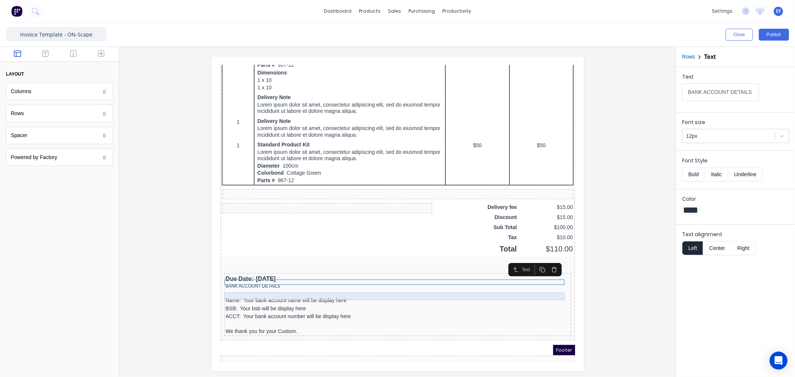
click at [266, 287] on div "Name: Your bank account name will be display here" at bounding box center [388, 291] width 344 height 8
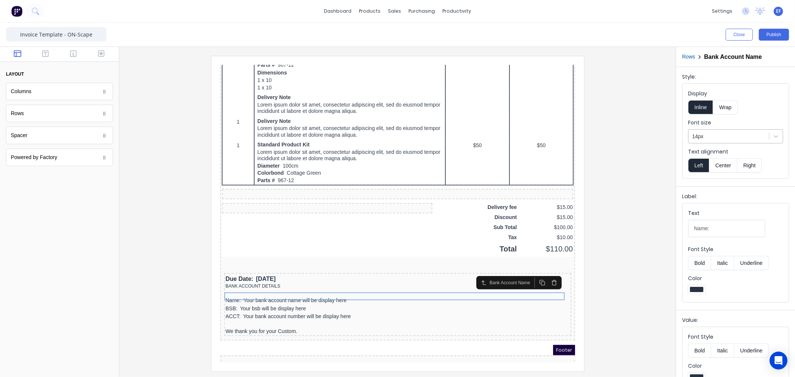
click at [711, 139] on div at bounding box center [728, 136] width 73 height 9
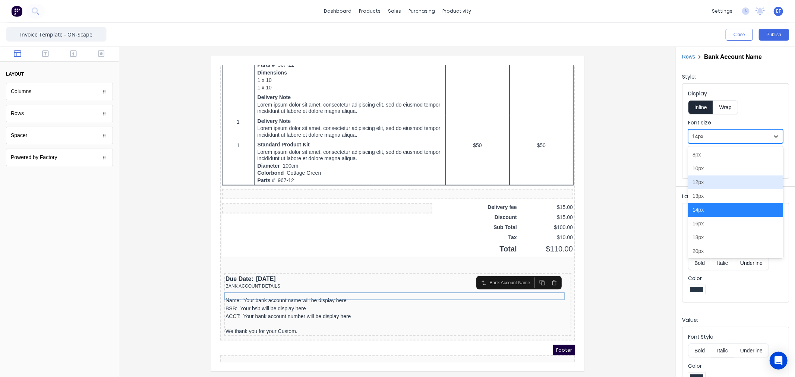
click at [704, 187] on div "12px" at bounding box center [735, 183] width 95 height 14
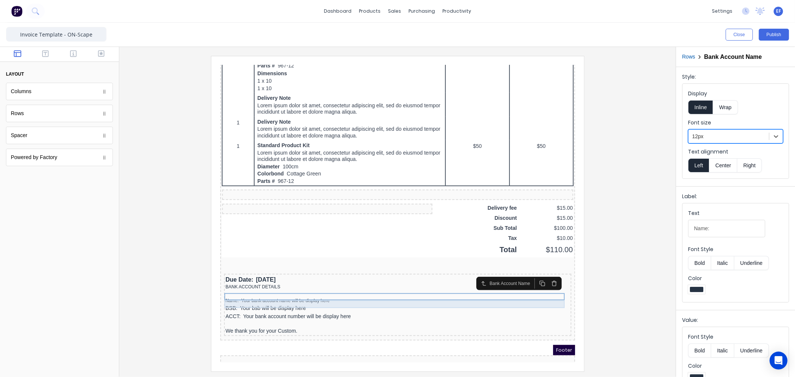
click at [253, 295] on div "BSB: Your bsb will be display here" at bounding box center [388, 299] width 344 height 8
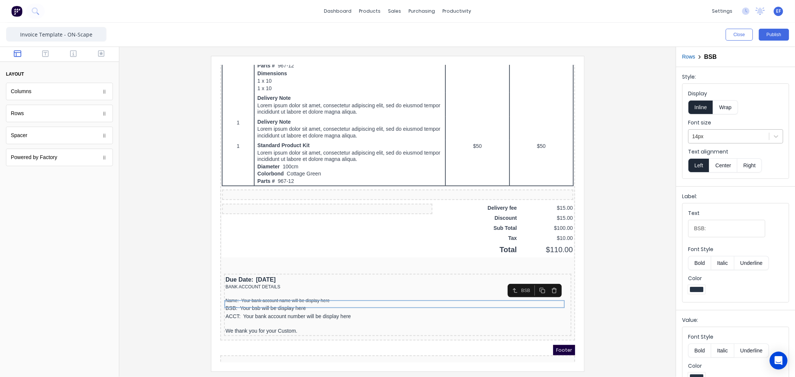
click at [699, 142] on div "14px" at bounding box center [728, 136] width 80 height 12
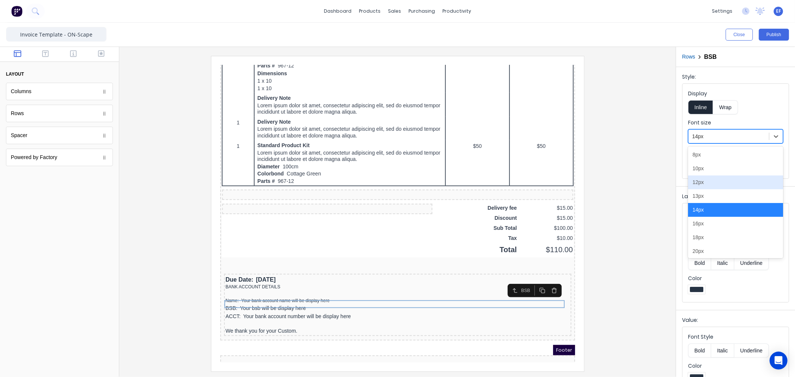
click at [705, 186] on div "12px" at bounding box center [735, 183] width 95 height 14
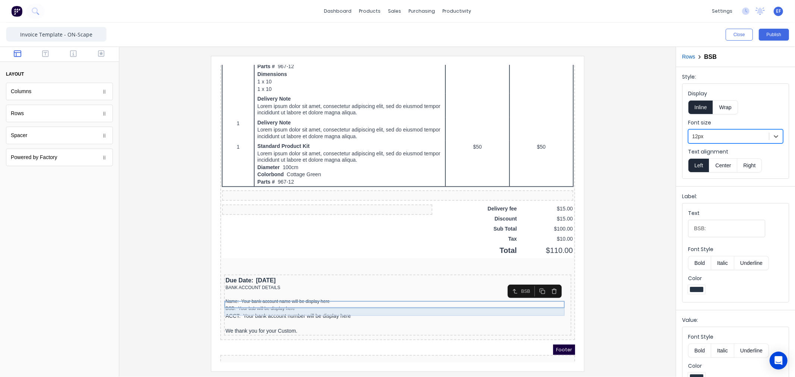
click at [300, 303] on div "ACCT: Your bank account number will be display here" at bounding box center [388, 307] width 344 height 8
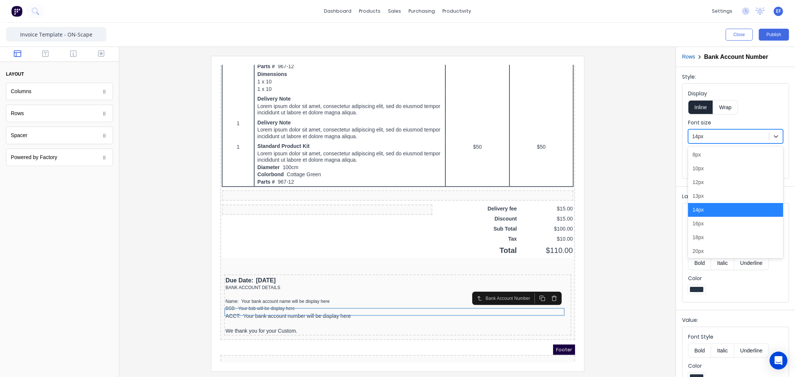
click at [721, 140] on div at bounding box center [728, 136] width 73 height 9
click at [706, 180] on div "12px" at bounding box center [735, 183] width 95 height 14
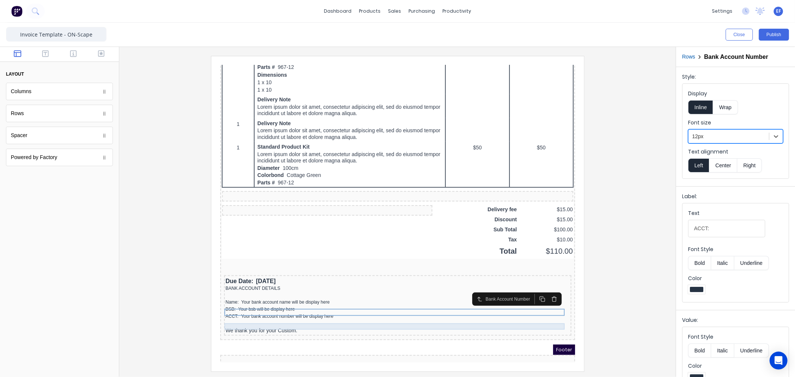
click at [269, 318] on div "We thank you for your Custom." at bounding box center [388, 321] width 344 height 7
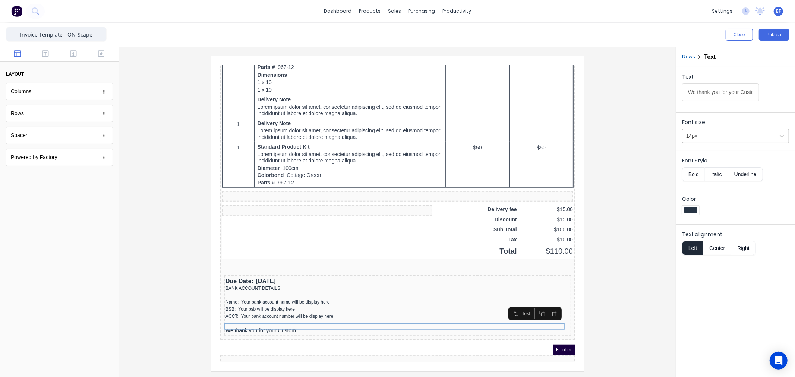
click at [706, 133] on div at bounding box center [728, 136] width 85 height 9
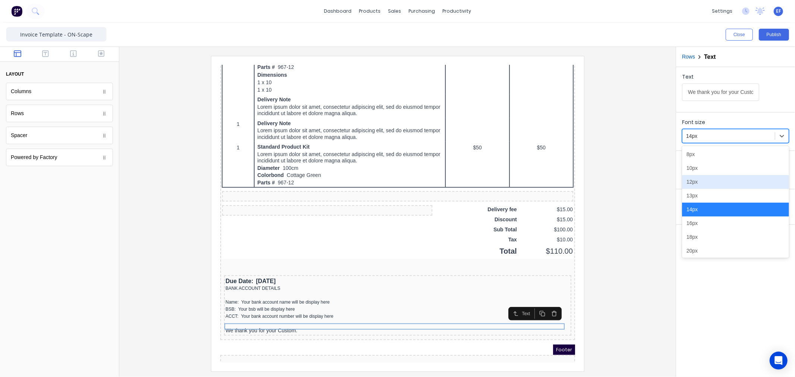
click at [696, 186] on div "12px" at bounding box center [735, 182] width 107 height 14
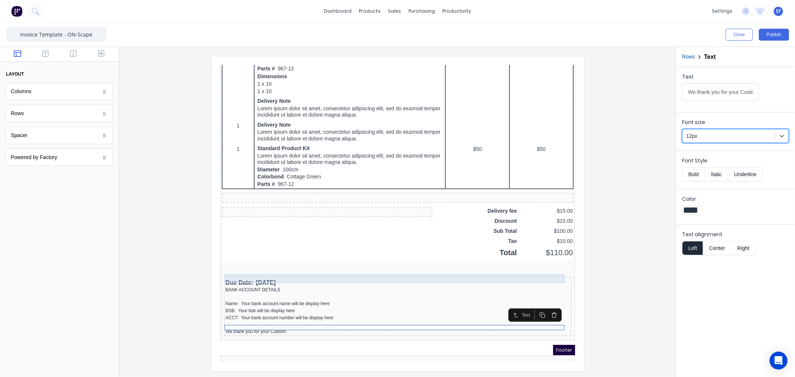
click at [245, 269] on div "Due Date: 29/10/2024" at bounding box center [388, 273] width 344 height 9
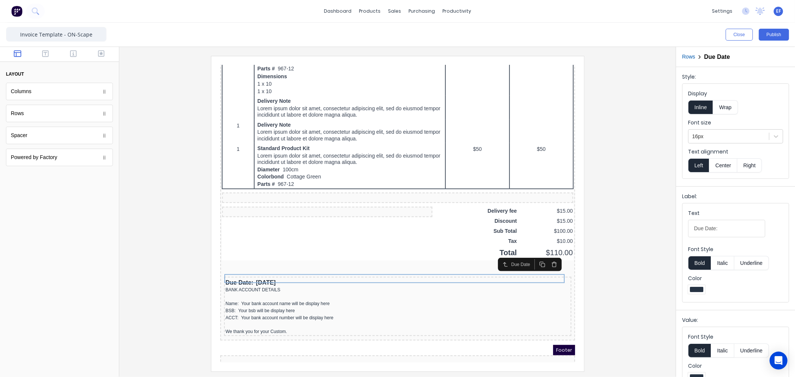
click at [736, 128] on div "Font size 16px" at bounding box center [735, 131] width 95 height 25
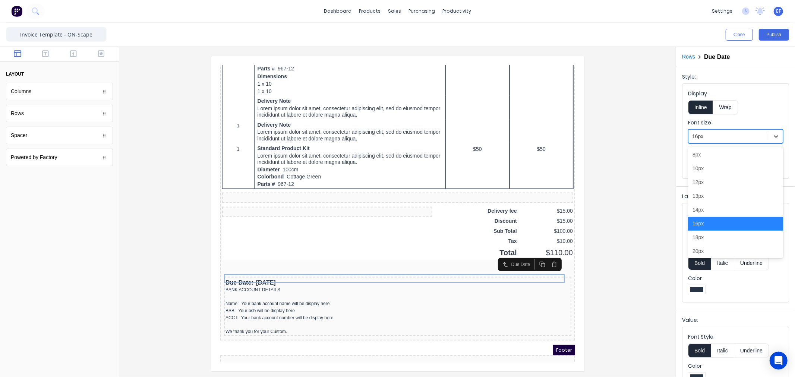
drag, startPoint x: 734, startPoint y: 135, endPoint x: 710, endPoint y: 187, distance: 56.8
click at [733, 136] on div at bounding box center [728, 136] width 73 height 9
click at [708, 211] on div "14px" at bounding box center [735, 210] width 95 height 14
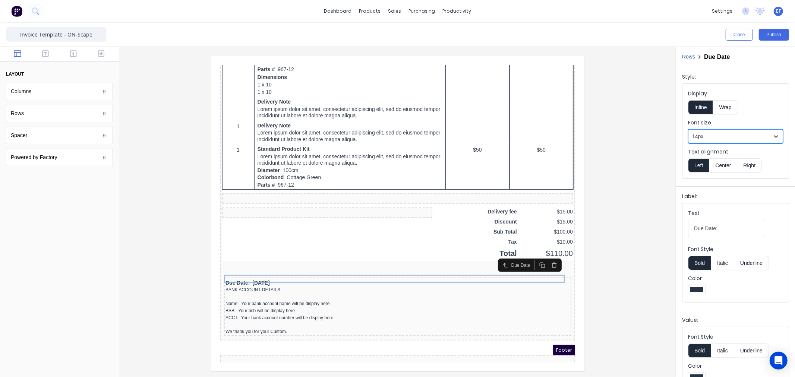
click at [726, 138] on div at bounding box center [728, 136] width 73 height 9
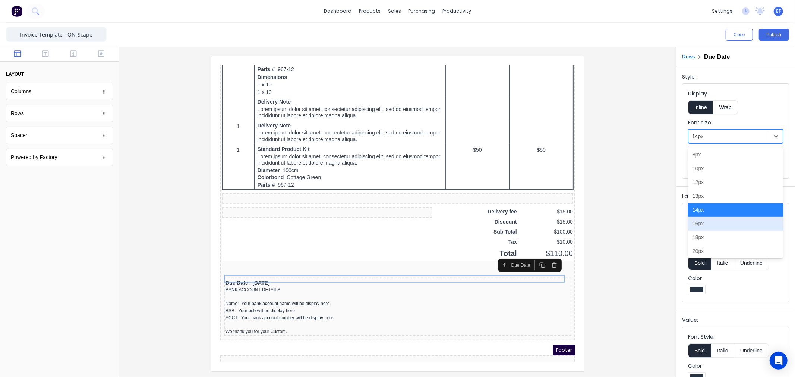
click at [703, 223] on div "16px" at bounding box center [735, 224] width 95 height 14
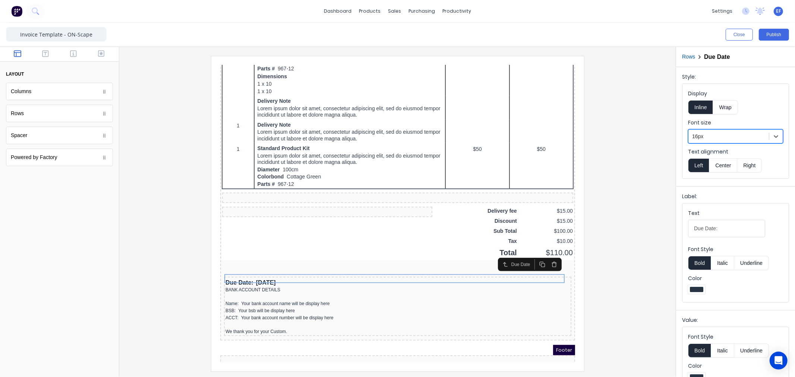
click at [642, 245] on div at bounding box center [397, 213] width 544 height 315
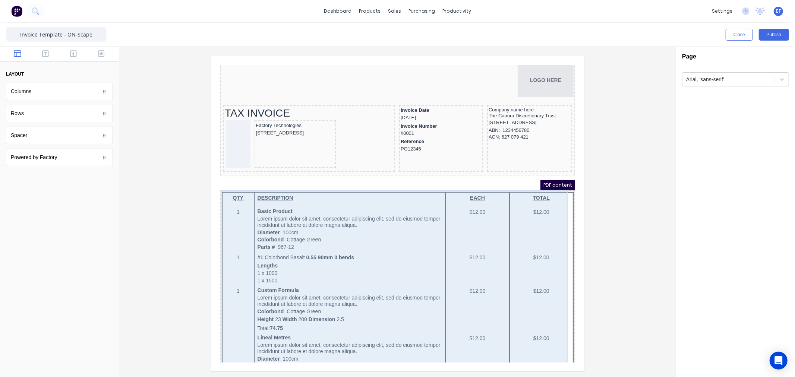
scroll to position [0, 0]
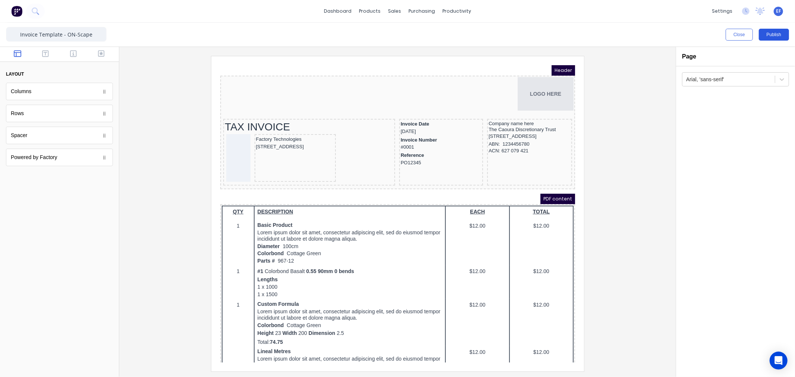
click at [772, 36] on button "Publish" at bounding box center [774, 35] width 30 height 12
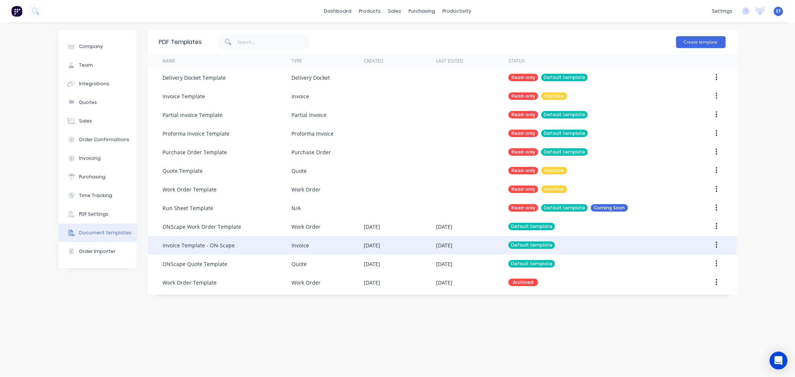
click at [222, 246] on div "Invoice Template - ON-Scape" at bounding box center [199, 245] width 72 height 8
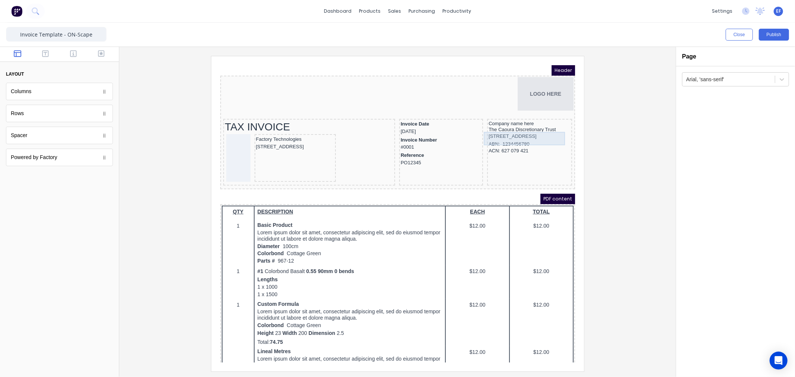
click at [520, 124] on div "[STREET_ADDRESS]" at bounding box center [520, 126] width 82 height 7
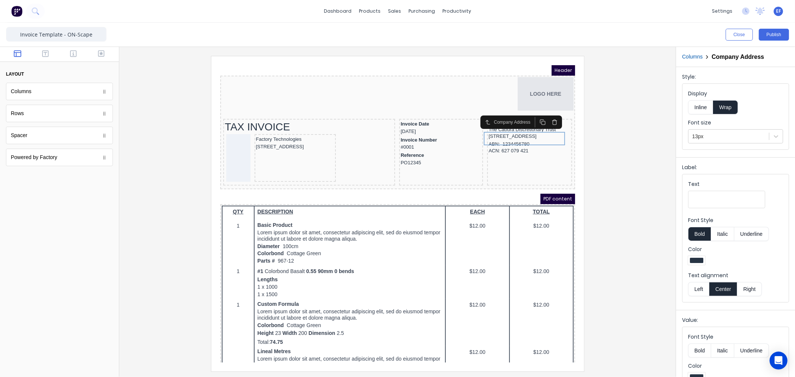
click at [162, 196] on div at bounding box center [397, 213] width 544 height 315
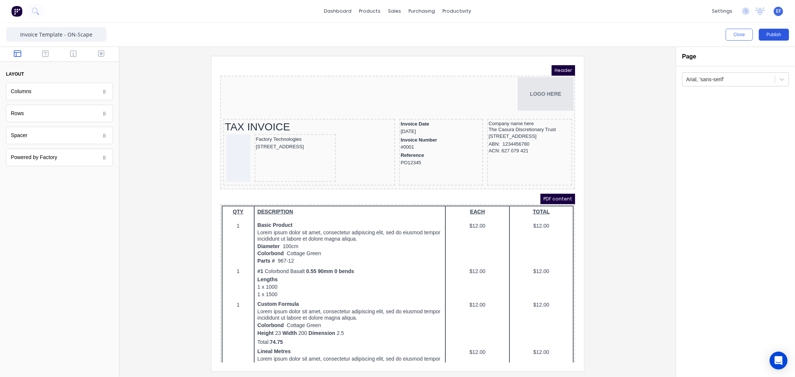
click at [775, 37] on button "Publish" at bounding box center [774, 35] width 30 height 12
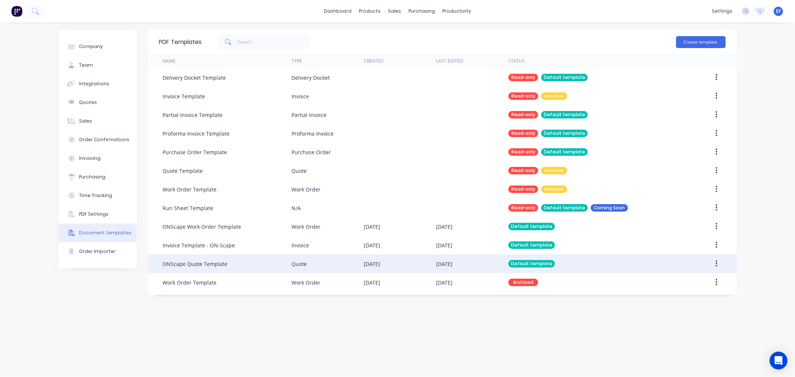
click at [178, 266] on div "ONScape Quote Template" at bounding box center [195, 264] width 65 height 8
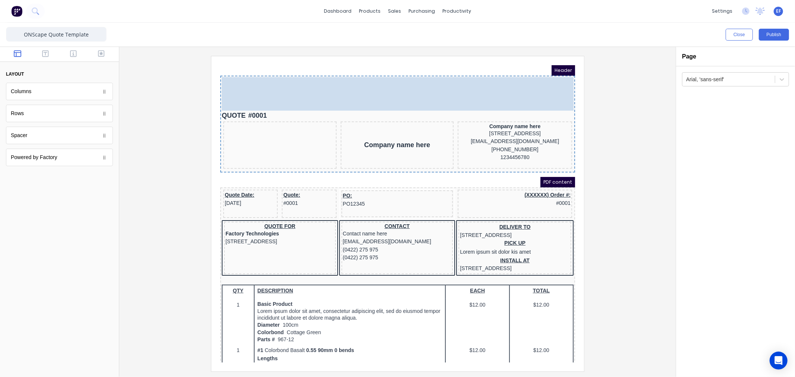
drag, startPoint x: 253, startPoint y: 105, endPoint x: 471, endPoint y: 88, distance: 219.4
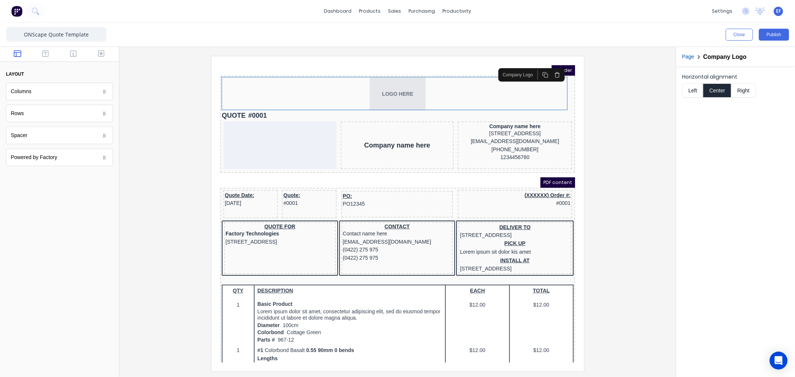
click at [741, 91] on button "Right" at bounding box center [743, 90] width 25 height 14
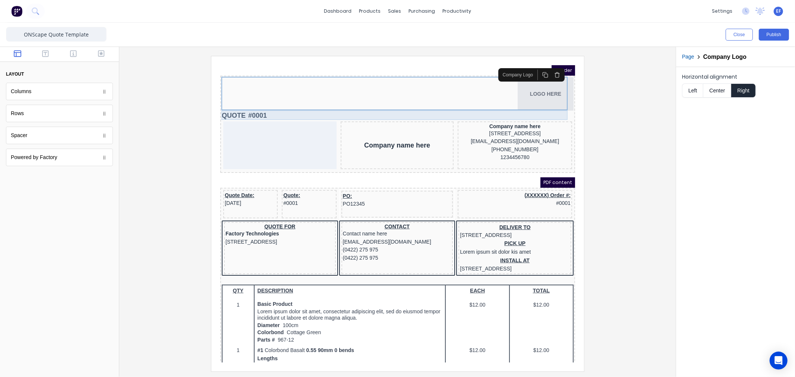
click at [229, 104] on div "QUOTE #0001" at bounding box center [388, 106] width 352 height 10
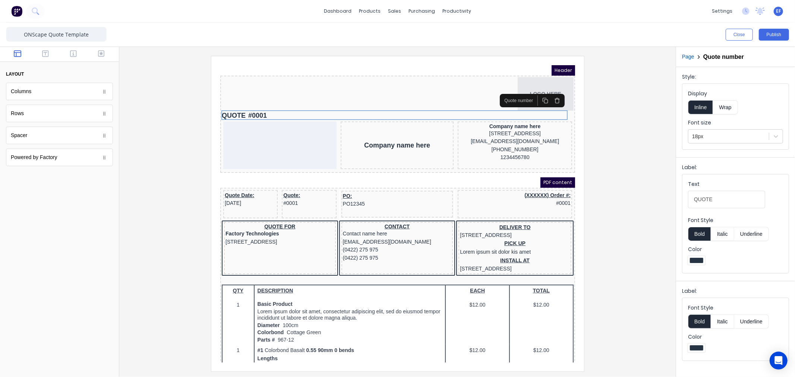
click at [549, 97] on div "Quote number" at bounding box center [522, 91] width 65 height 13
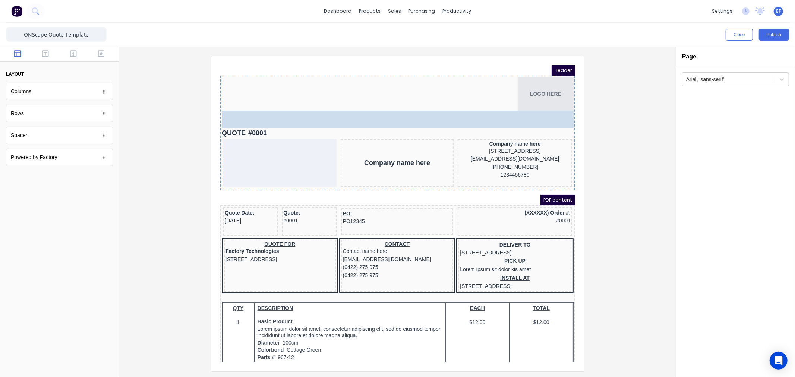
drag, startPoint x: 42, startPoint y: 140, endPoint x: 341, endPoint y: 103, distance: 300.4
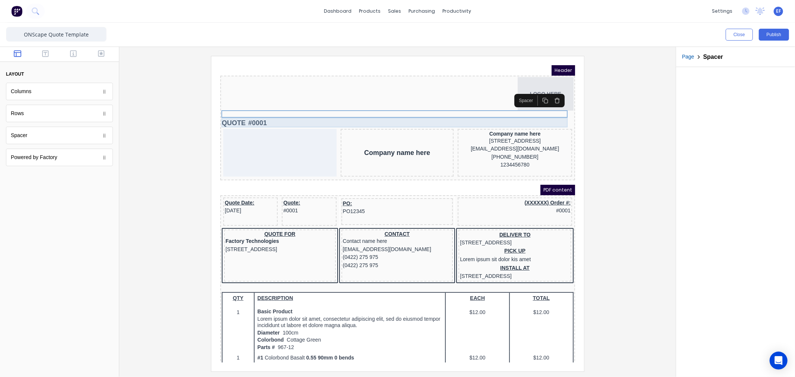
click at [507, 110] on div "QUOTE #0001" at bounding box center [388, 114] width 352 height 10
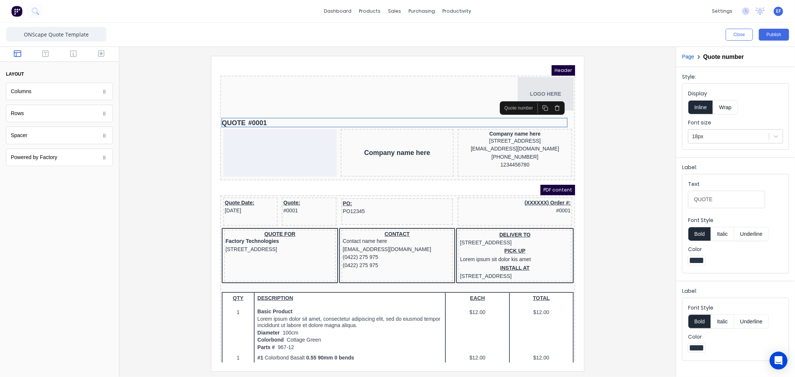
click at [547, 100] on icon "button" at bounding box center [548, 99] width 6 height 6
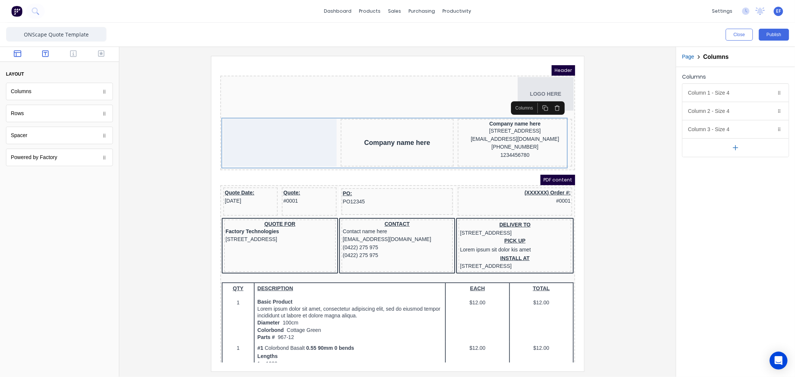
click at [47, 54] on icon "button" at bounding box center [45, 53] width 7 height 7
click at [777, 14] on span "EF" at bounding box center [778, 11] width 5 height 7
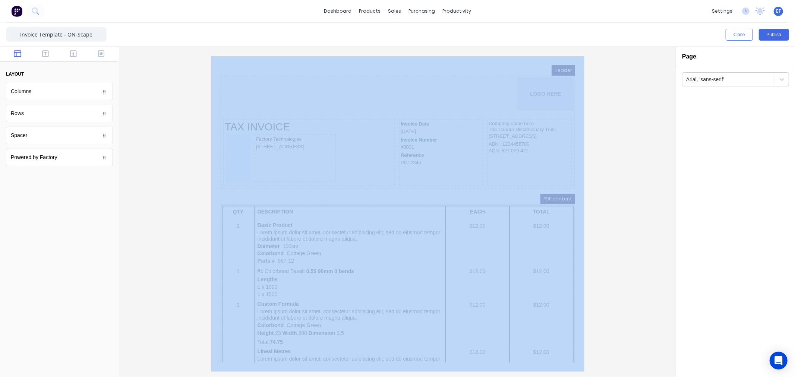
drag, startPoint x: 91, startPoint y: 208, endPoint x: 25, endPoint y: 207, distance: 66.0
click at [25, 207] on div "Close Publish Components layout Columns Columns Rows Rows Spacer Spacer Powered…" at bounding box center [397, 200] width 795 height 354
click at [784, 34] on button "Publish" at bounding box center [774, 35] width 30 height 12
